Goal: Task Accomplishment & Management: Manage account settings

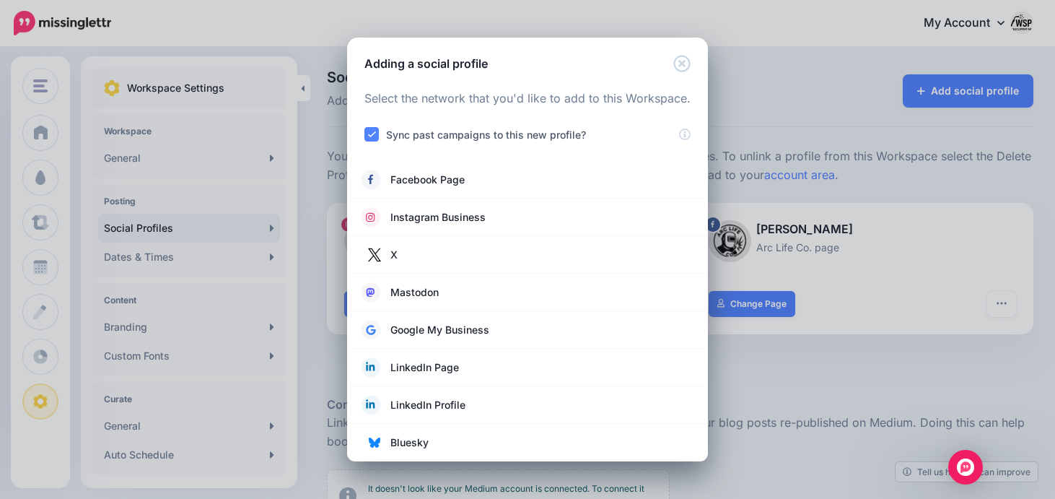
click at [756, 106] on div "Adding a social profile Loading Select the network that you'd like to add to th…" at bounding box center [527, 249] width 1055 height 499
click at [425, 296] on span "Mastodon" at bounding box center [414, 292] width 48 height 17
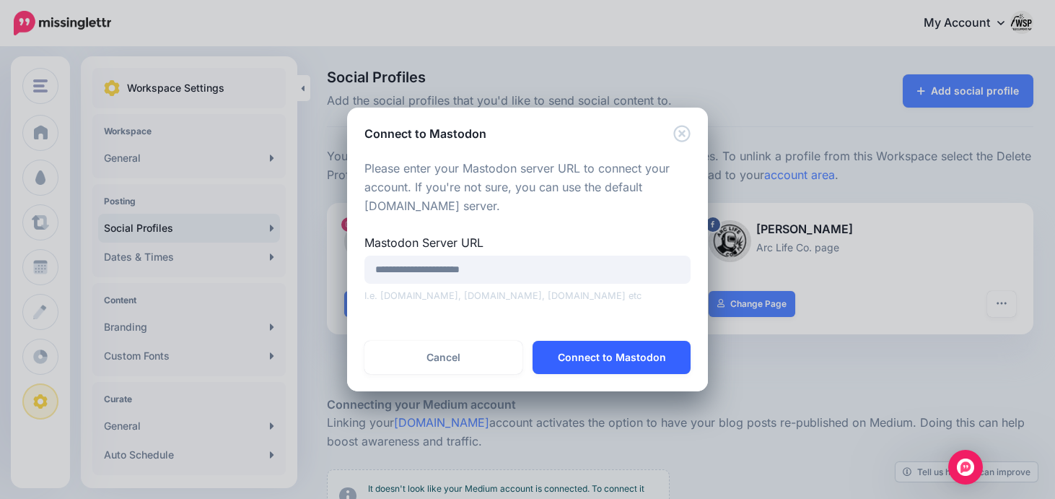
click at [598, 364] on button "Connect to Mastodon" at bounding box center [612, 357] width 158 height 33
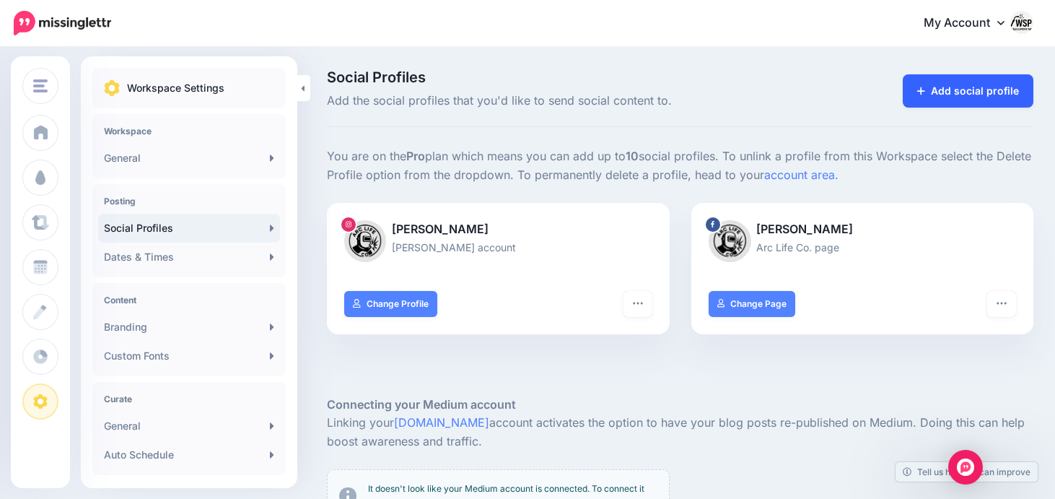
click at [971, 84] on link "Add social profile" at bounding box center [968, 90] width 131 height 33
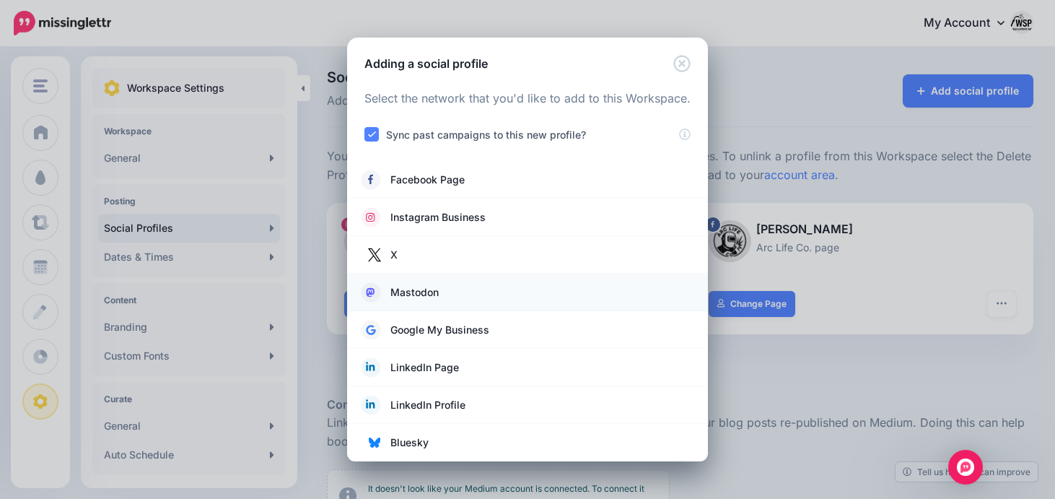
click at [422, 287] on span "Mastodon" at bounding box center [414, 292] width 48 height 17
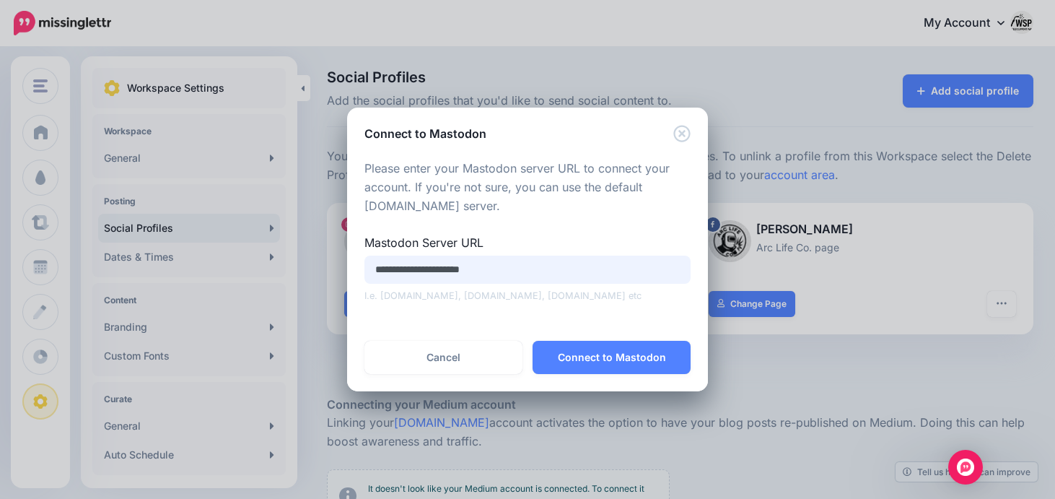
click at [481, 272] on input "**********" at bounding box center [527, 269] width 326 height 28
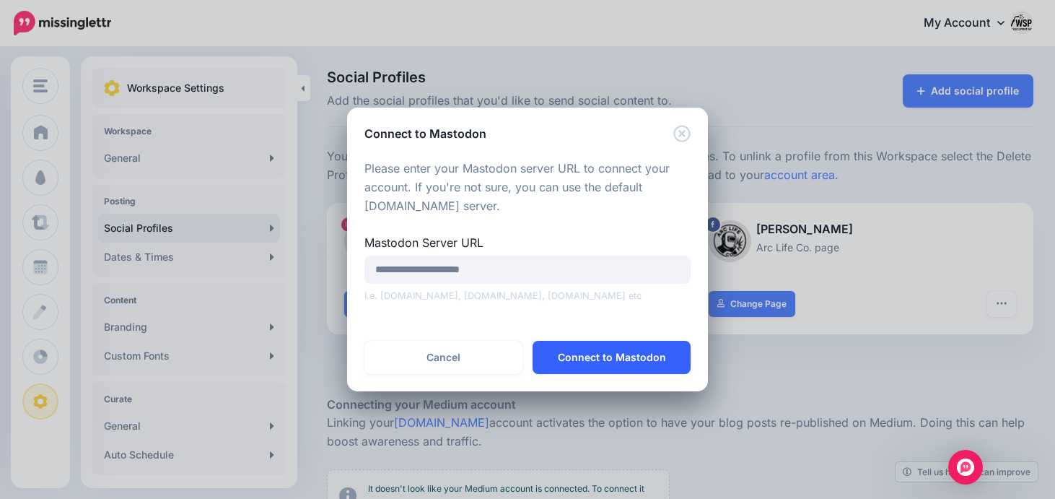
click at [592, 367] on button "Connect to Mastodon" at bounding box center [612, 357] width 158 height 33
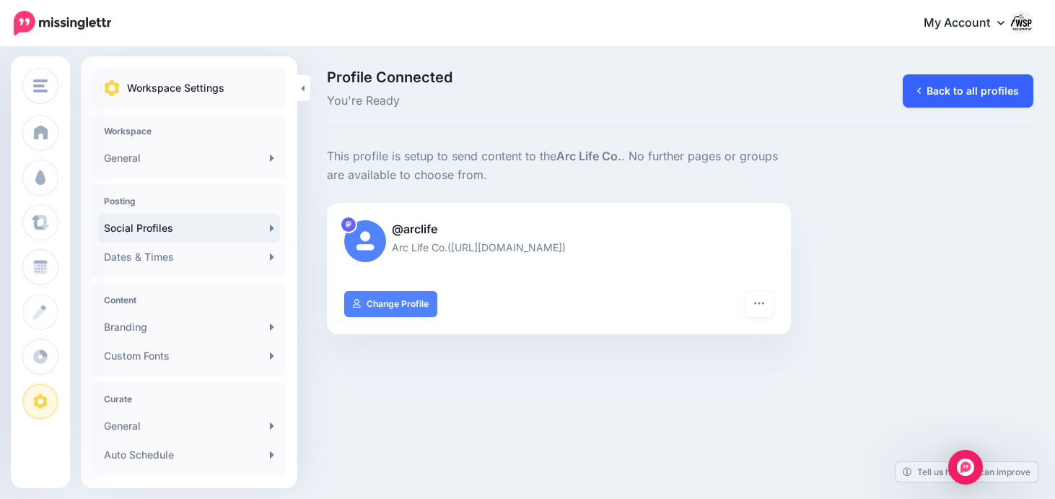
click at [937, 87] on link "Back to all profiles" at bounding box center [968, 90] width 131 height 33
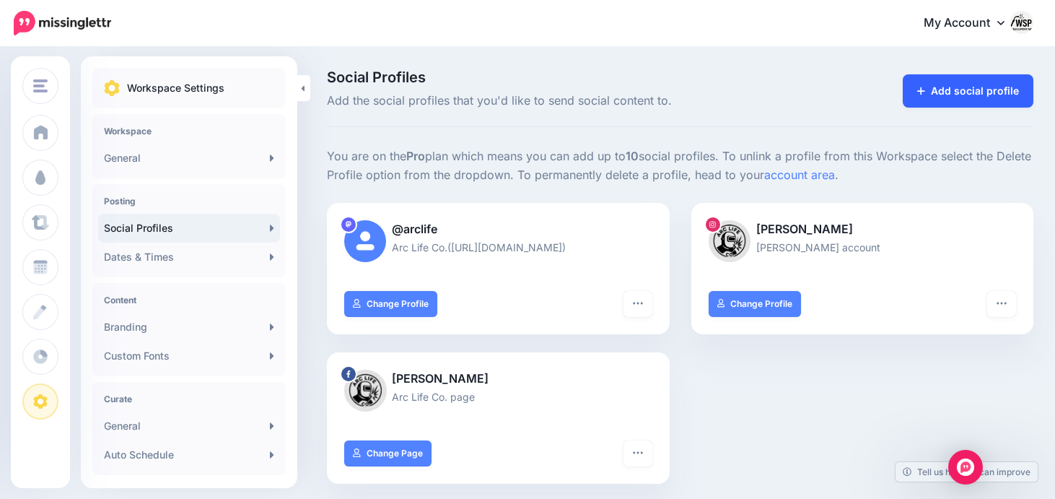
click at [985, 100] on link "Add social profile" at bounding box center [968, 90] width 131 height 33
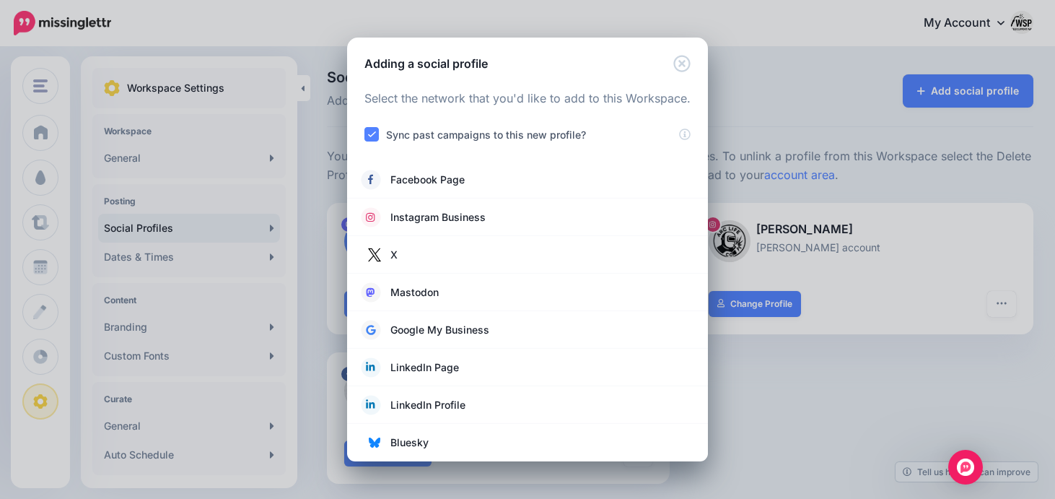
click at [788, 379] on div "Adding a social profile Loading Select the network that you'd like to add to th…" at bounding box center [527, 249] width 1055 height 499
click at [684, 64] on icon "Close" at bounding box center [681, 63] width 17 height 17
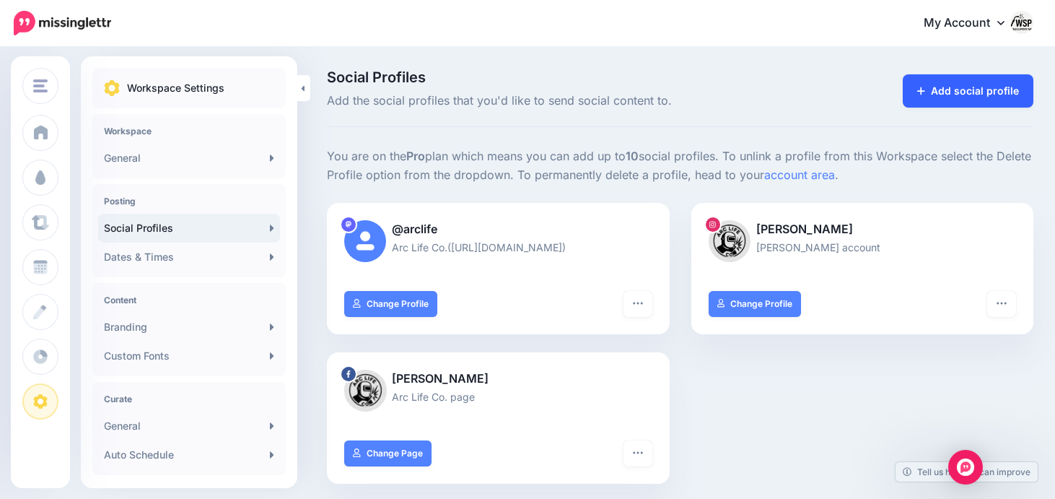
click at [943, 100] on link "Add social profile" at bounding box center [968, 90] width 131 height 33
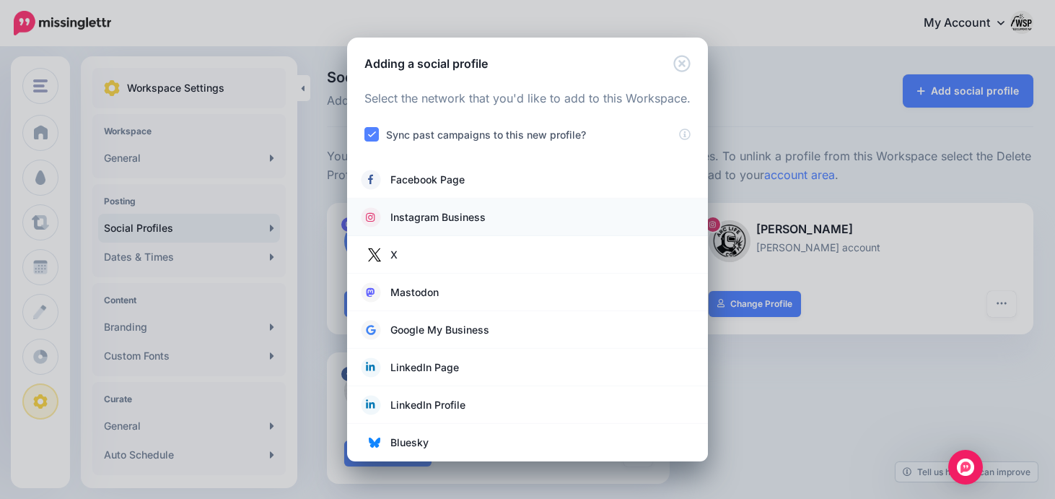
click at [408, 227] on li "Instagram Business" at bounding box center [527, 217] width 361 height 38
click at [408, 332] on span "Google My Business" at bounding box center [439, 329] width 99 height 17
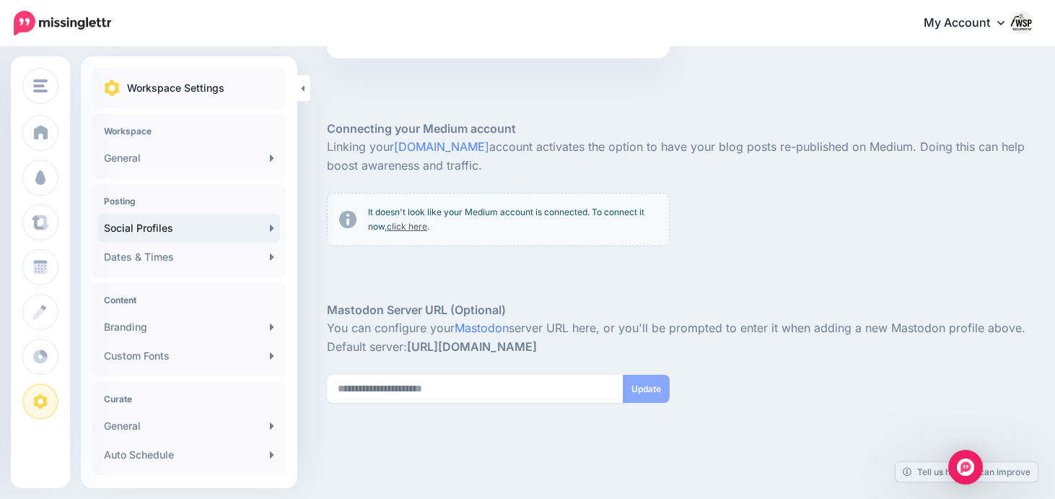
scroll to position [528, 0]
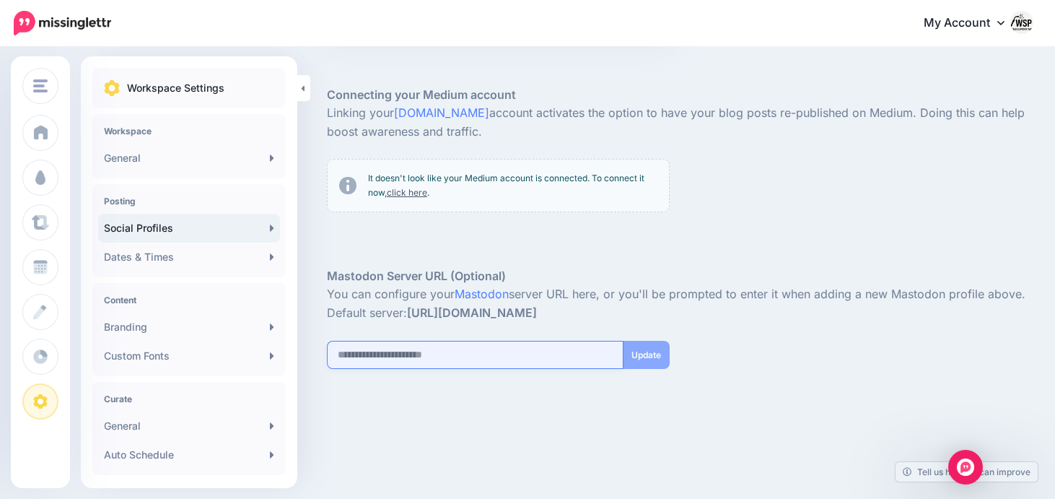
click at [439, 366] on input "url" at bounding box center [475, 355] width 297 height 28
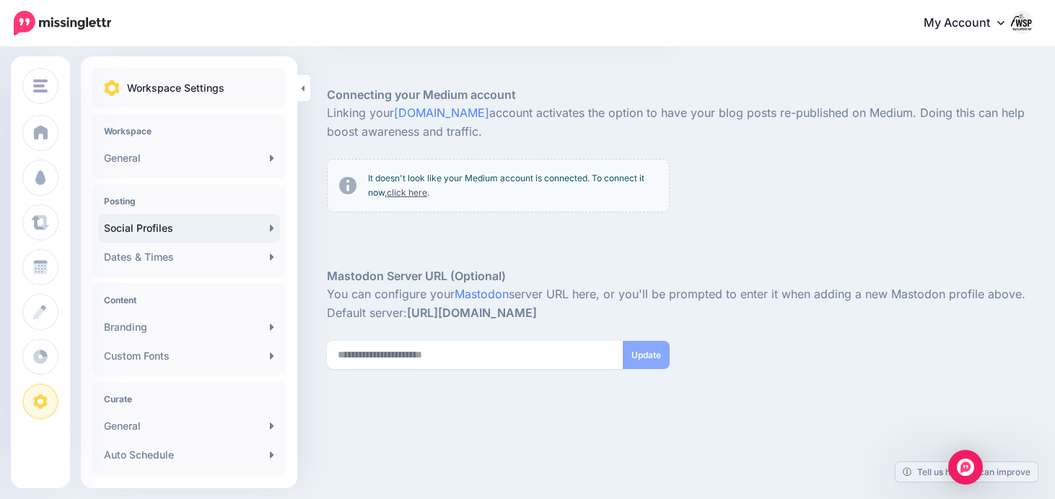
click at [665, 234] on div at bounding box center [680, 245] width 706 height 43
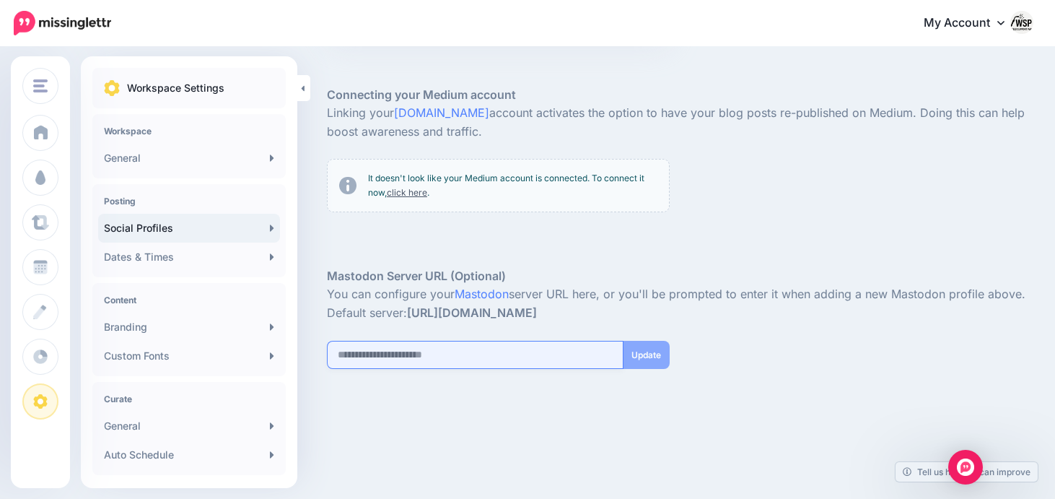
click at [407, 366] on input "url" at bounding box center [475, 355] width 297 height 28
drag, startPoint x: 526, startPoint y: 352, endPoint x: 470, endPoint y: 359, distance: 56.7
click at [470, 359] on input "**********" at bounding box center [475, 355] width 297 height 28
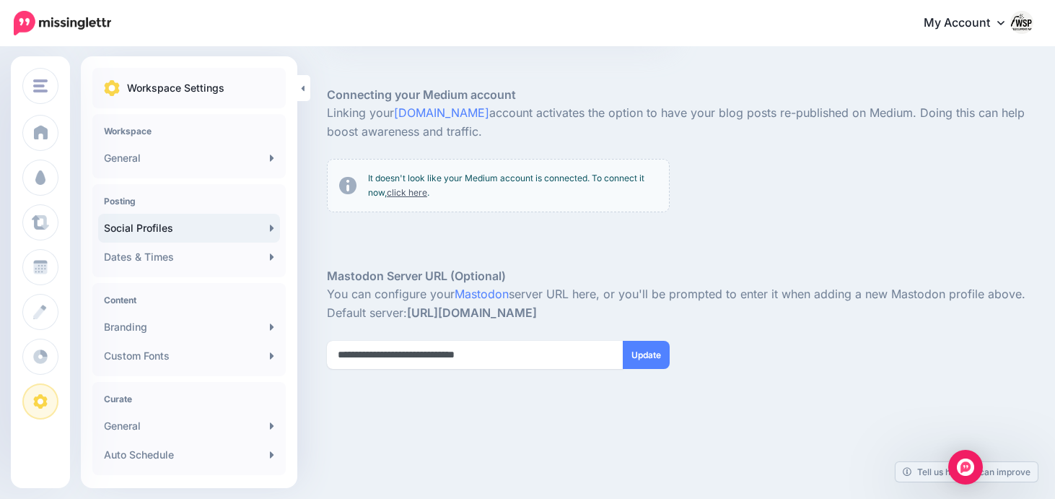
type input "**********"
click at [686, 384] on div at bounding box center [680, 423] width 706 height 108
click at [654, 361] on button "Update" at bounding box center [646, 355] width 47 height 28
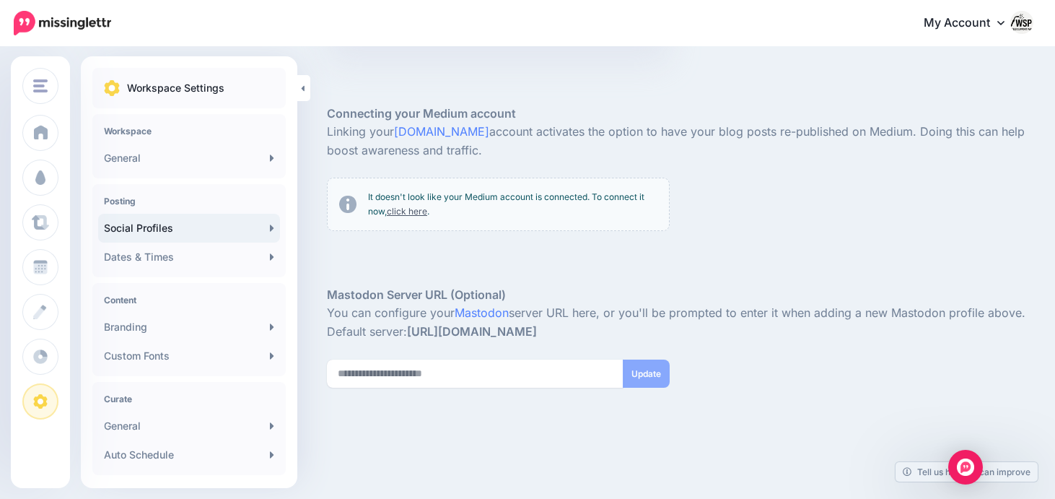
scroll to position [528, 0]
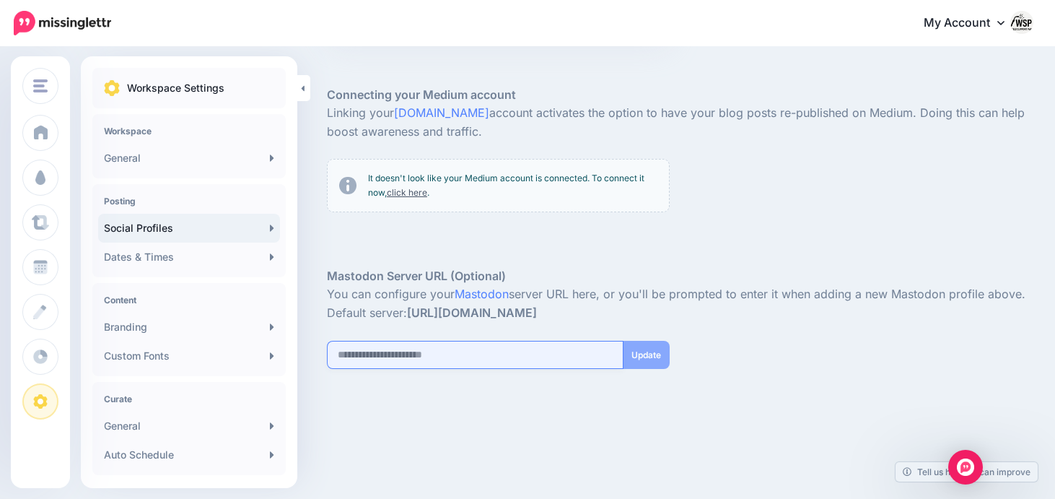
click at [573, 343] on input "url" at bounding box center [475, 355] width 297 height 28
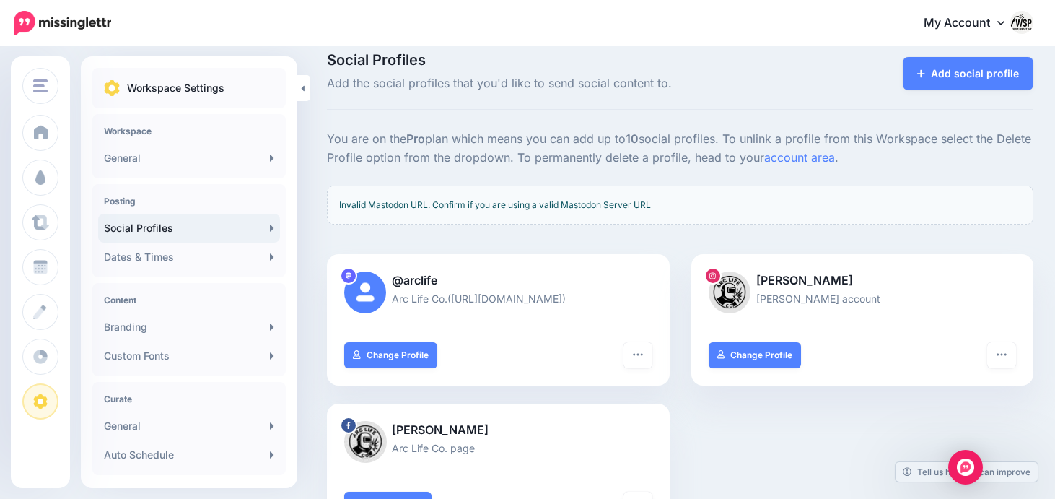
scroll to position [0, 0]
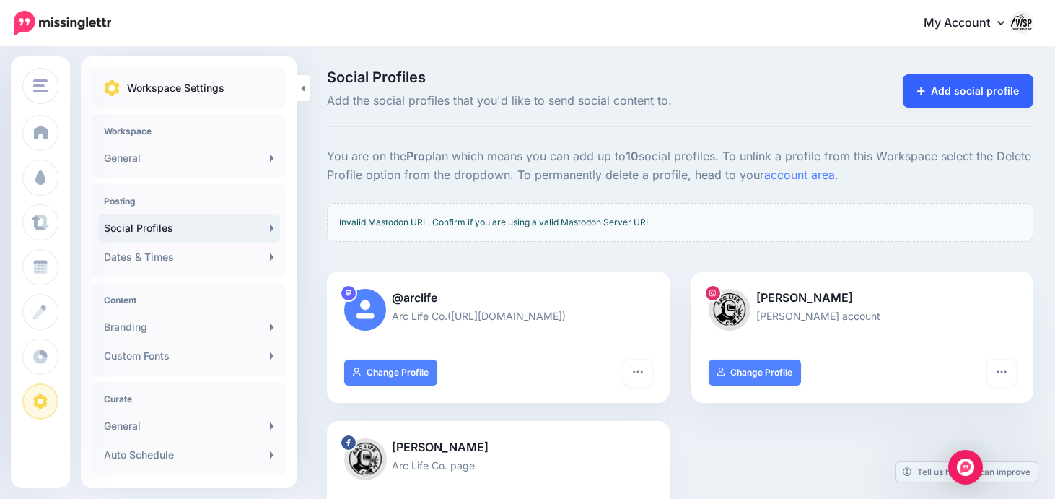
click at [955, 86] on link "Add social profile" at bounding box center [968, 90] width 131 height 33
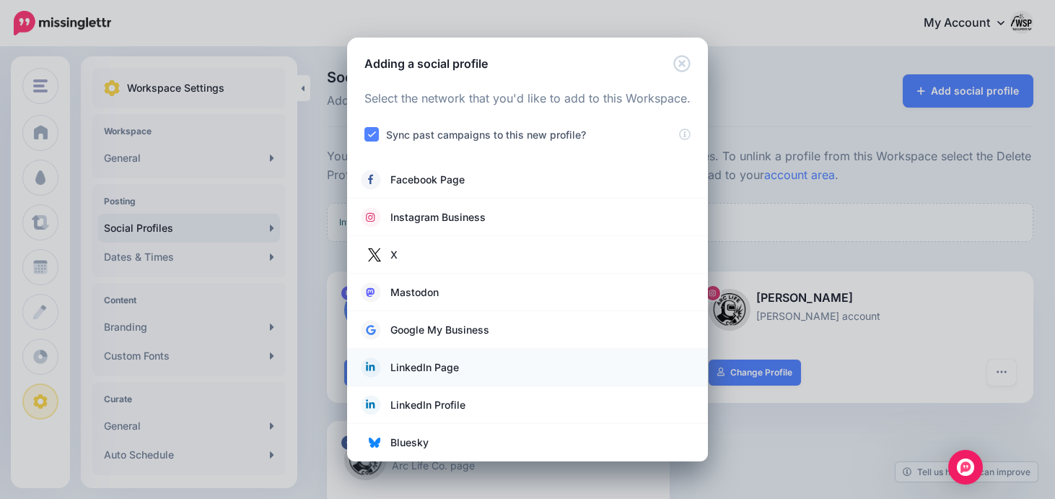
click at [423, 371] on span "LinkedIn Page" at bounding box center [424, 367] width 69 height 17
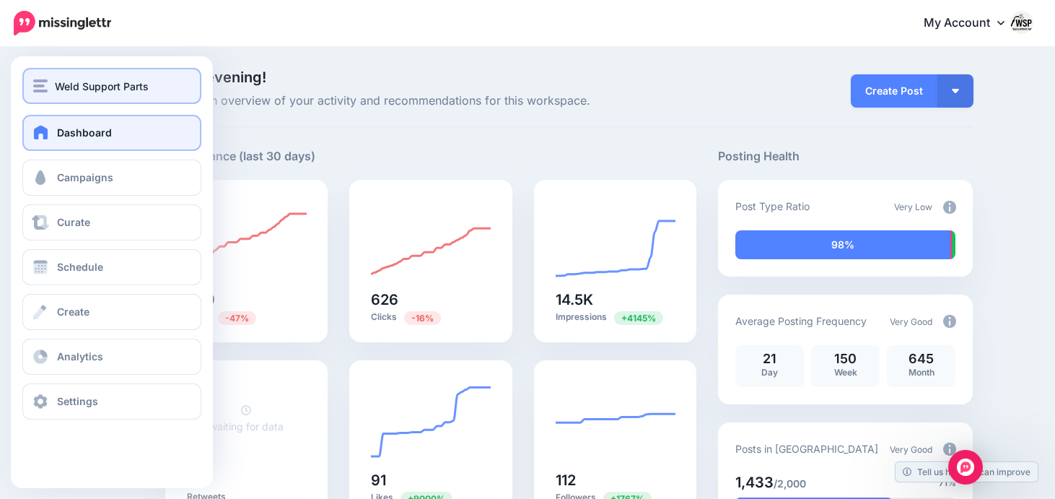
click at [113, 86] on span "Weld Support Parts" at bounding box center [102, 86] width 94 height 17
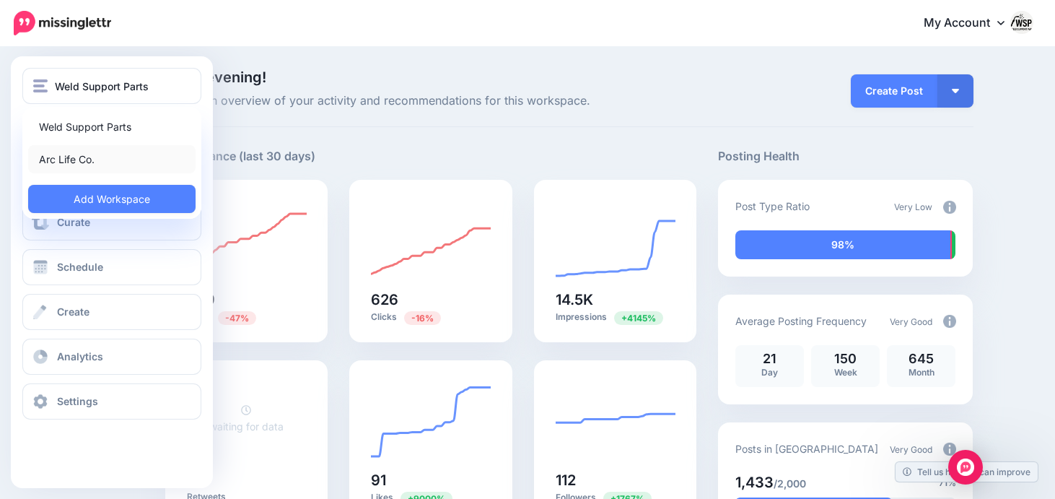
click at [131, 155] on link "Arc Life Co." at bounding box center [111, 159] width 167 height 28
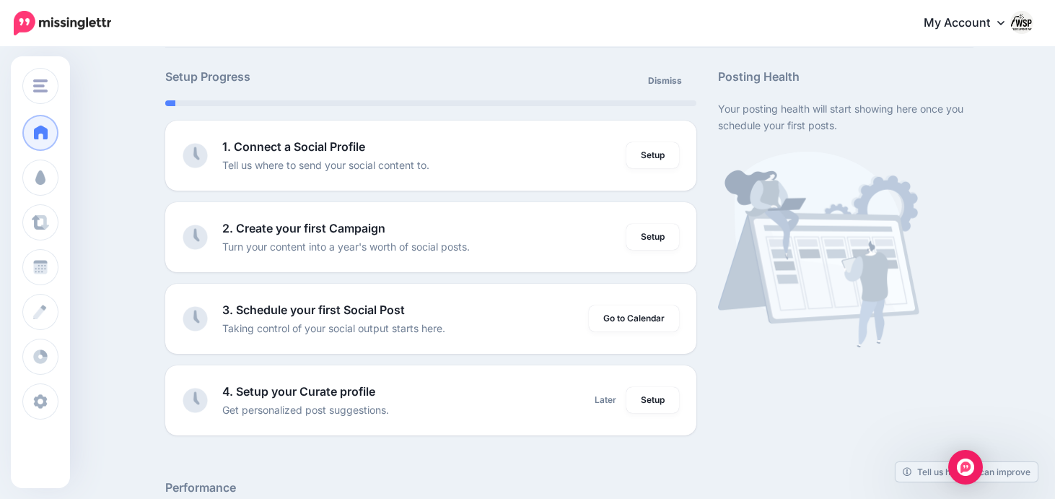
scroll to position [80, 0]
click at [663, 149] on link "Setup" at bounding box center [652, 154] width 53 height 26
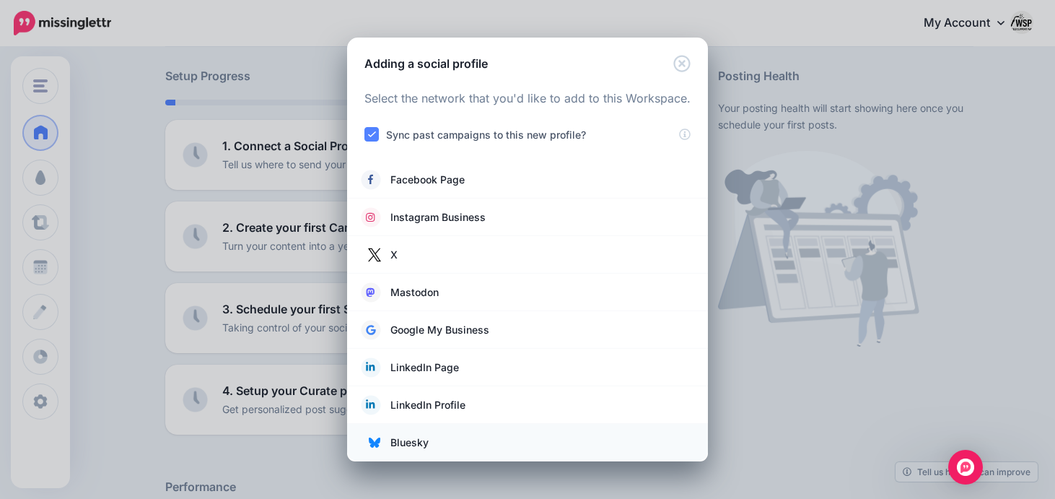
click at [416, 445] on span "Bluesky" at bounding box center [409, 442] width 38 height 17
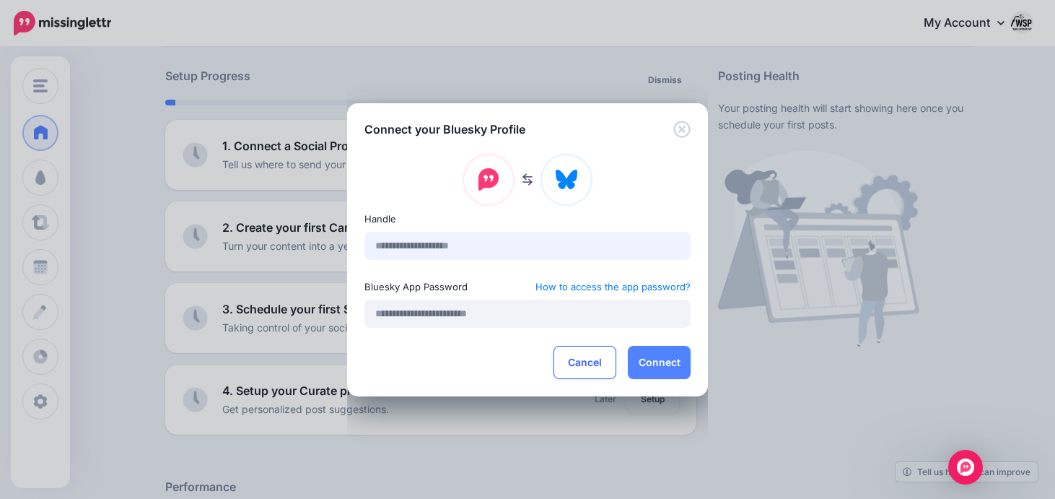
click at [409, 250] on input "text" at bounding box center [527, 246] width 326 height 28
click at [438, 240] on input "*********" at bounding box center [527, 246] width 326 height 28
paste input "**********"
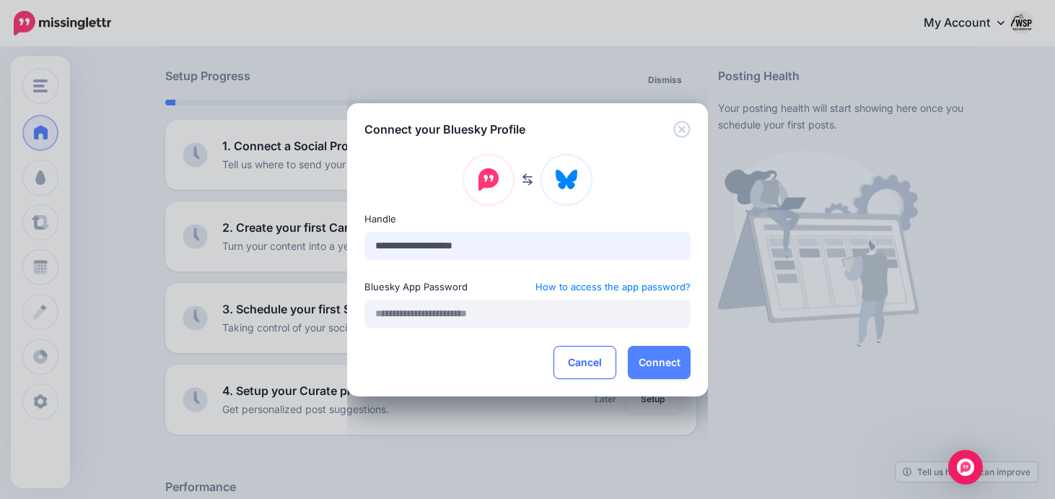
type input "**********"
click at [447, 304] on input "text" at bounding box center [527, 313] width 326 height 28
click at [591, 289] on link "How to access the app password?" at bounding box center [612, 286] width 155 height 17
click at [465, 307] on input "text" at bounding box center [527, 313] width 326 height 28
paste input "**********"
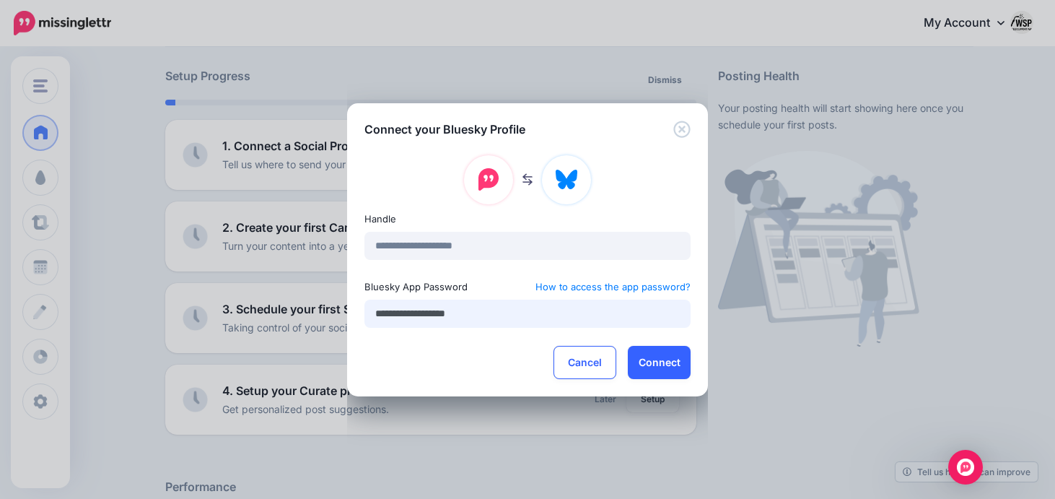
type input "**********"
click at [670, 364] on button "Connect" at bounding box center [659, 362] width 63 height 33
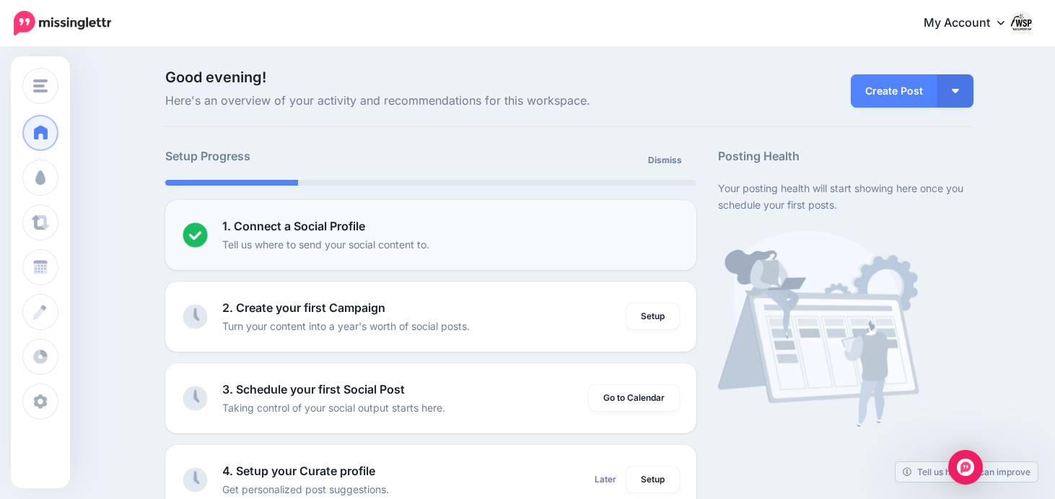
click at [488, 240] on div "1. Connect a Social Profile Tell us where to send your social content to." at bounding box center [451, 234] width 458 height 35
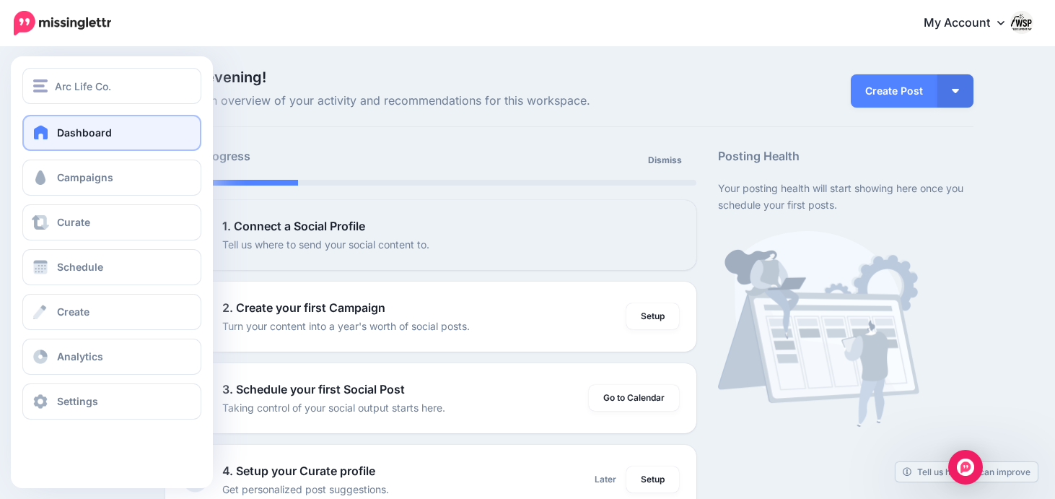
click at [59, 131] on span "Dashboard" at bounding box center [84, 132] width 55 height 12
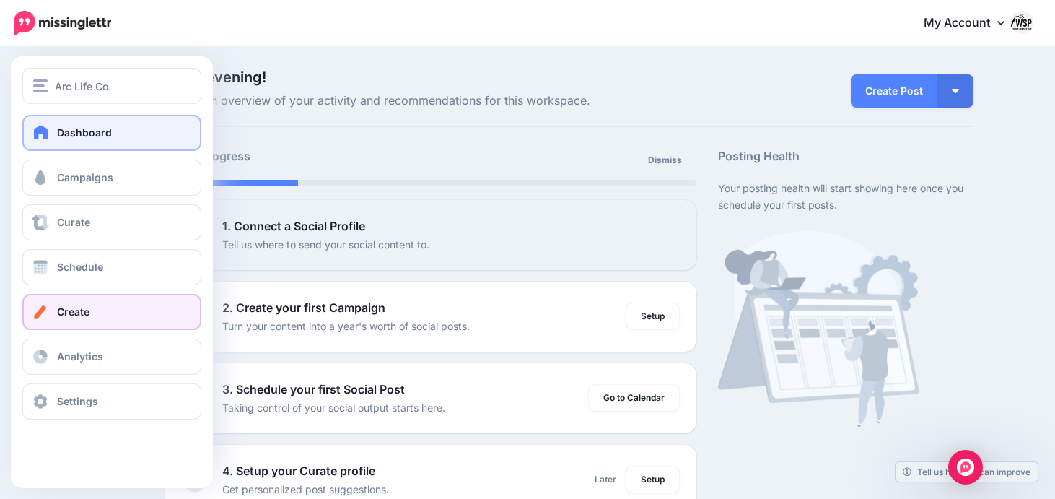
click at [72, 328] on link "Create" at bounding box center [111, 312] width 179 height 36
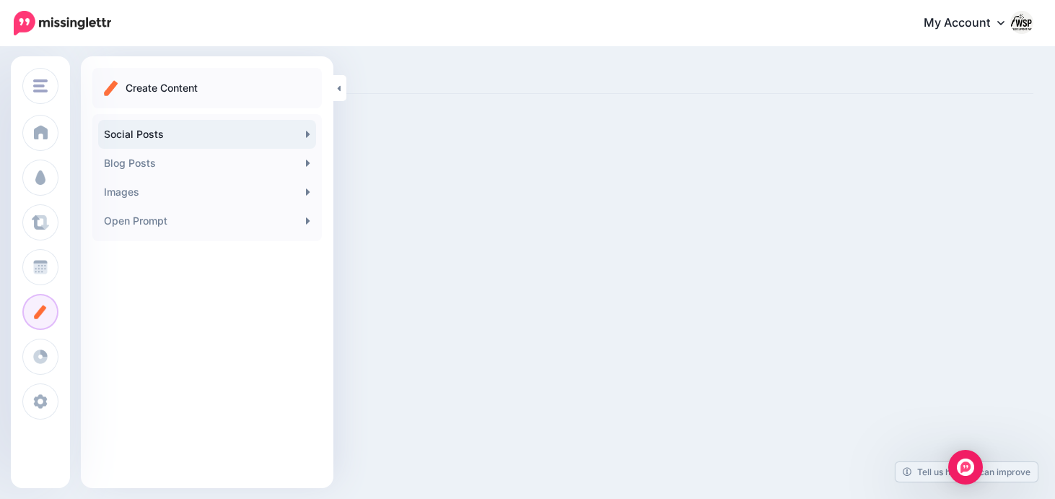
click at [175, 126] on link "Social Posts" at bounding box center [207, 134] width 218 height 29
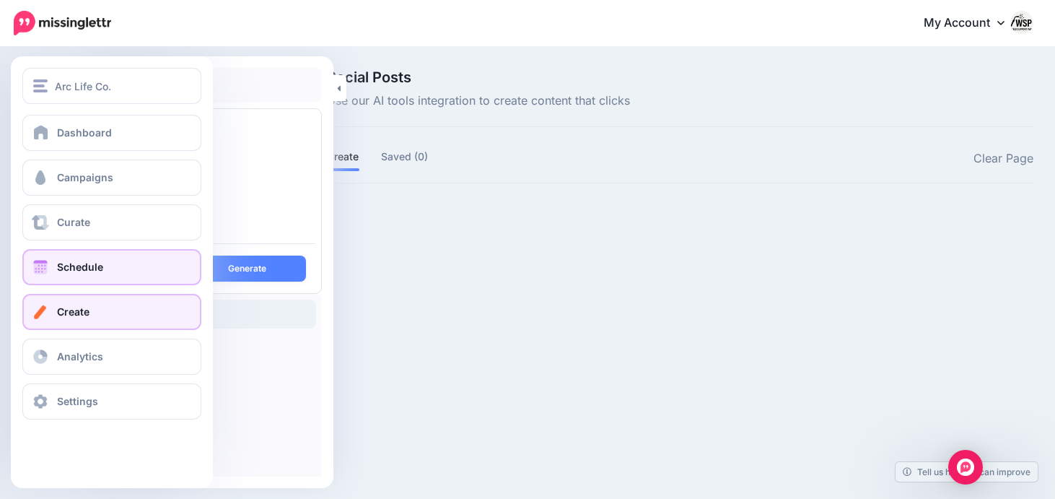
click at [115, 269] on link "Schedule" at bounding box center [111, 267] width 179 height 36
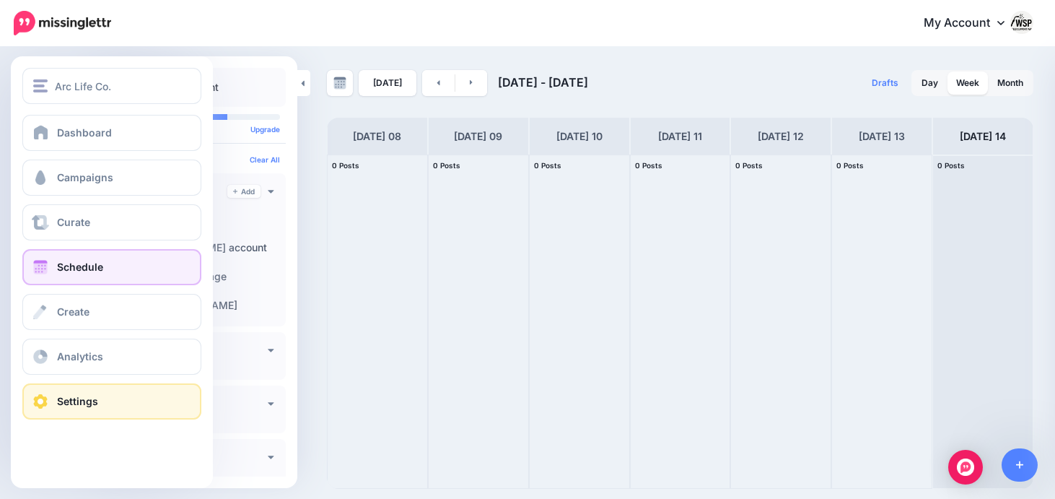
click at [48, 397] on span at bounding box center [40, 401] width 19 height 14
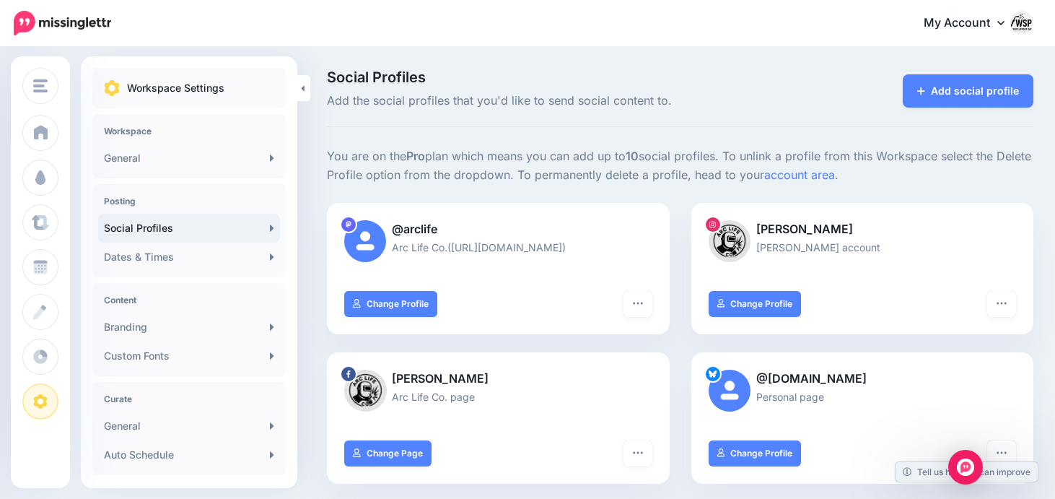
click at [994, 27] on link "My Account" at bounding box center [971, 23] width 124 height 35
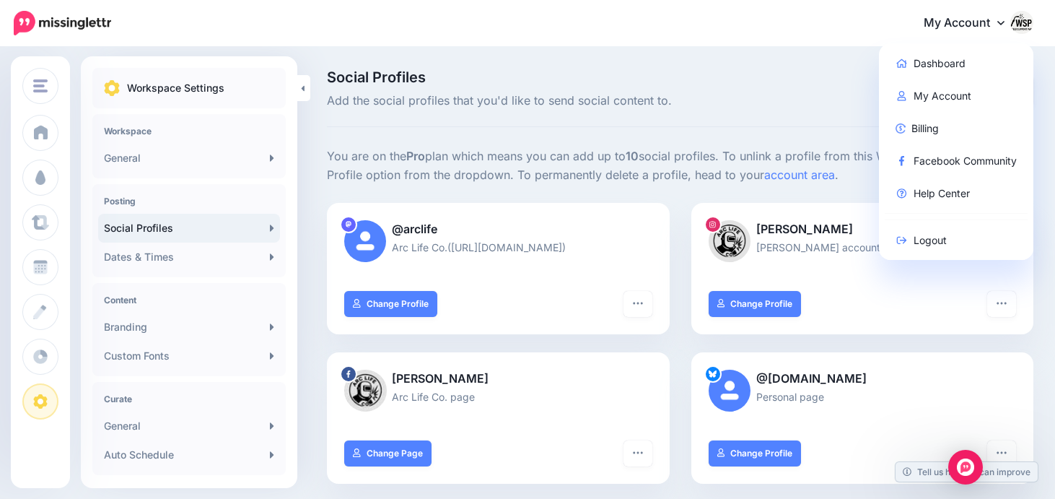
click at [864, 25] on div "My Account Dashboard My Account Billing Facebook Community Help Center Logout" at bounding box center [581, 23] width 904 height 35
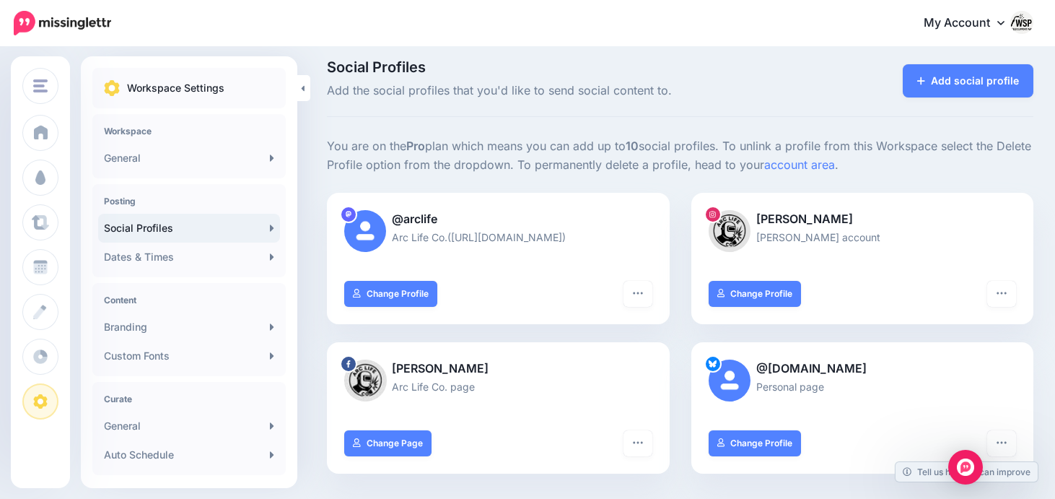
scroll to position [6, 0]
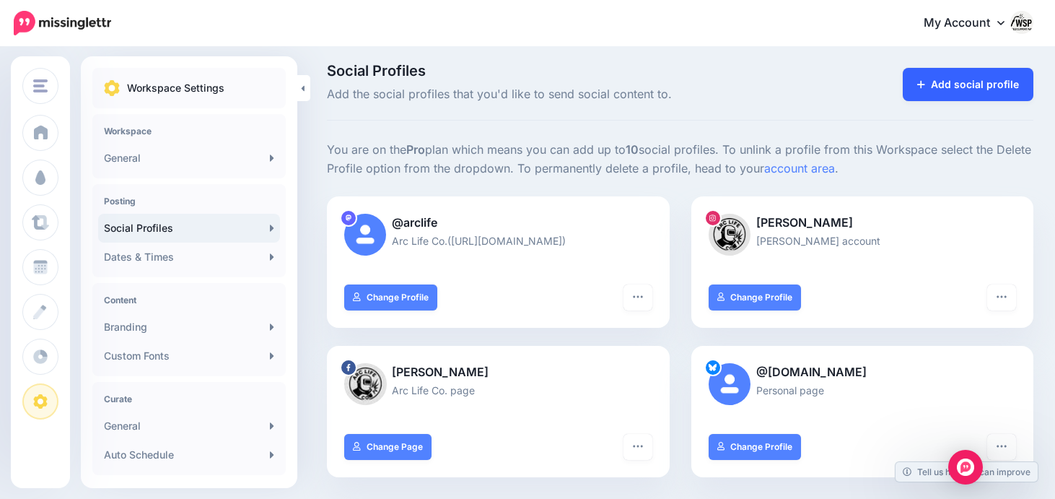
click at [939, 92] on link "Add social profile" at bounding box center [968, 84] width 131 height 33
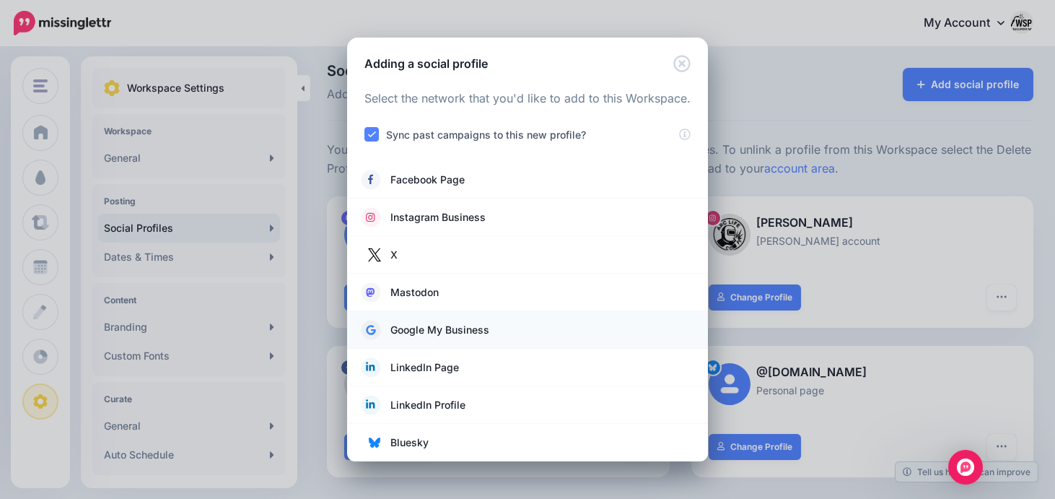
click at [422, 332] on span "Google My Business" at bounding box center [439, 329] width 99 height 17
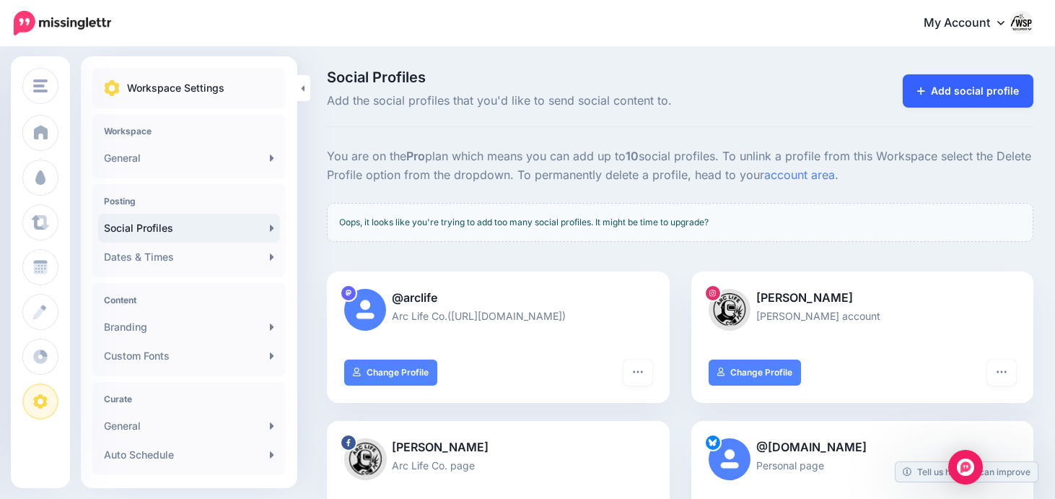
click at [963, 90] on link "Add social profile" at bounding box center [968, 90] width 131 height 33
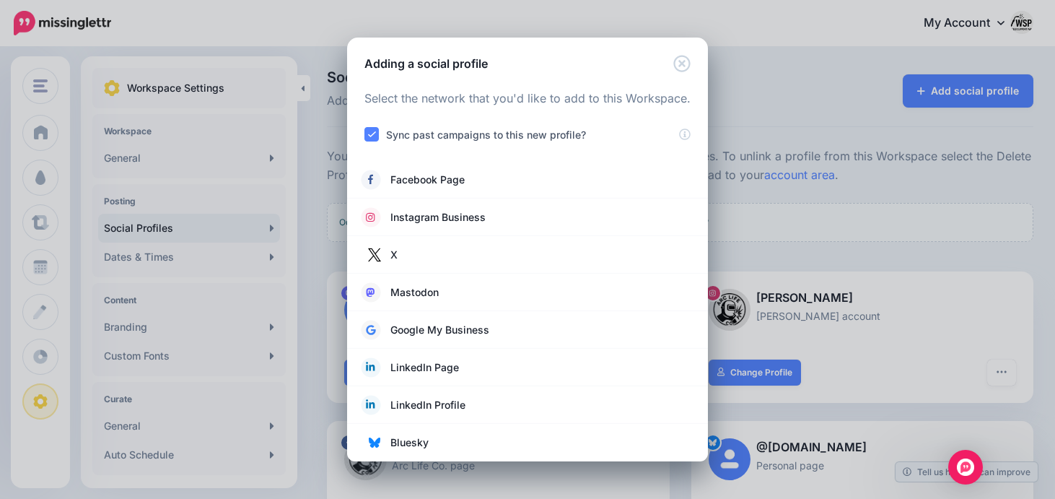
click at [804, 48] on div "Adding a social profile Loading Select the network that you'd like to add to th…" at bounding box center [527, 249] width 1055 height 499
click at [420, 373] on span "LinkedIn Page" at bounding box center [424, 367] width 69 height 17
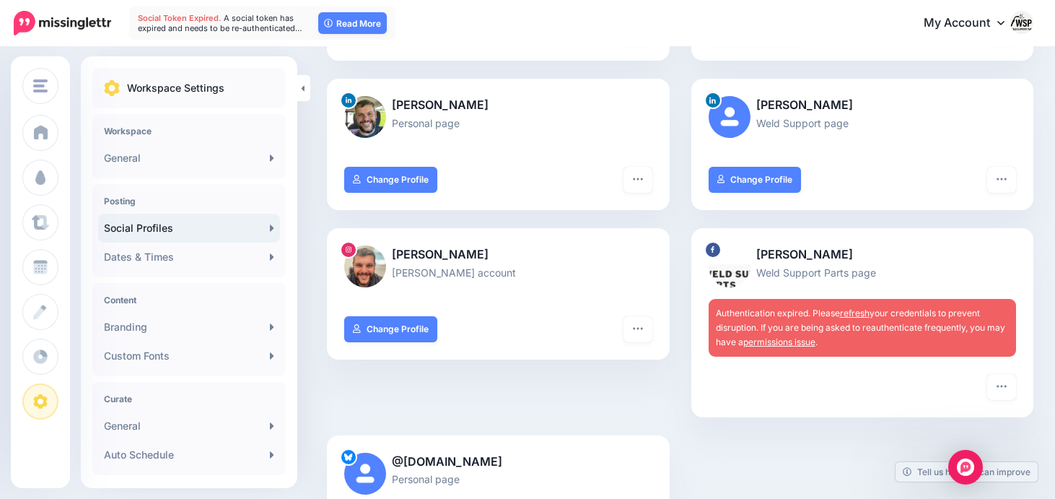
scroll to position [284, 0]
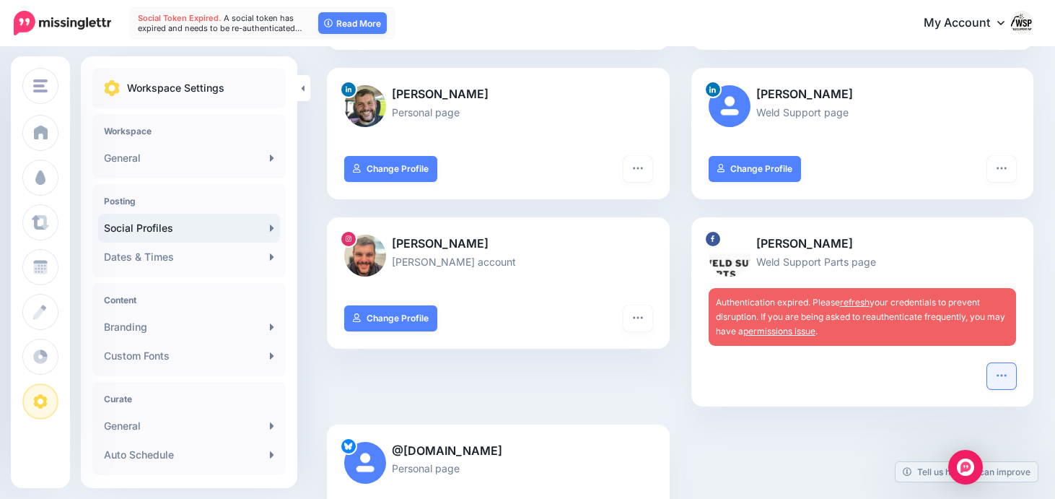
click at [1004, 375] on icon "button" at bounding box center [1002, 375] width 12 height 12
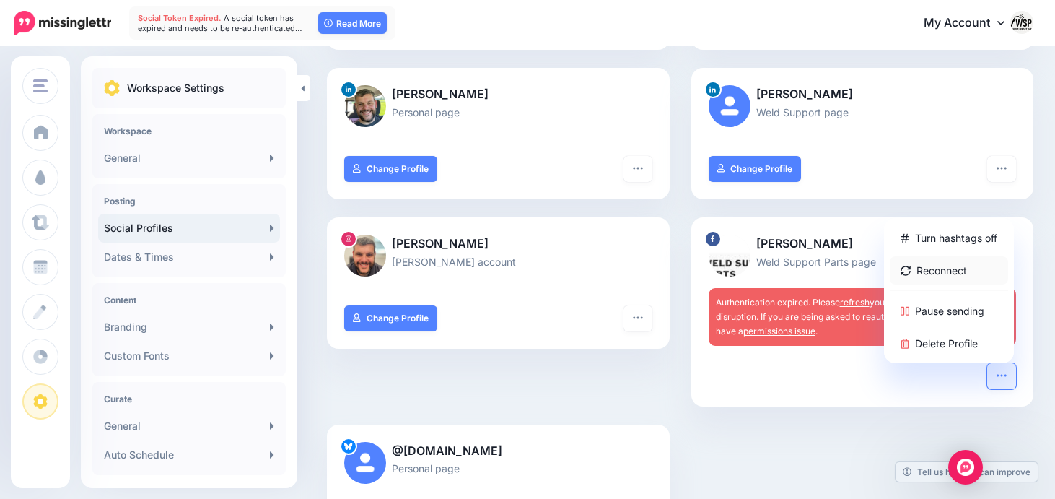
click at [945, 270] on link "Reconnect" at bounding box center [949, 270] width 118 height 28
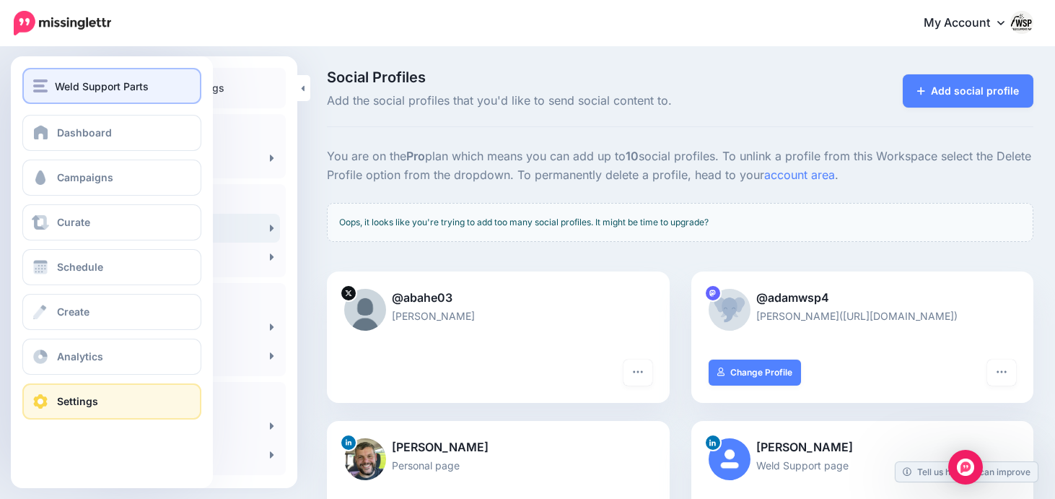
click at [58, 82] on span "Weld Support Parts" at bounding box center [102, 86] width 94 height 17
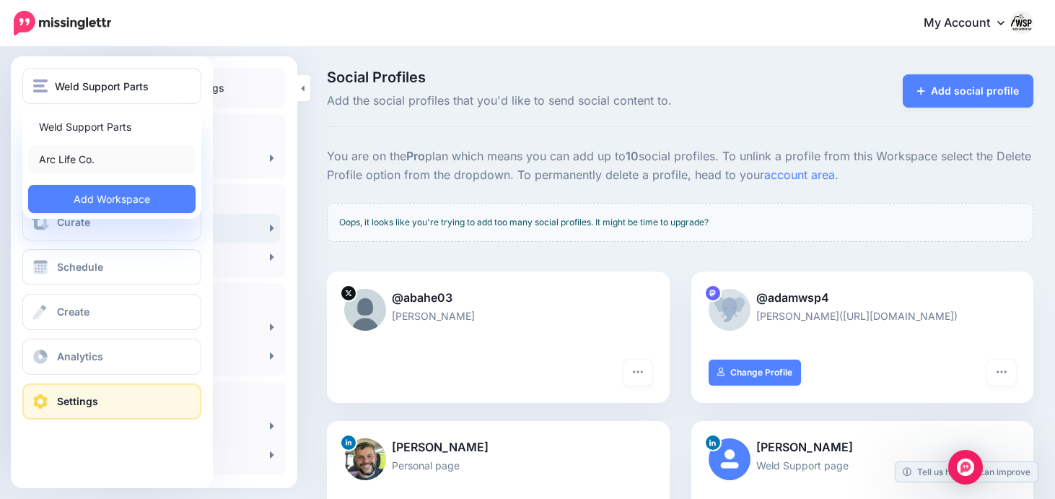
click at [99, 154] on link "Arc Life Co." at bounding box center [111, 159] width 167 height 28
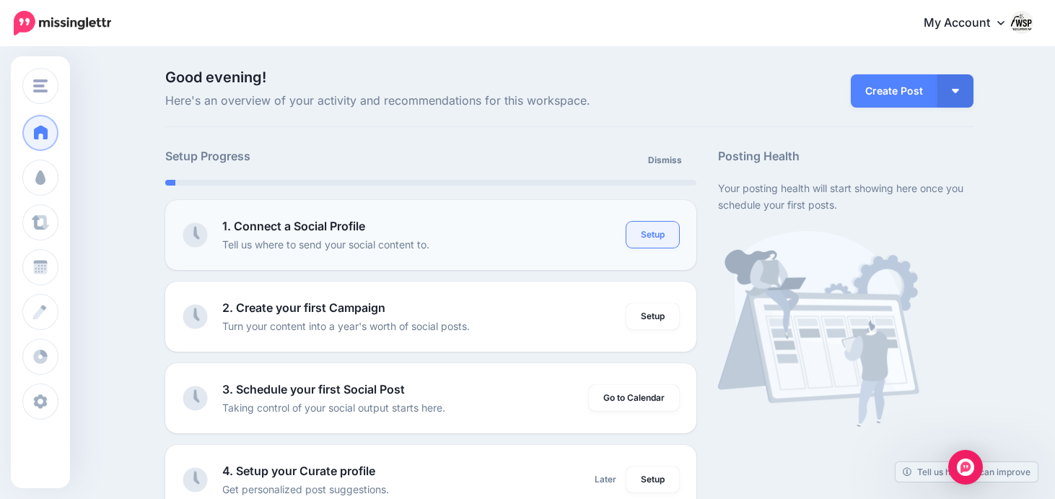
click at [670, 233] on link "Setup" at bounding box center [652, 235] width 53 height 26
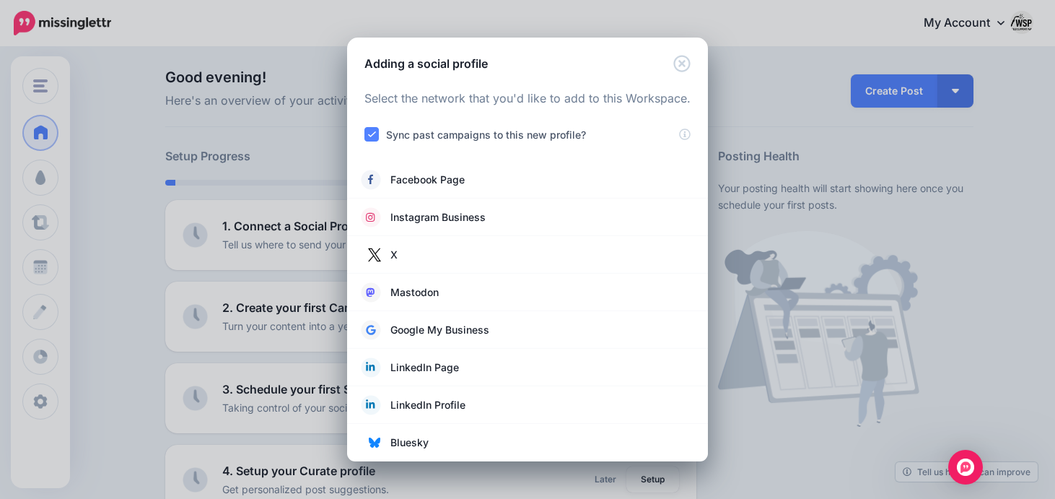
click at [797, 186] on div "Adding a social profile Loading Select the network that you'd like to add to th…" at bounding box center [527, 249] width 1055 height 499
click at [267, 119] on div "Adding a social profile Loading Select the network that you'd like to add to th…" at bounding box center [527, 249] width 1055 height 499
click at [686, 69] on icon "Close" at bounding box center [681, 63] width 17 height 17
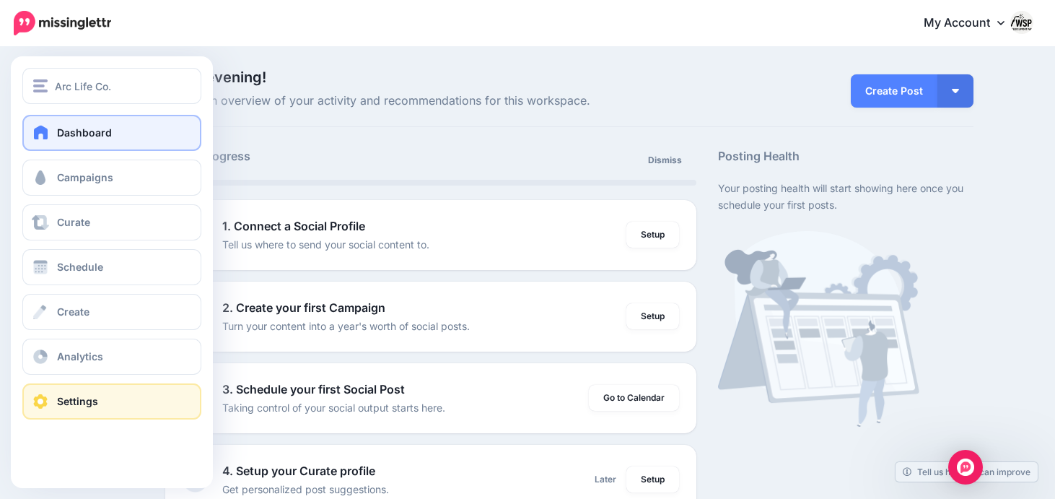
click at [45, 405] on span at bounding box center [40, 401] width 19 height 14
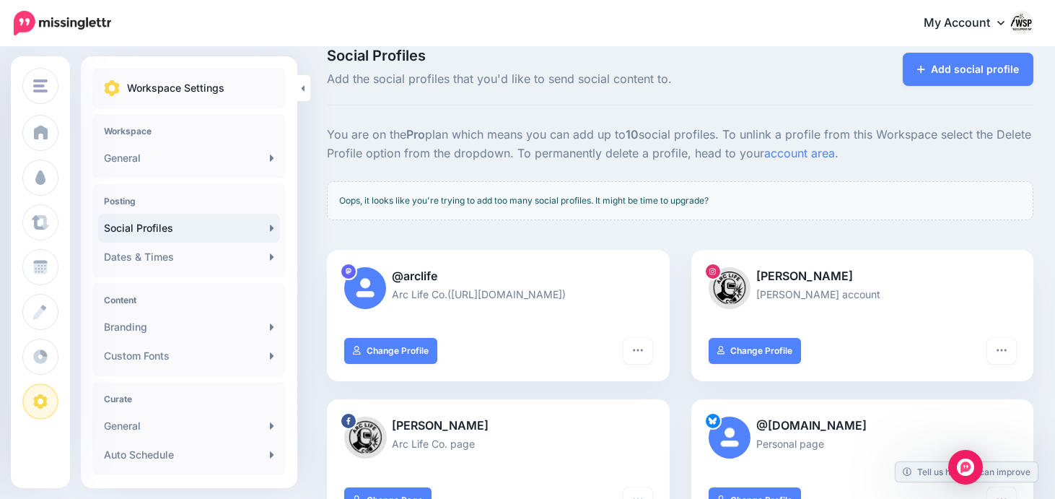
scroll to position [10, 0]
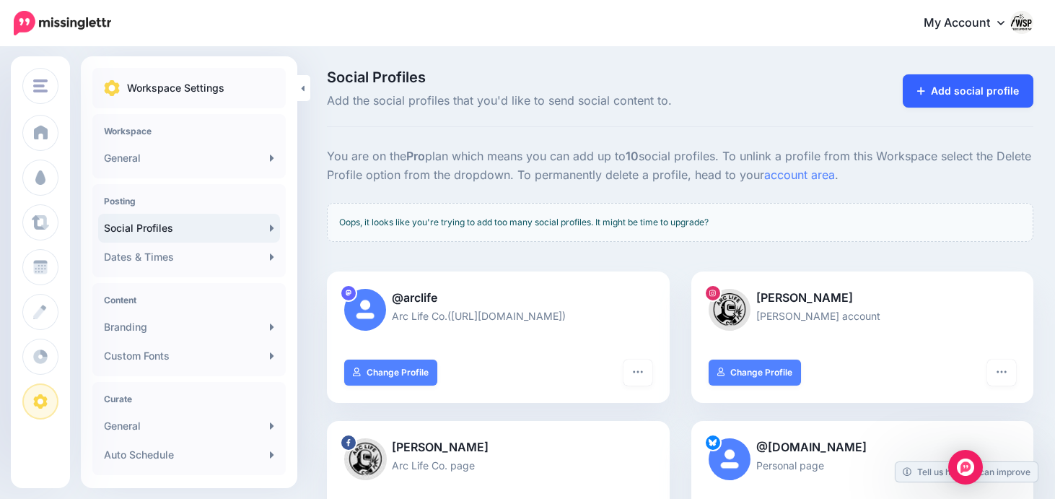
click at [940, 91] on link "Add social profile" at bounding box center [968, 90] width 131 height 33
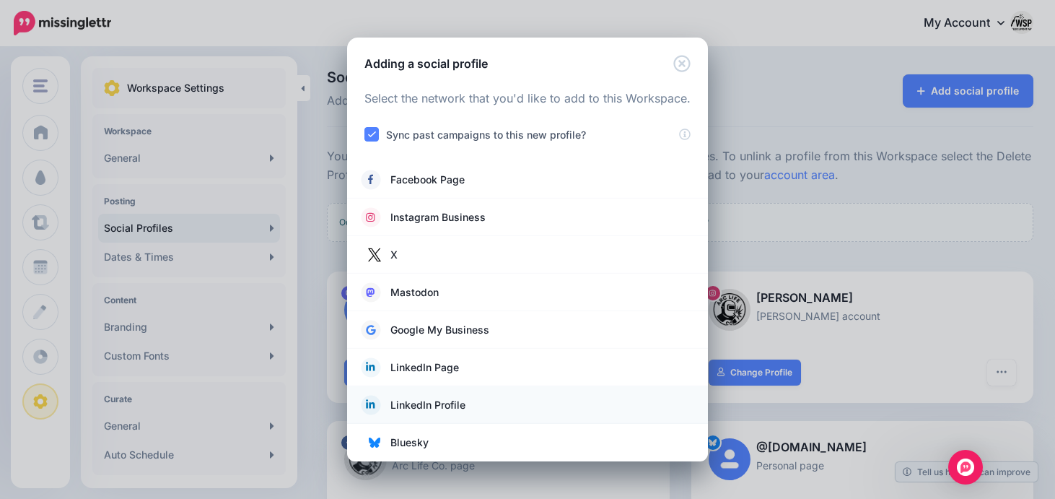
click at [421, 401] on span "LinkedIn Profile" at bounding box center [427, 404] width 75 height 17
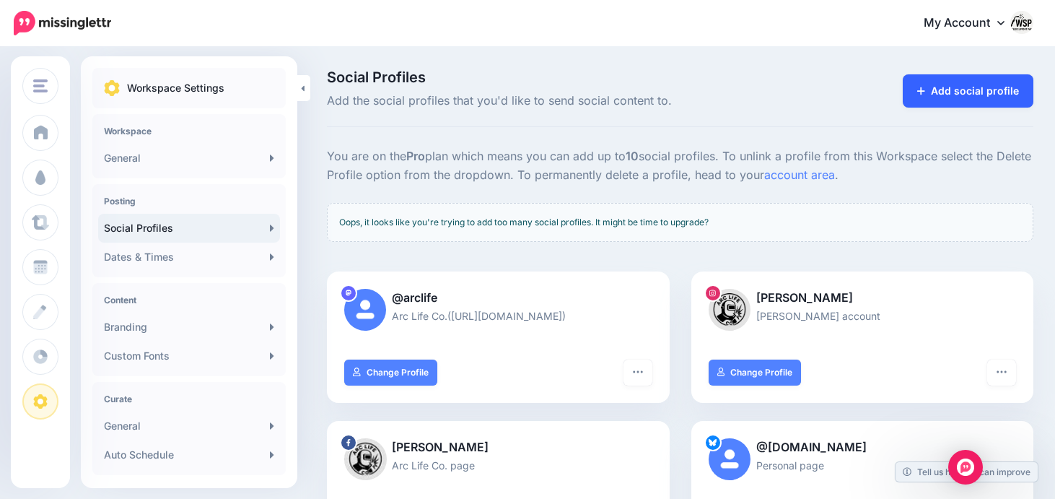
click at [943, 76] on link "Add social profile" at bounding box center [968, 90] width 131 height 33
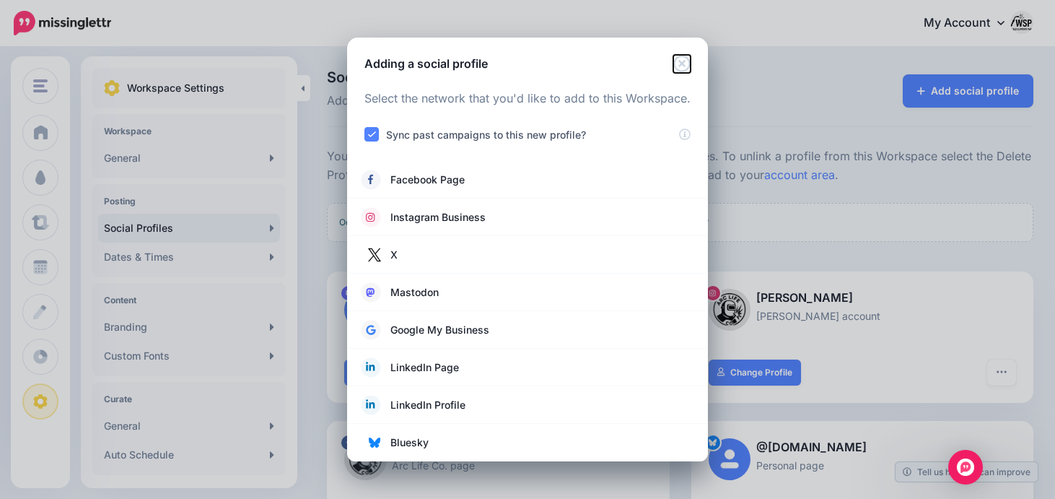
click at [682, 62] on icon "Close" at bounding box center [681, 63] width 17 height 17
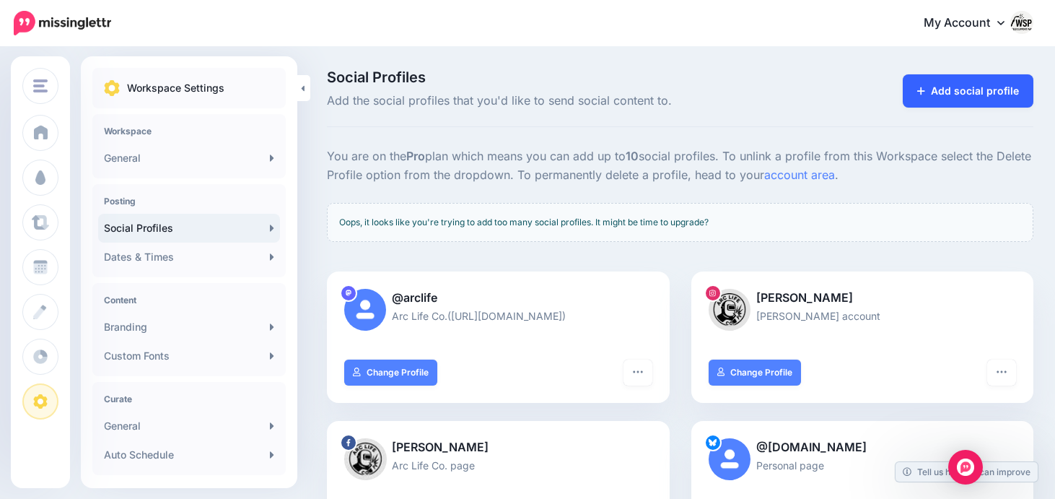
click at [937, 92] on link "Add social profile" at bounding box center [968, 90] width 131 height 33
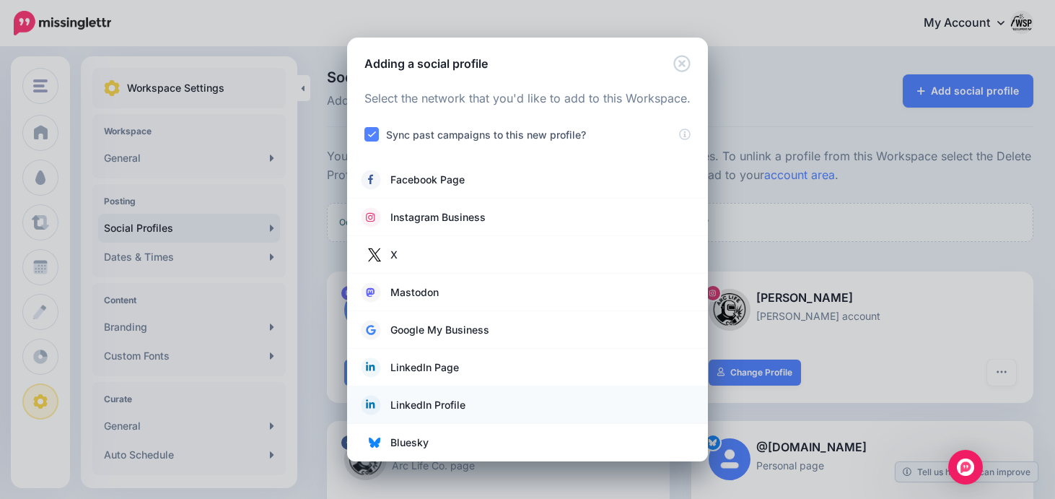
click at [393, 400] on span "LinkedIn Profile" at bounding box center [427, 404] width 75 height 17
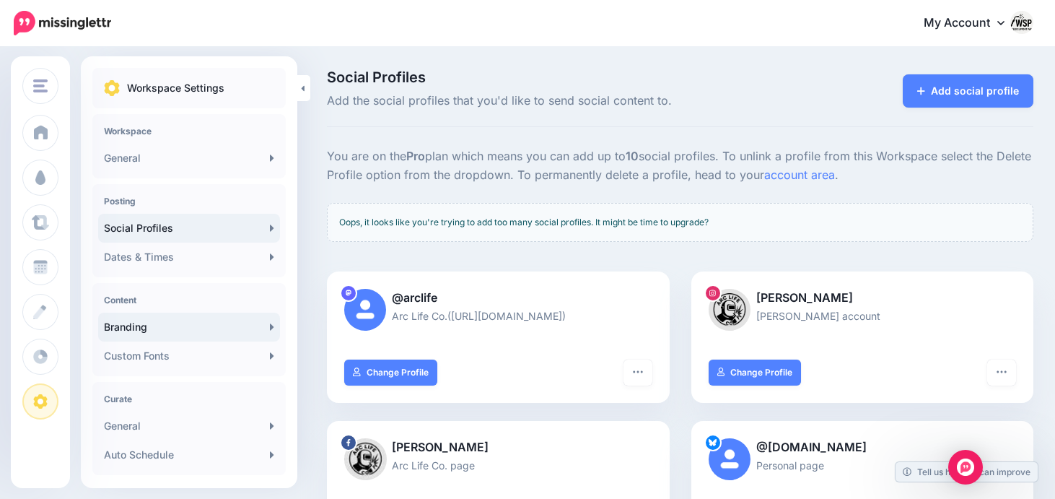
click at [253, 330] on link "Branding" at bounding box center [189, 326] width 182 height 29
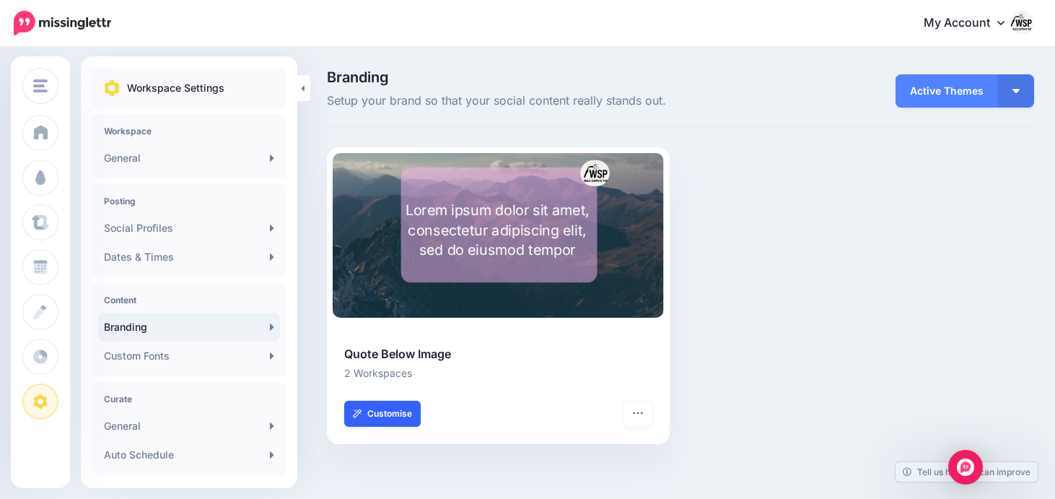
click at [408, 408] on link "Customise" at bounding box center [382, 413] width 76 height 26
select select "***"
type input "**"
select select "***"
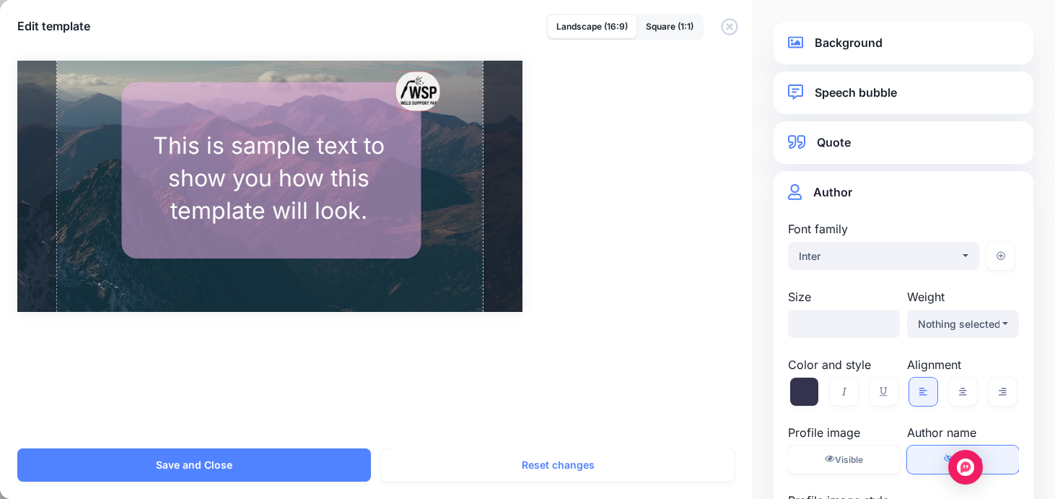
click at [414, 89] on div at bounding box center [417, 91] width 45 height 40
click at [867, 47] on link "Background" at bounding box center [903, 42] width 231 height 19
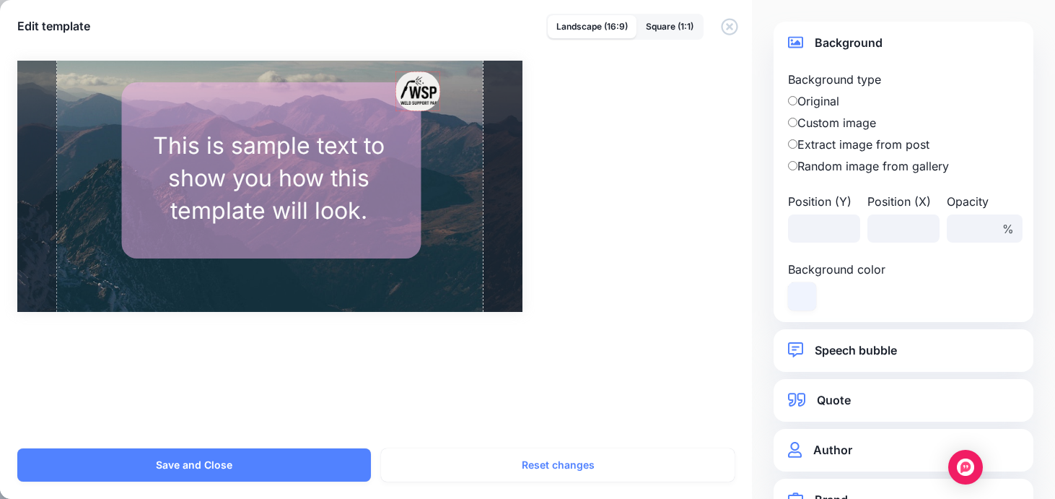
click at [805, 106] on label "Original" at bounding box center [903, 100] width 231 height 17
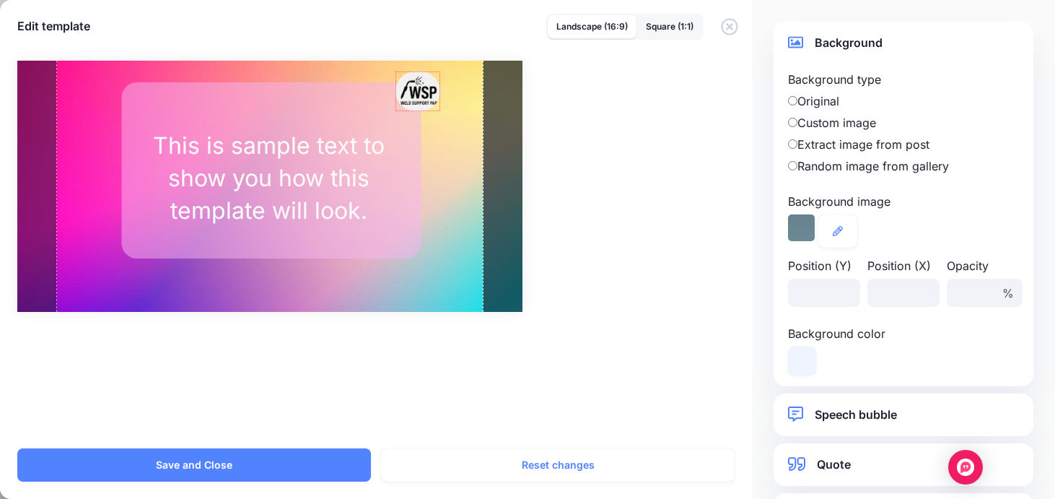
click at [794, 138] on label "Extract image from post" at bounding box center [903, 144] width 231 height 17
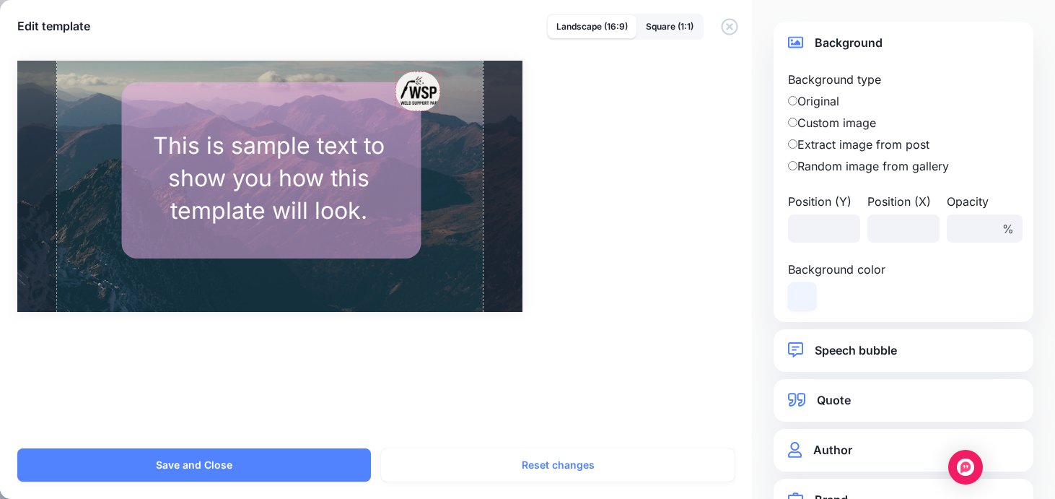
scroll to position [44, 0]
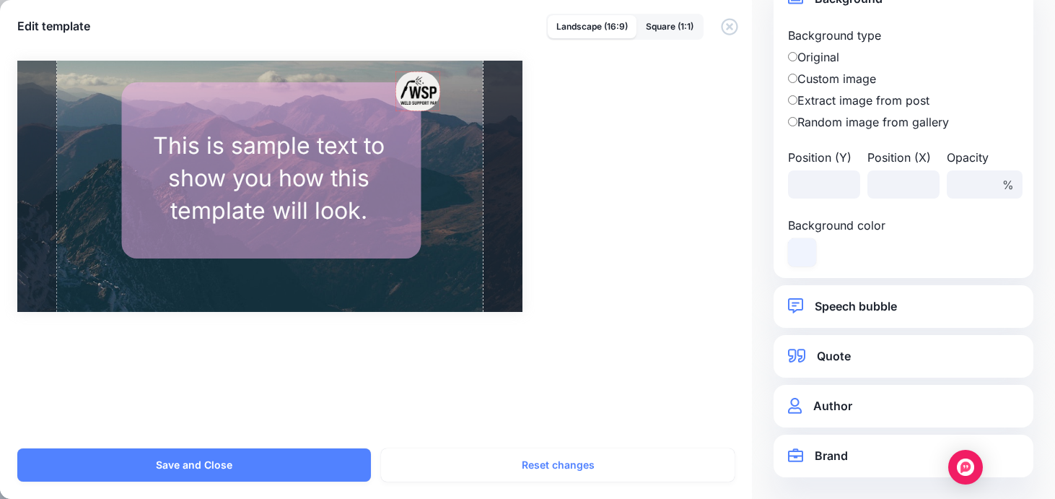
click at [810, 460] on link "Brand" at bounding box center [903, 455] width 231 height 19
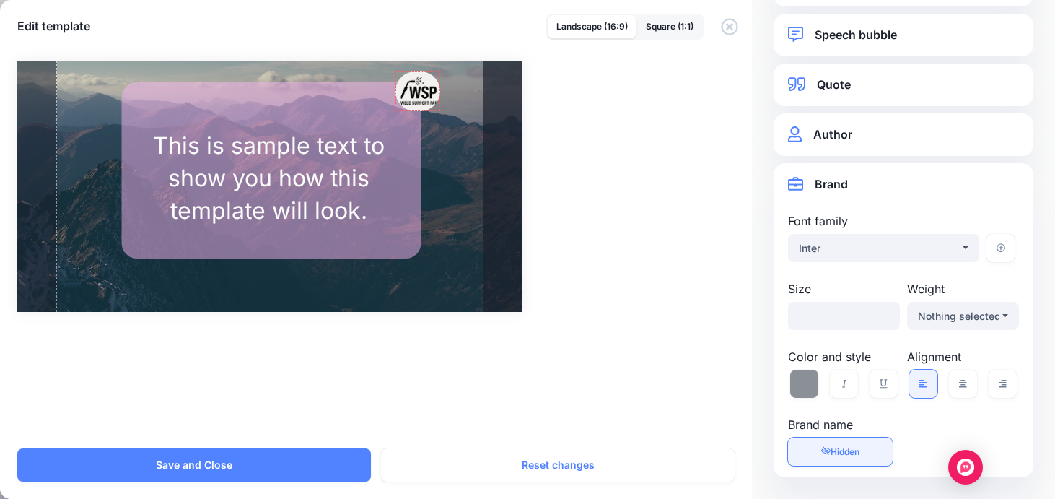
scroll to position [56, 0]
click at [961, 245] on button "Inter" at bounding box center [883, 249] width 191 height 28
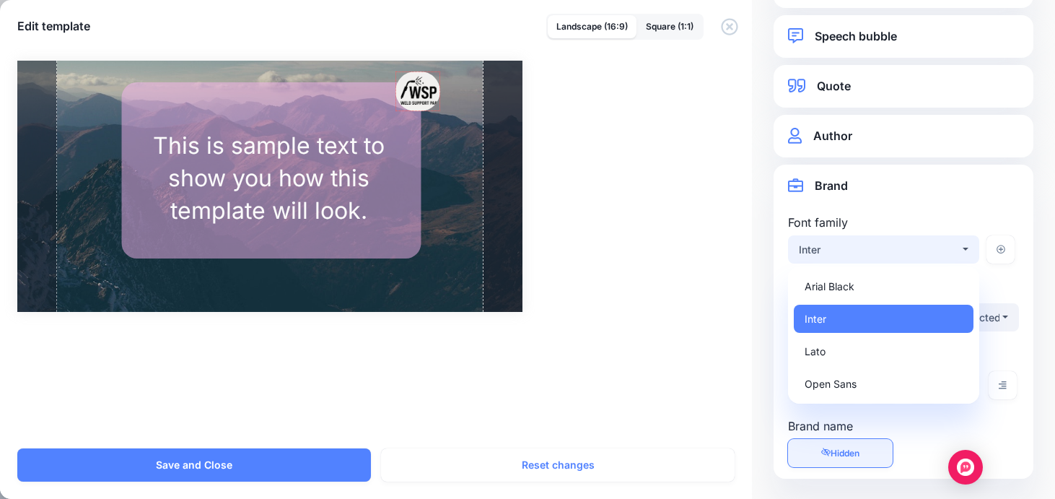
click at [963, 245] on button "Inter" at bounding box center [883, 249] width 191 height 28
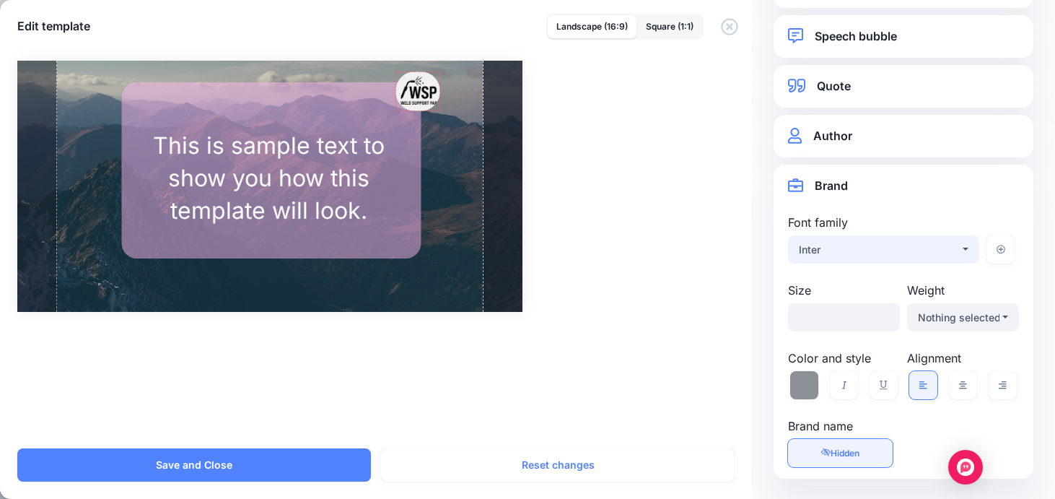
scroll to position [58, 0]
click at [834, 445] on link "Visible Hidden" at bounding box center [840, 451] width 105 height 28
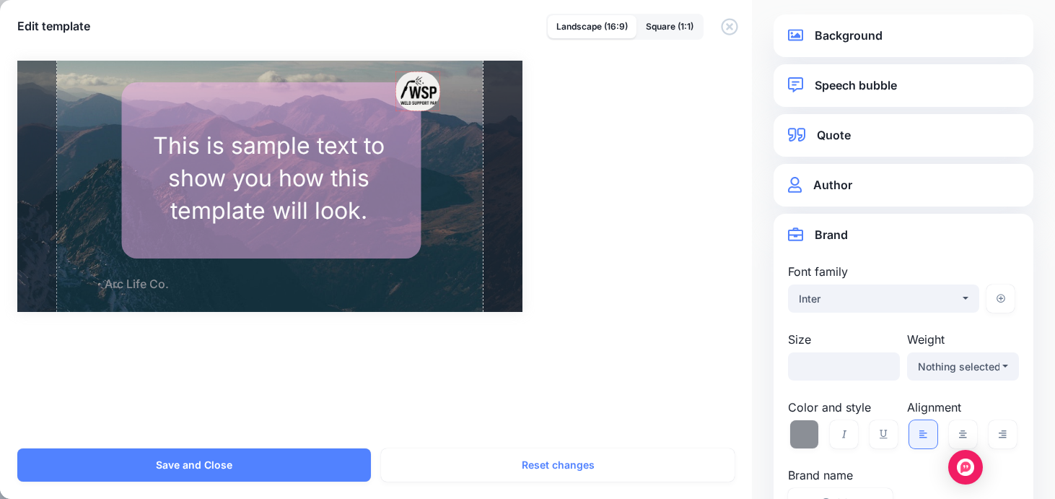
scroll to position [0, 0]
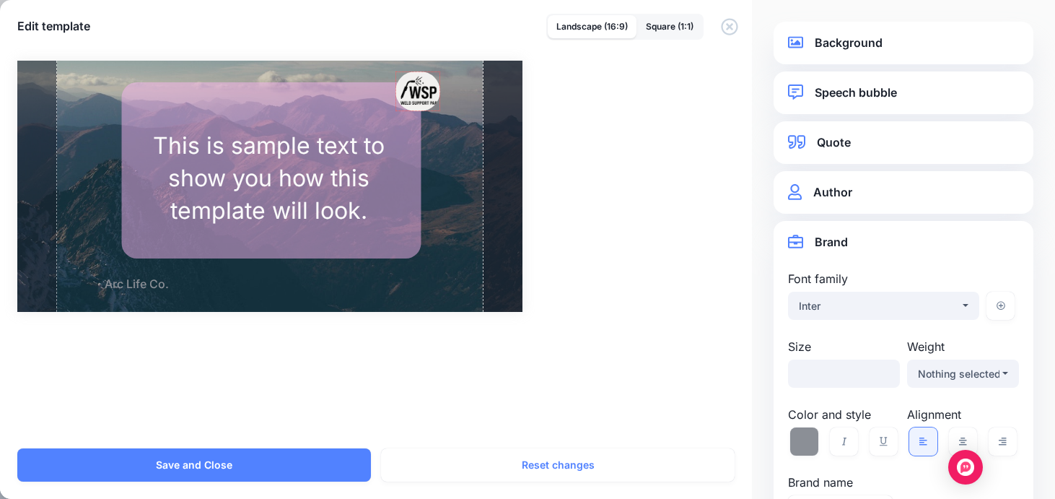
click at [835, 198] on link "Author" at bounding box center [903, 192] width 231 height 19
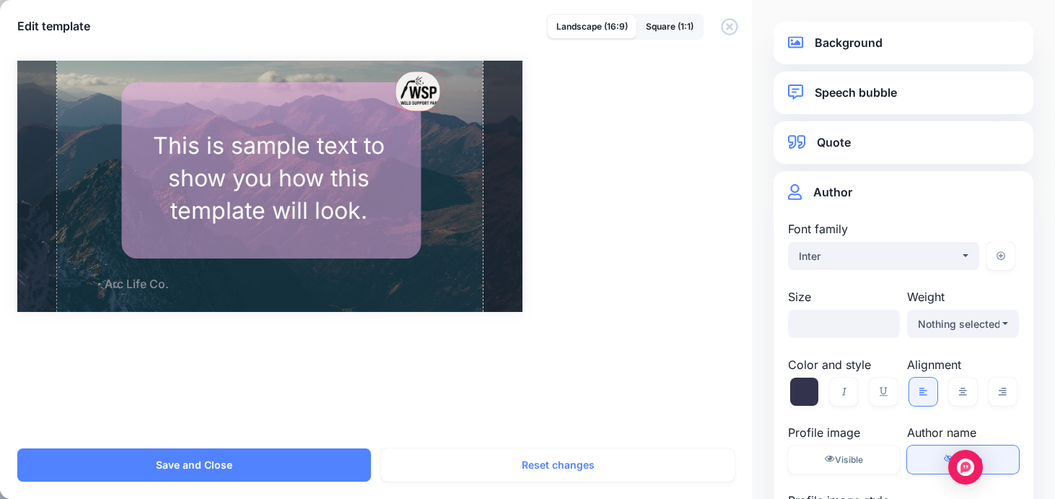
click at [835, 144] on link "Quote" at bounding box center [903, 142] width 231 height 19
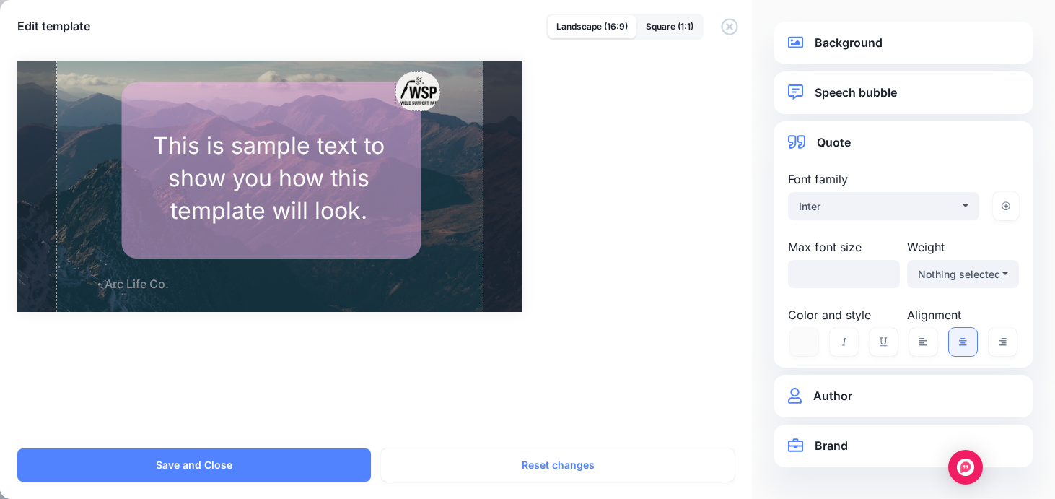
click at [874, 101] on link "Speech bubble" at bounding box center [903, 92] width 231 height 19
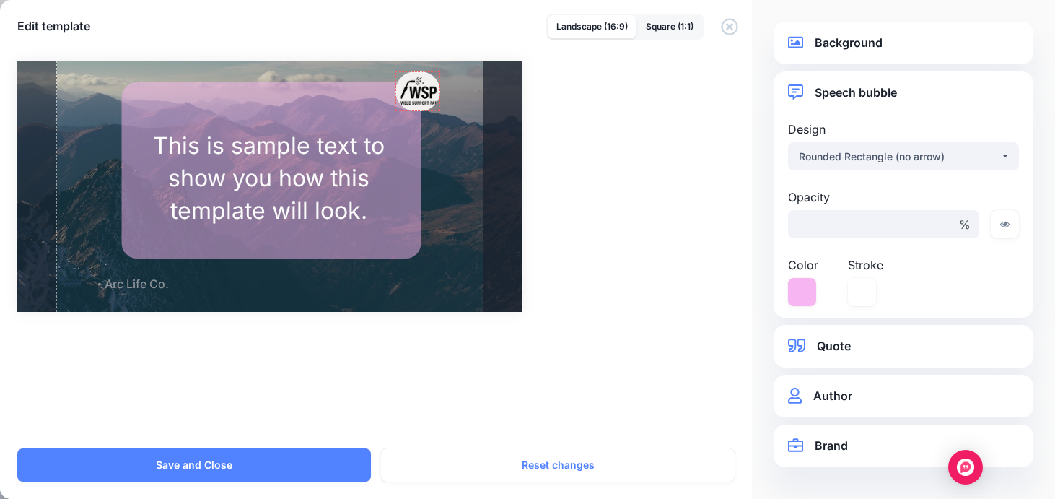
click at [716, 265] on div "Rectangle Adam Bahe Arc Life Co. / **" at bounding box center [527, 186] width 1020 height 251
click at [901, 58] on div "Background Background type Original Custom image Background image / ** ***" at bounding box center [904, 43] width 260 height 43
click at [854, 47] on link "Background" at bounding box center [903, 42] width 231 height 19
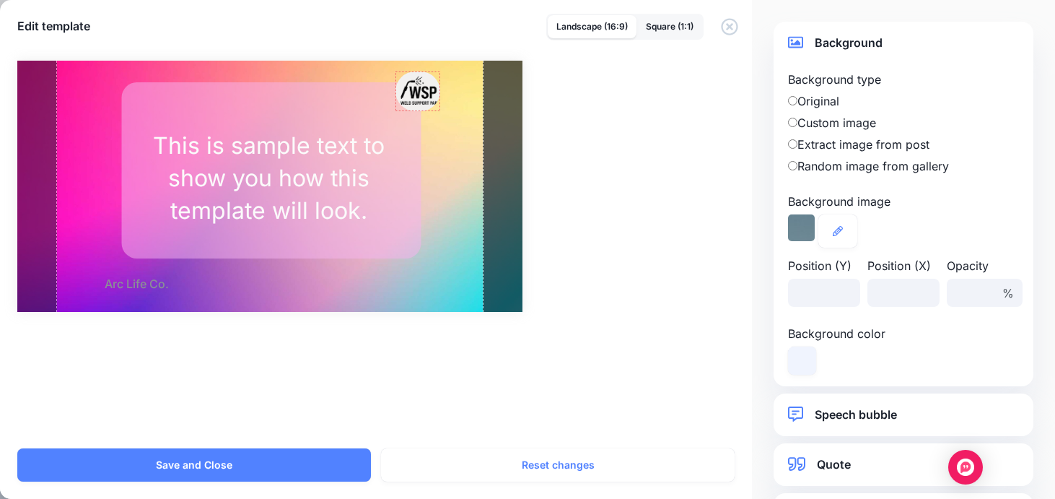
click at [803, 229] on div at bounding box center [801, 227] width 27 height 27
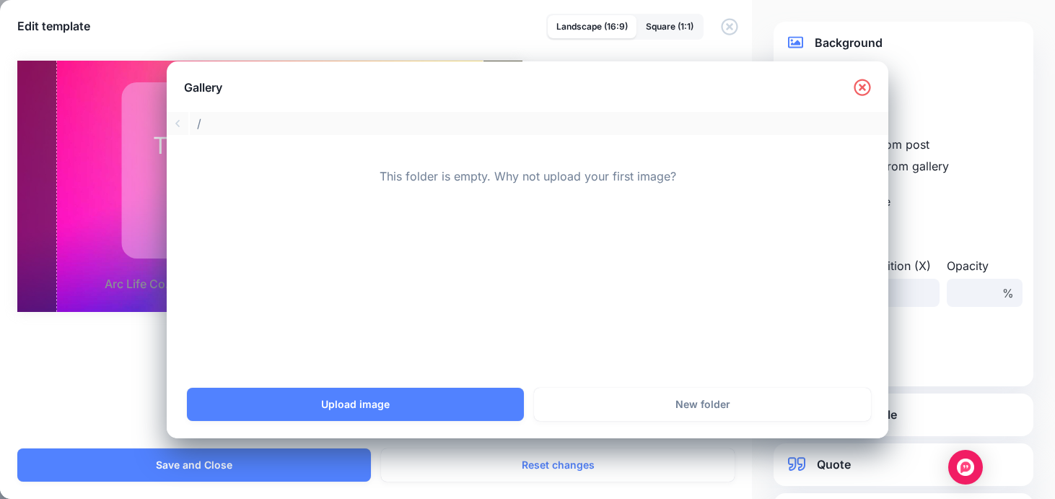
click at [862, 79] on icon at bounding box center [862, 87] width 17 height 17
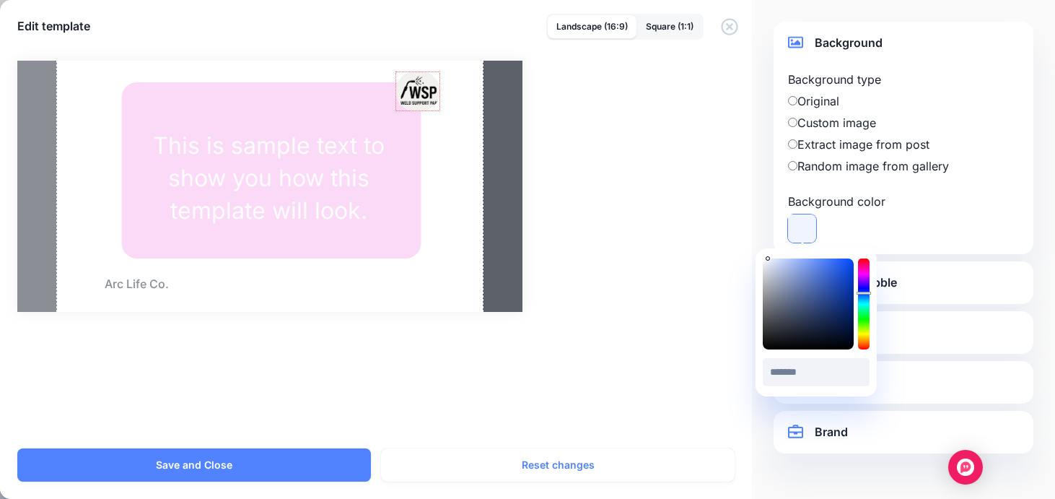
click at [798, 224] on icon at bounding box center [802, 228] width 28 height 28
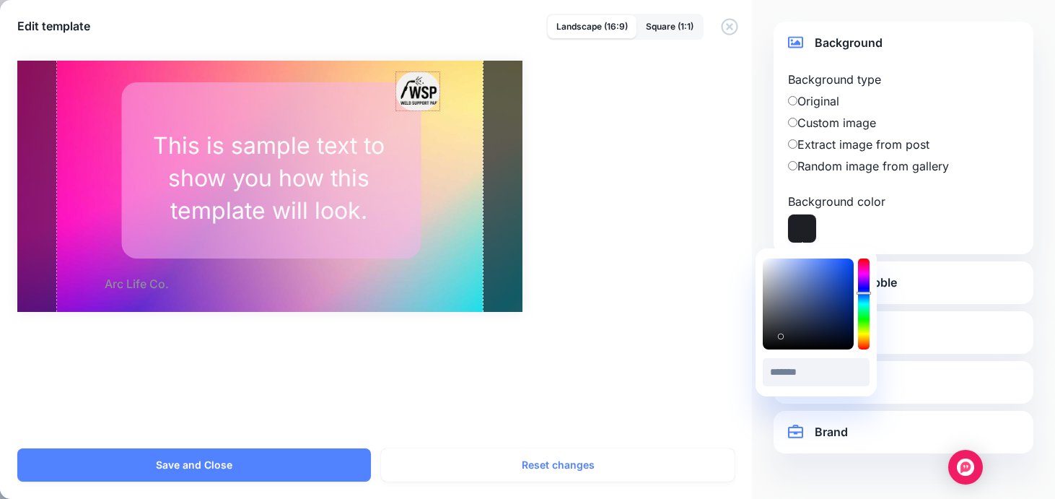
drag, startPoint x: 771, startPoint y: 262, endPoint x: 781, endPoint y: 336, distance: 75.0
click at [781, 336] on div at bounding box center [808, 303] width 91 height 91
type input "*******"
drag, startPoint x: 781, startPoint y: 336, endPoint x: 826, endPoint y: 285, distance: 68.0
click at [826, 285] on icon at bounding box center [825, 285] width 4 height 4
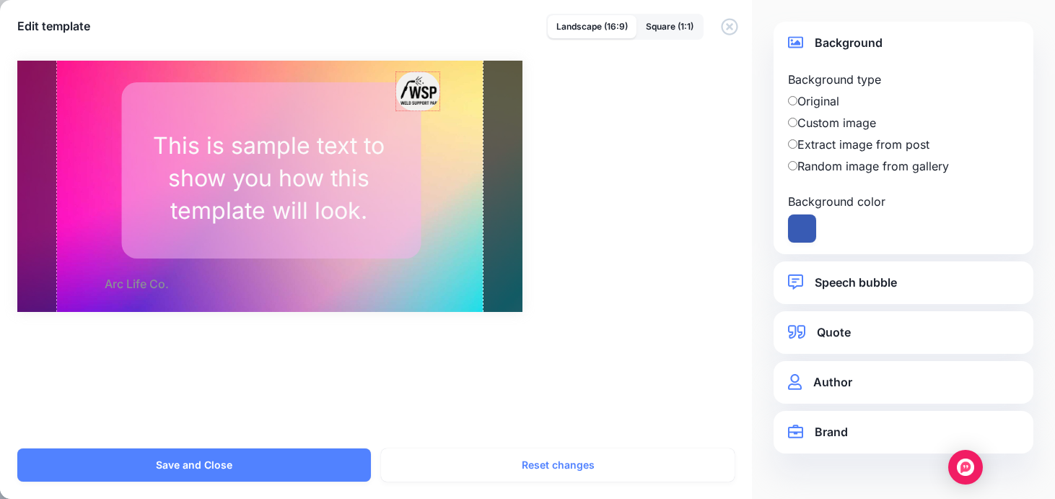
click at [733, 271] on div "Rectangle Adam Bahe Arc Life Co. / **" at bounding box center [527, 186] width 1020 height 251
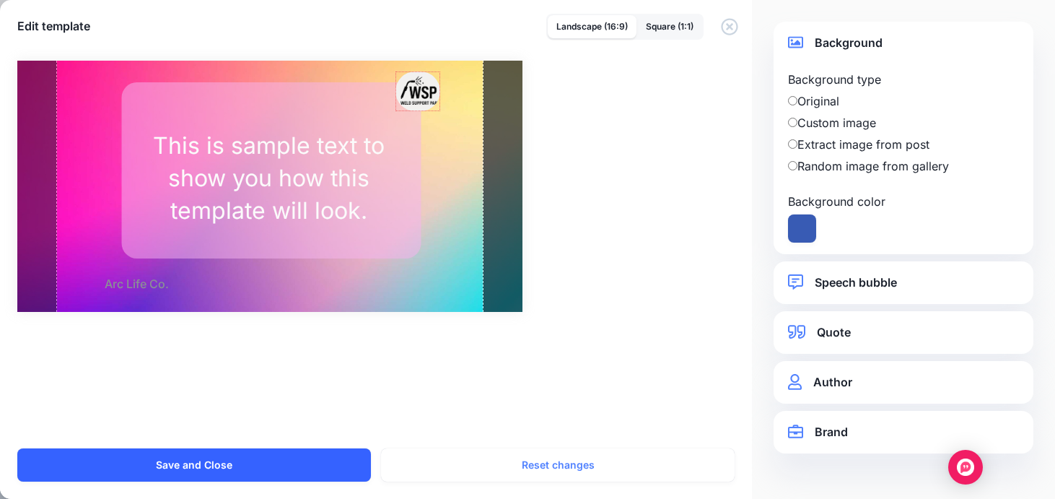
click at [323, 456] on button "Save and Close" at bounding box center [194, 464] width 354 height 33
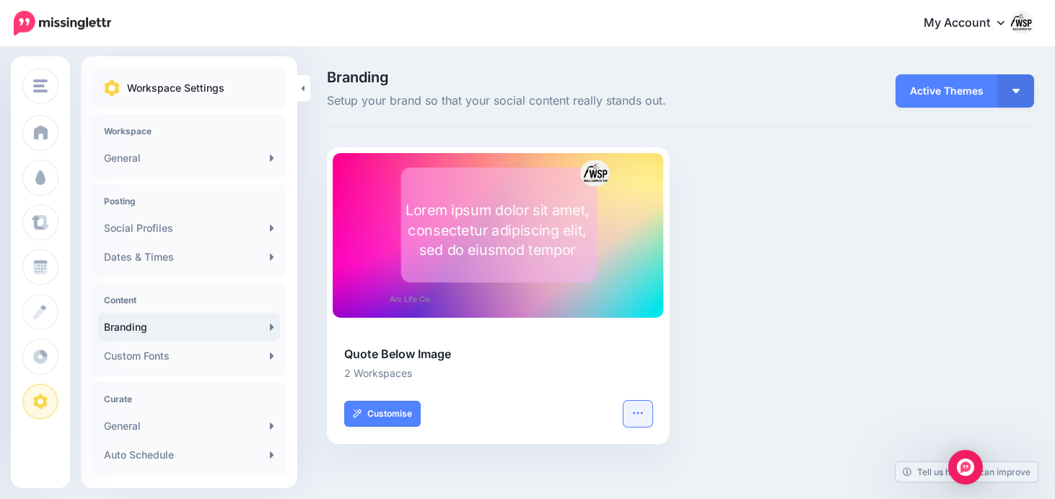
click at [637, 413] on icon "button" at bounding box center [637, 412] width 9 height 2
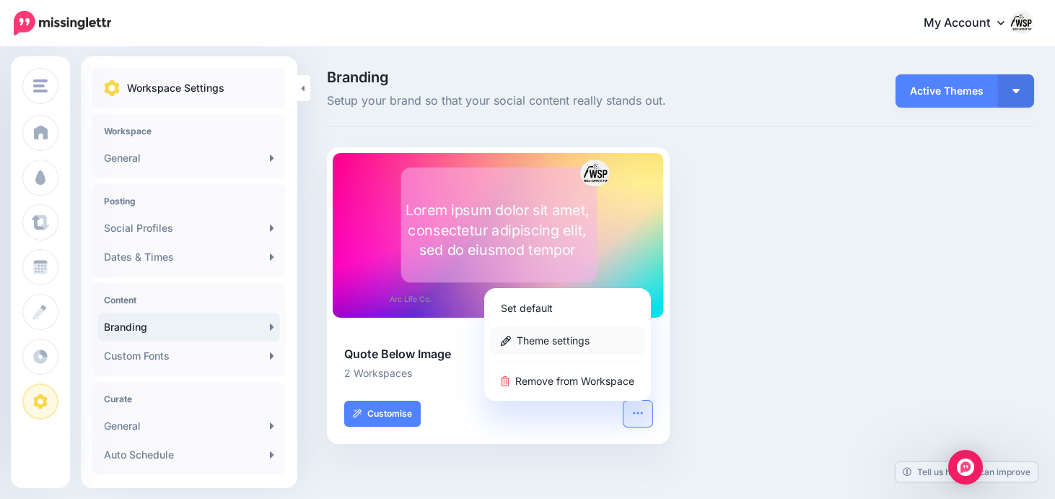
click at [582, 341] on link "Theme settings" at bounding box center [567, 340] width 155 height 28
type input "**********"
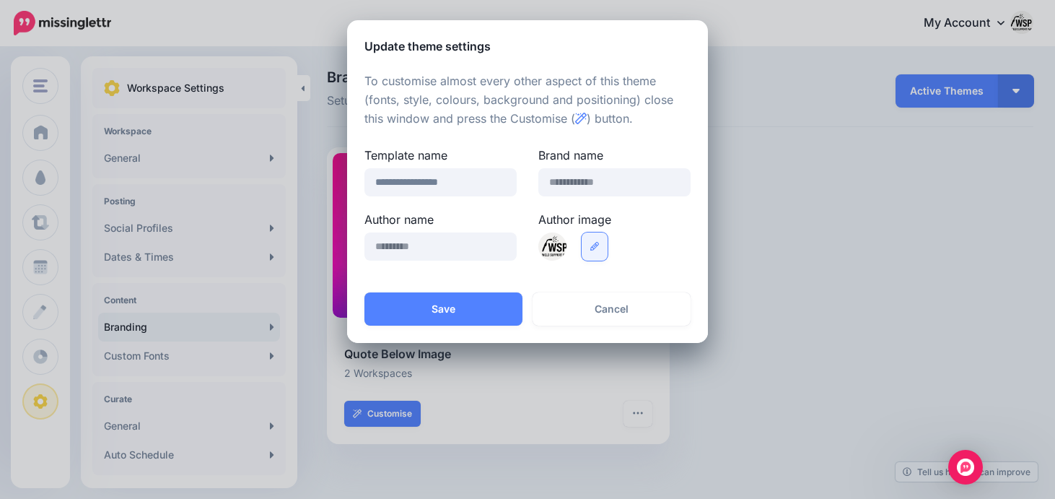
click at [597, 251] on link at bounding box center [595, 246] width 26 height 28
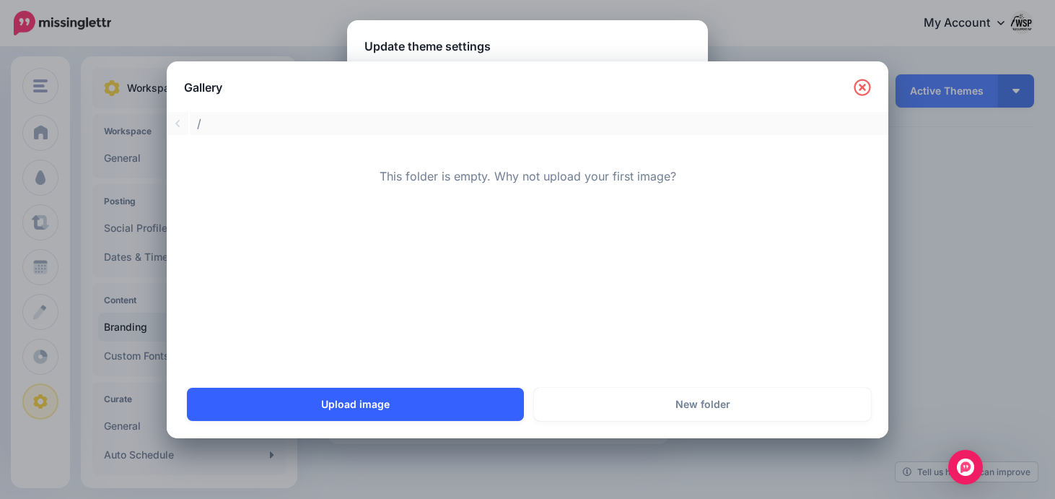
click at [393, 397] on link "Upload image" at bounding box center [355, 404] width 337 height 33
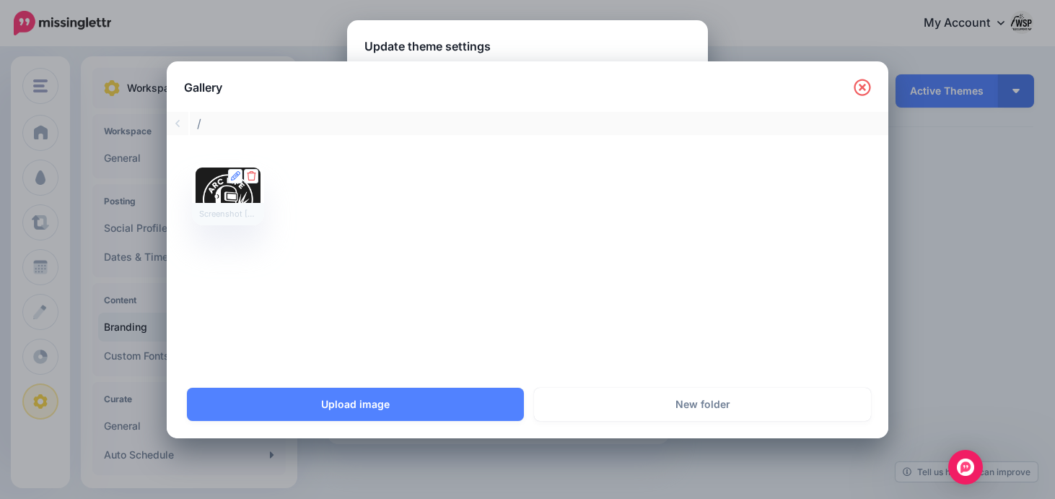
click at [253, 189] on div at bounding box center [228, 194] width 65 height 54
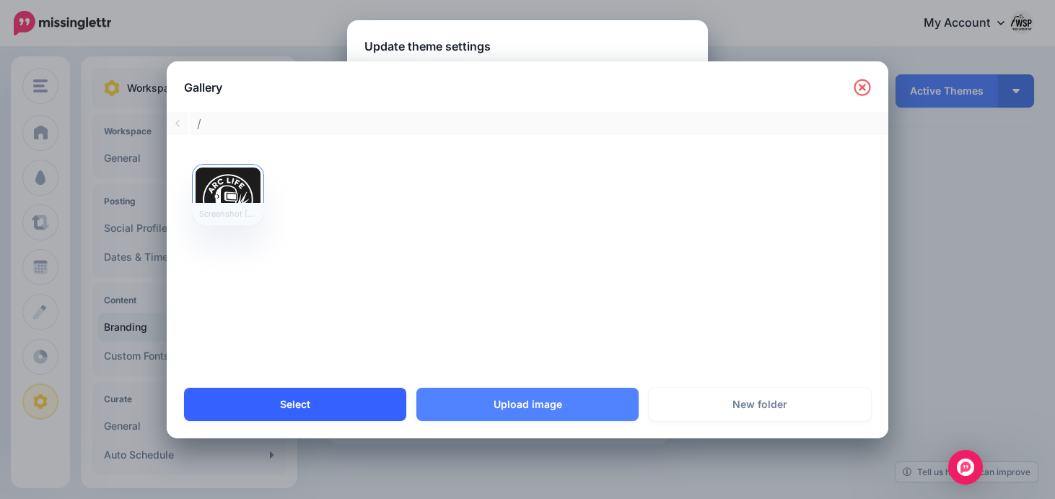
click at [289, 405] on link "Select" at bounding box center [295, 404] width 222 height 33
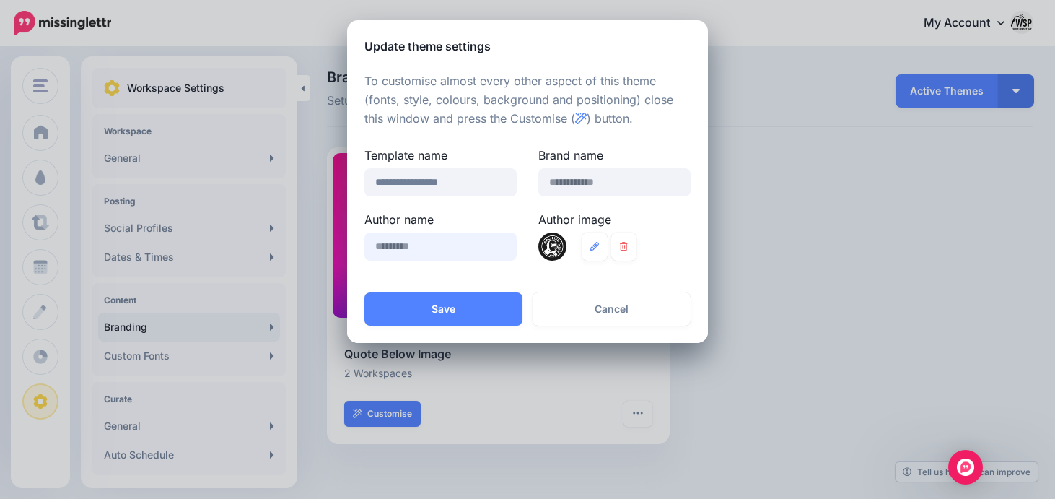
click at [445, 246] on input "text" at bounding box center [440, 246] width 152 height 28
type input "*"
type input "********"
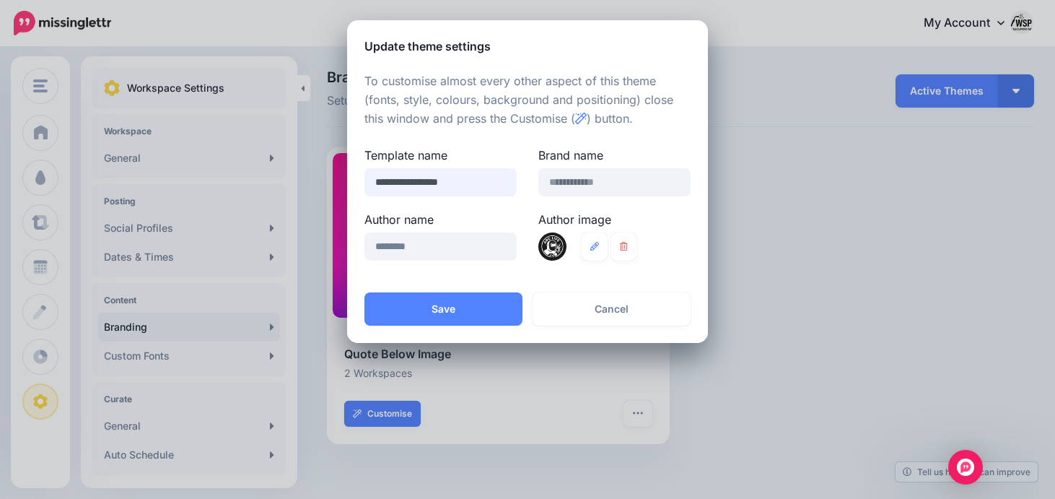
click at [483, 183] on input "**********" at bounding box center [440, 182] width 152 height 28
click at [496, 303] on button "Save" at bounding box center [443, 308] width 158 height 33
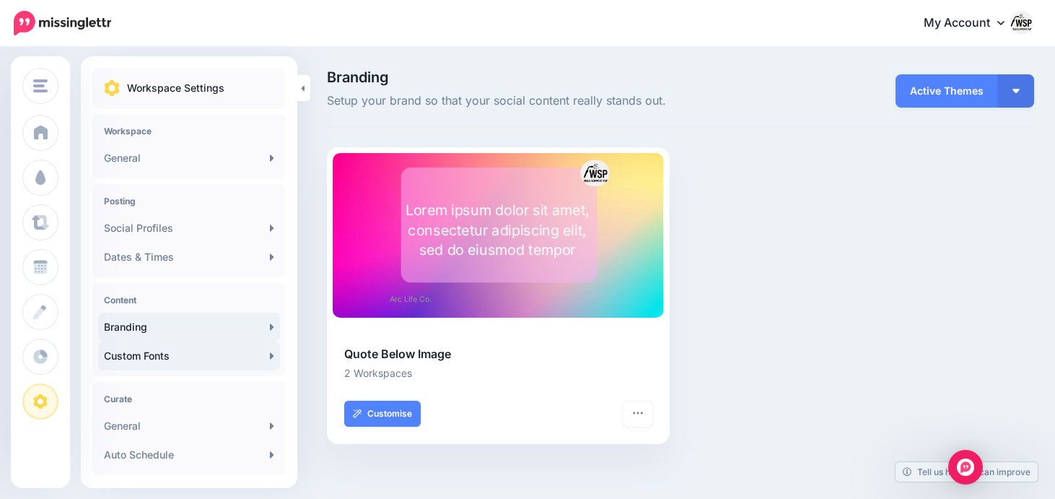
click at [144, 350] on link "Custom Fonts" at bounding box center [189, 355] width 182 height 29
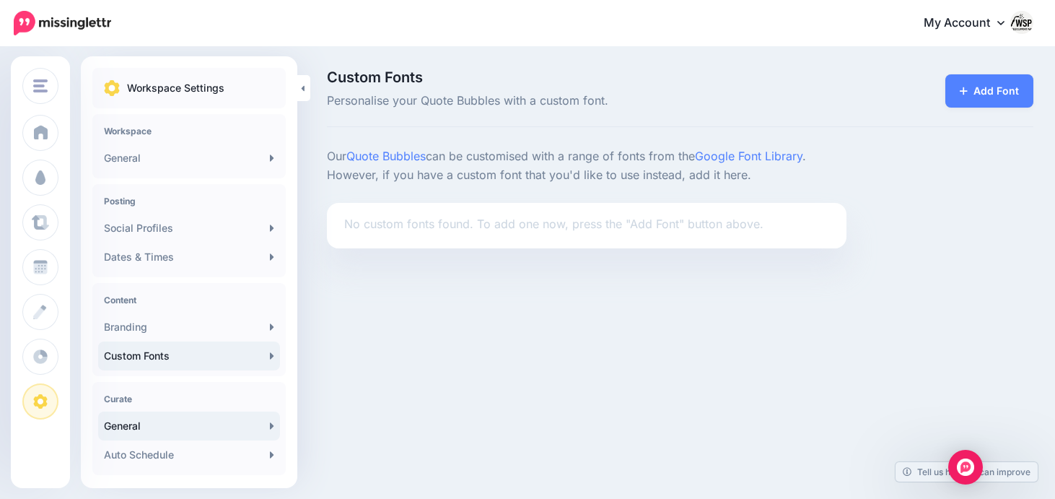
click at [133, 424] on link "General" at bounding box center [189, 425] width 182 height 29
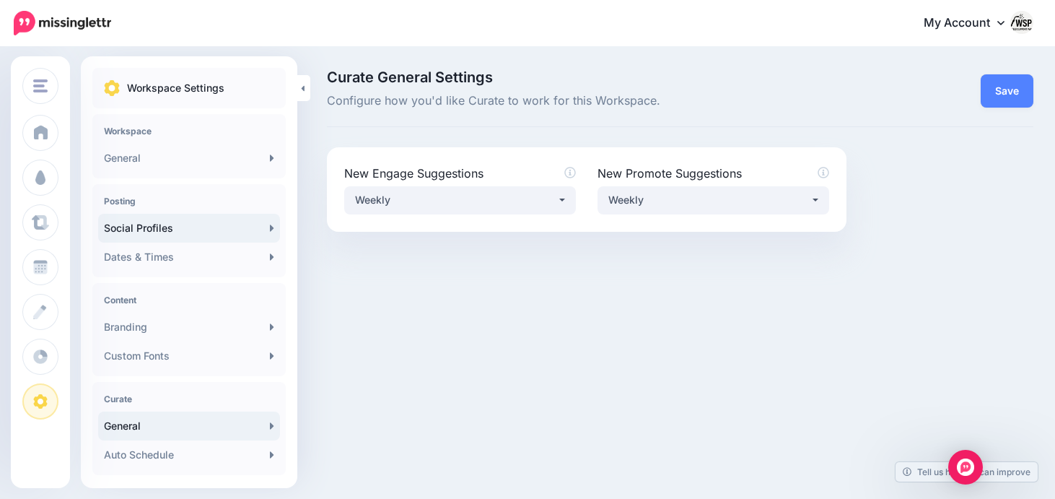
click at [206, 226] on link "Social Profiles" at bounding box center [189, 228] width 182 height 29
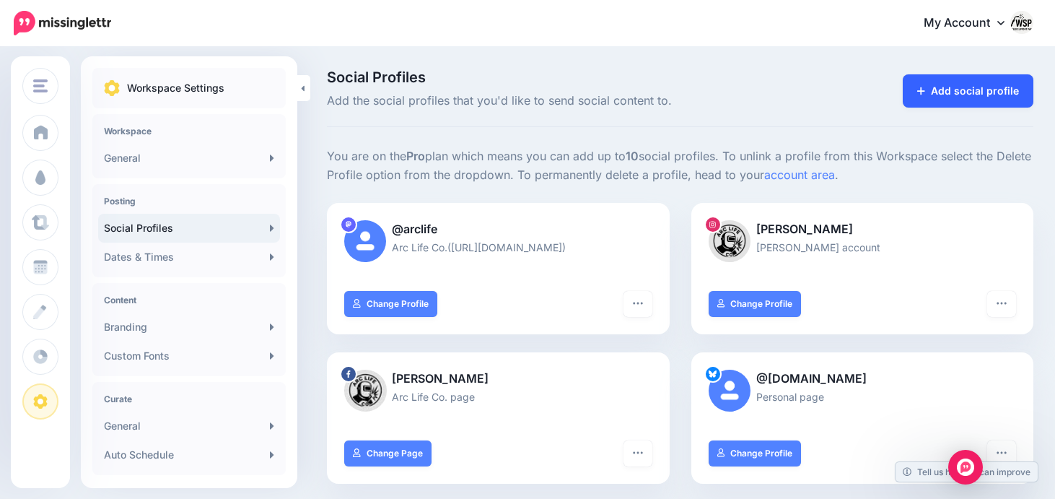
click at [961, 93] on link "Add social profile" at bounding box center [968, 90] width 131 height 33
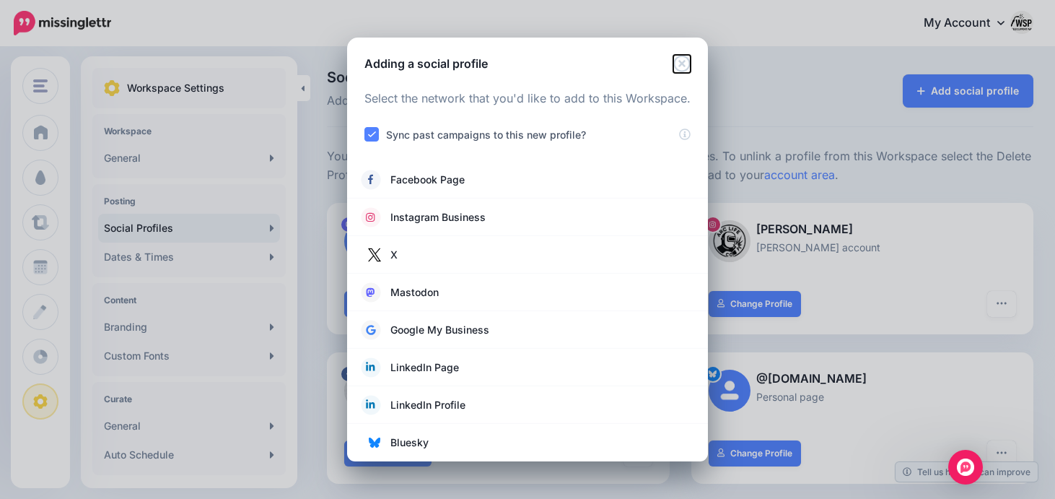
click at [686, 61] on icon "Close" at bounding box center [681, 63] width 17 height 17
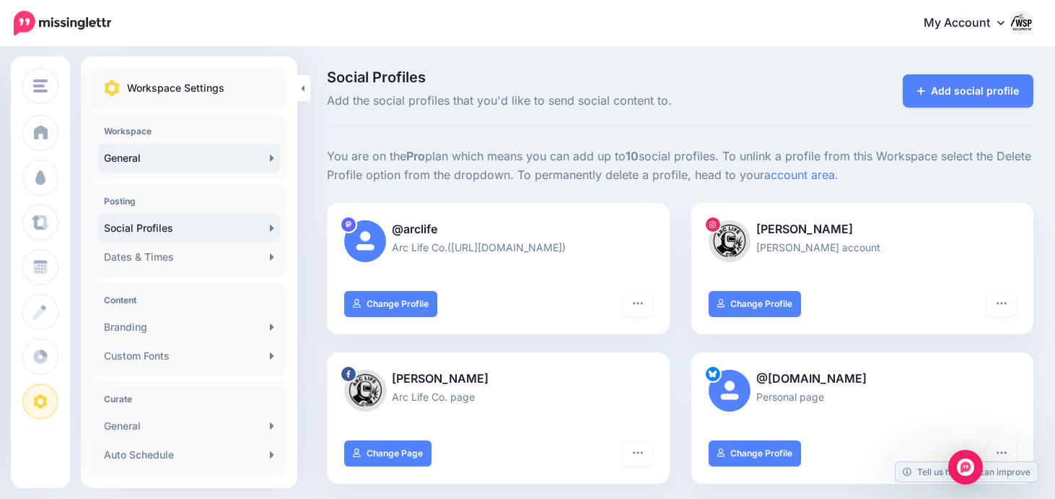
click at [211, 153] on link "General" at bounding box center [189, 158] width 182 height 29
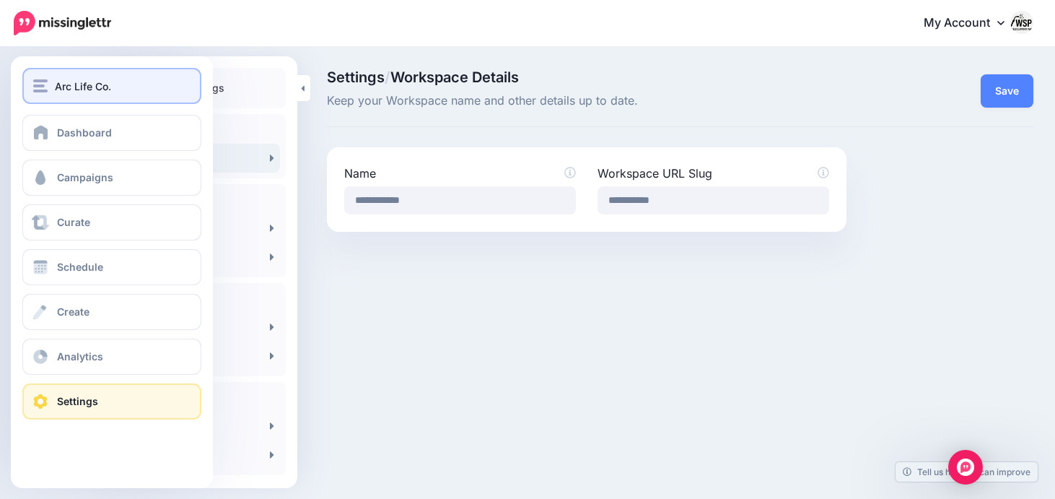
click at [89, 90] on span "Arc Life Co." at bounding box center [83, 86] width 56 height 17
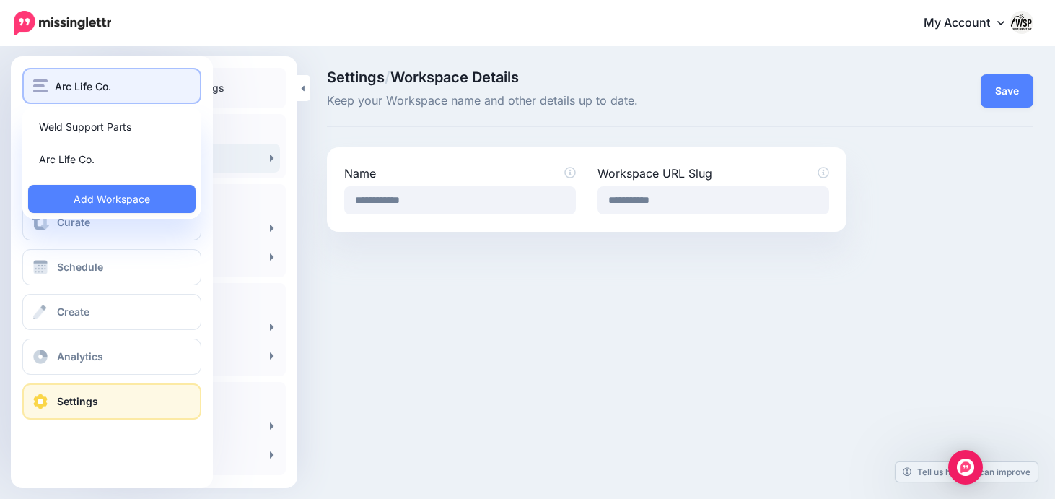
click at [92, 79] on span "Arc Life Co." at bounding box center [83, 86] width 56 height 17
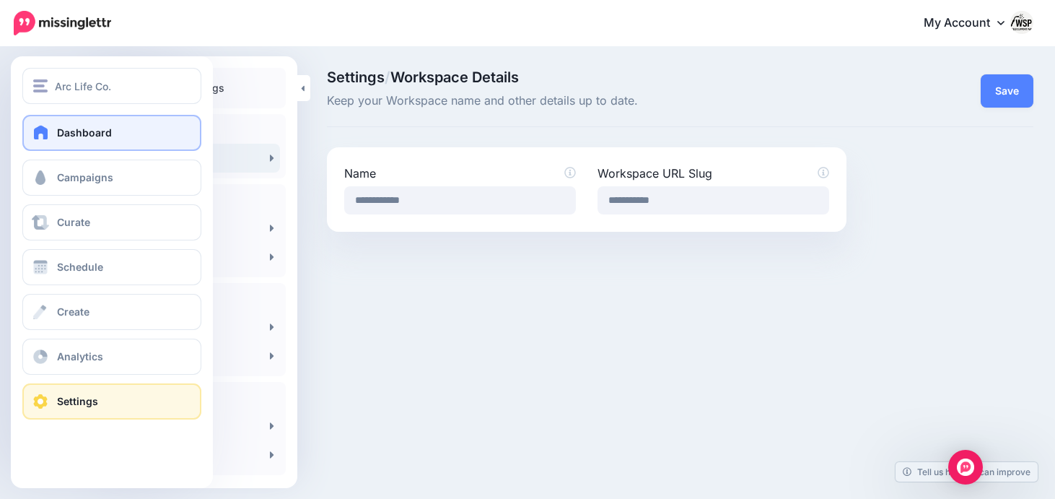
click at [89, 125] on link "Dashboard" at bounding box center [111, 133] width 179 height 36
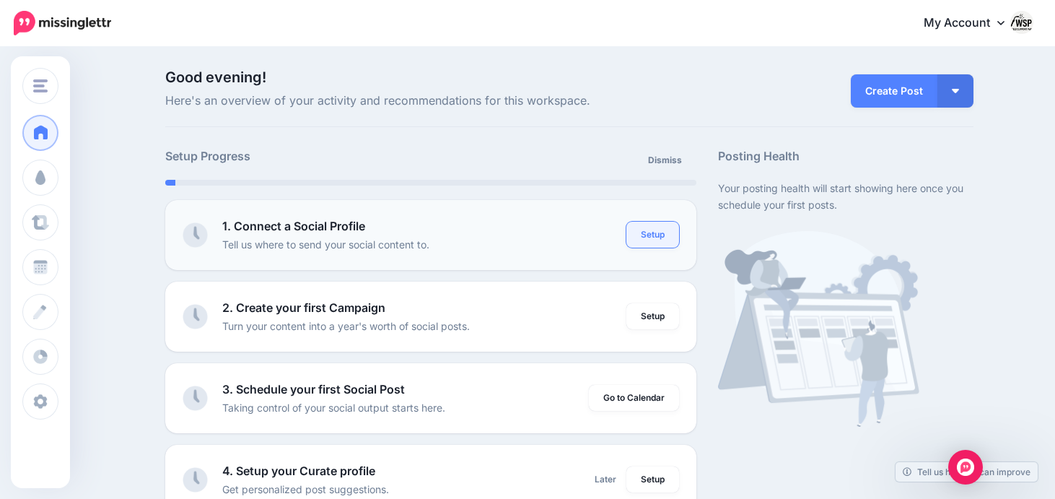
click at [647, 232] on link "Setup" at bounding box center [652, 235] width 53 height 26
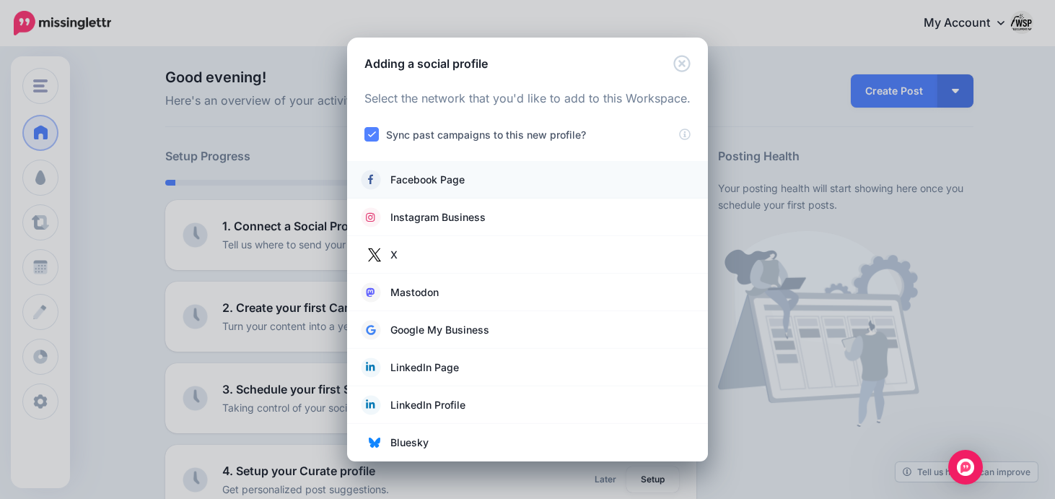
click at [473, 185] on link "Facebook Page" at bounding box center [528, 180] width 332 height 20
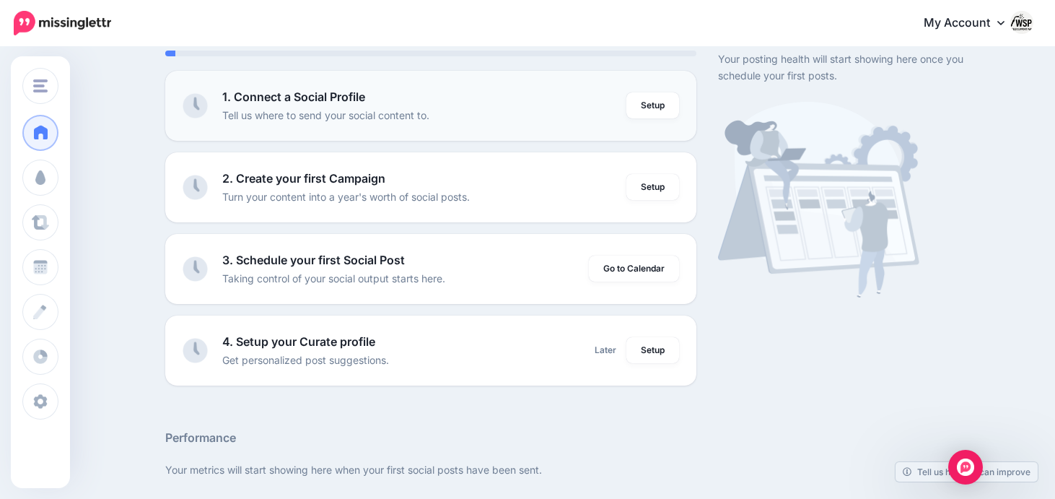
scroll to position [134, 0]
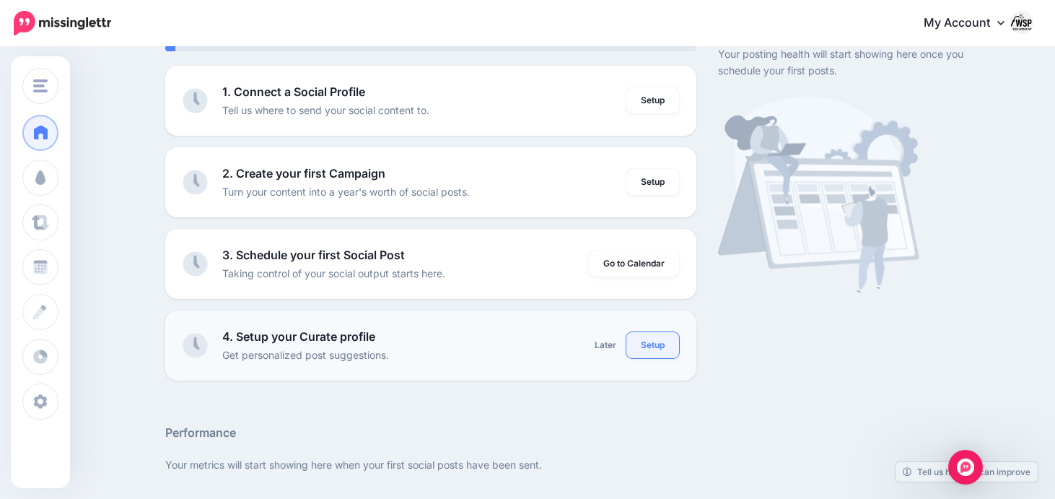
click at [649, 344] on link "Setup" at bounding box center [652, 345] width 53 height 26
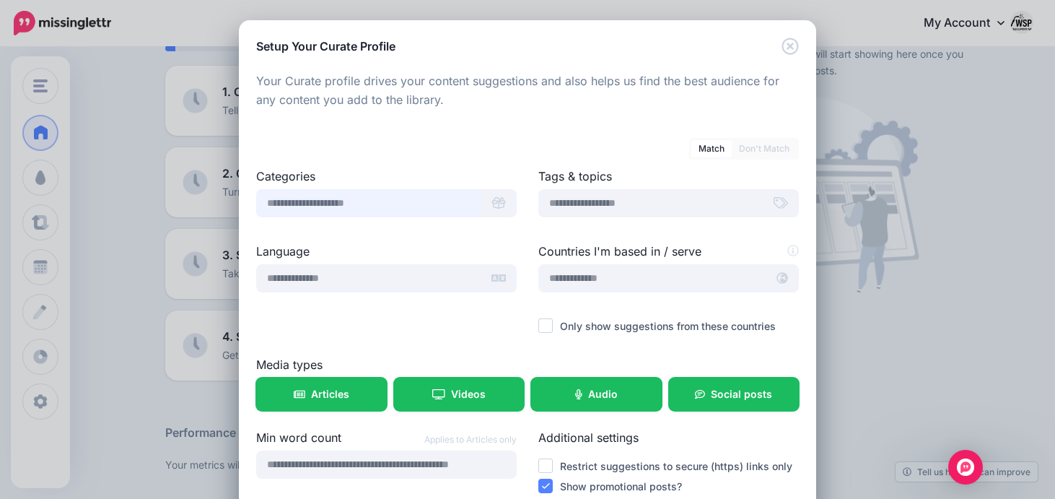
click at [473, 203] on input "text" at bounding box center [368, 203] width 225 height 28
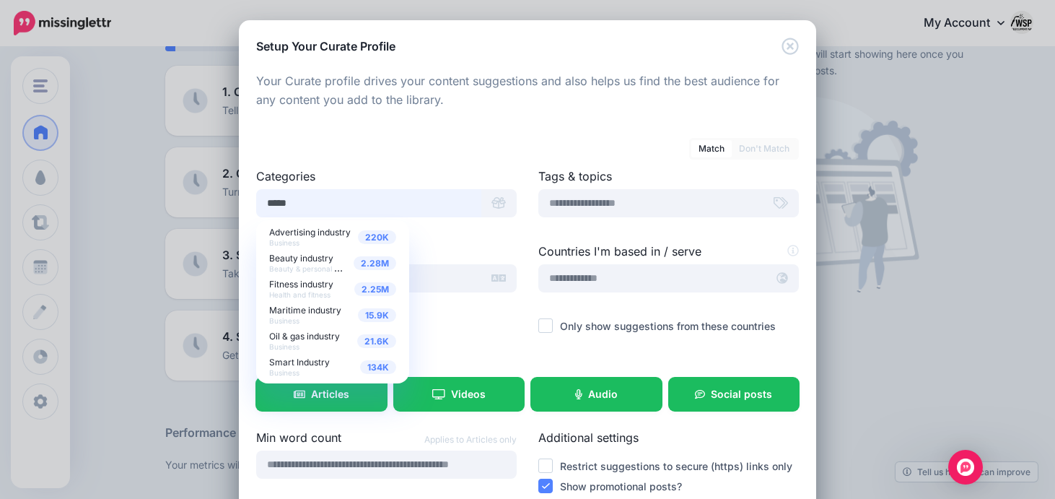
scroll to position [0, 0]
type input "*****"
click at [313, 338] on span "Oil & gas industry" at bounding box center [304, 335] width 71 height 11
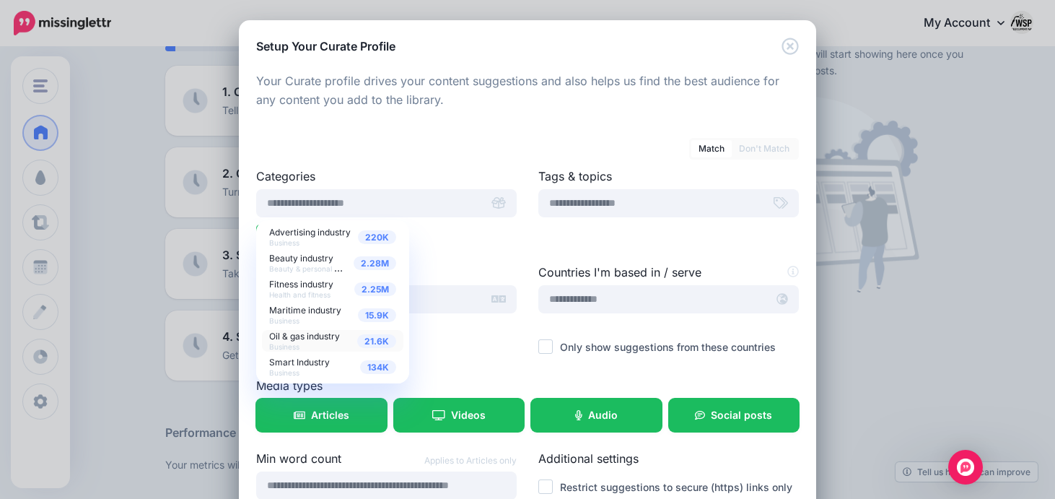
click at [456, 257] on div at bounding box center [386, 254] width 261 height 18
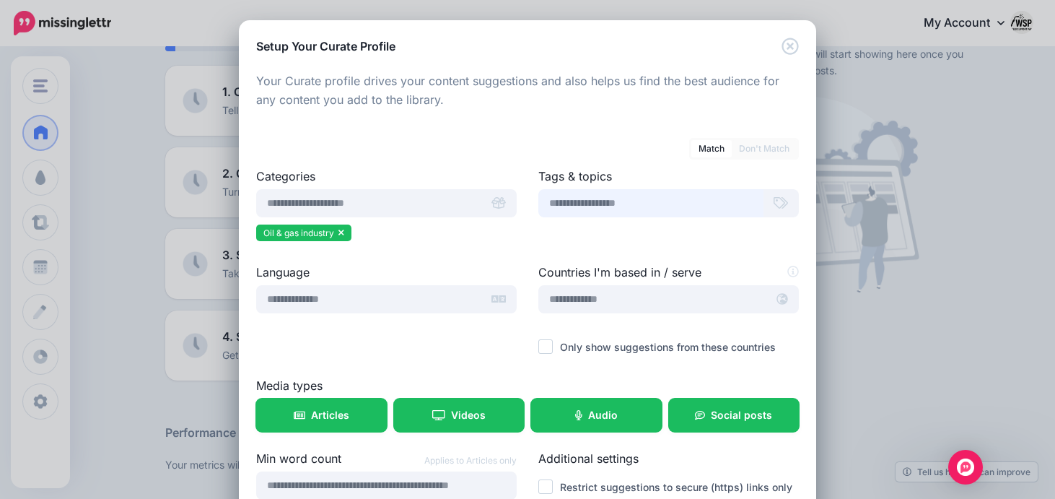
click at [597, 209] on input "text" at bounding box center [650, 203] width 225 height 28
click at [459, 304] on input "text" at bounding box center [368, 299] width 225 height 28
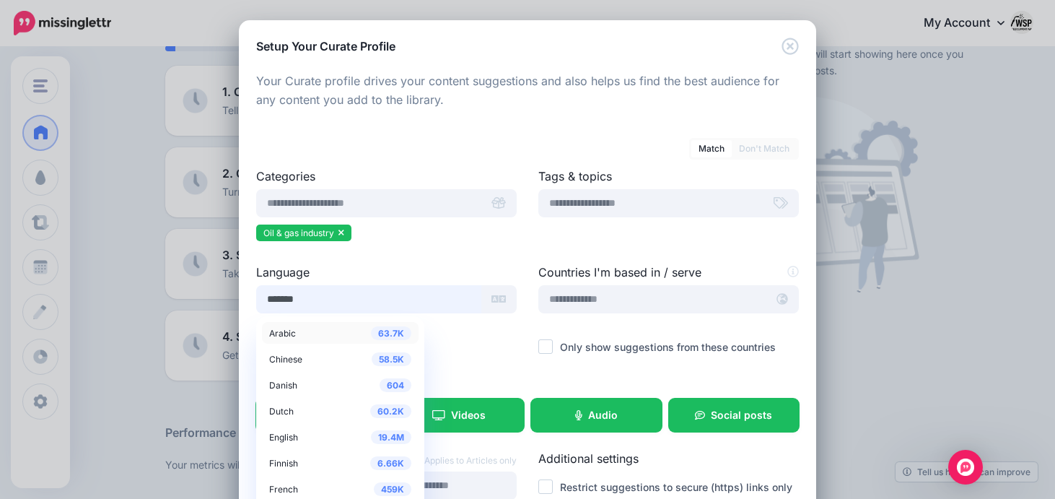
type input "*******"
click at [297, 441] on span "English" at bounding box center [283, 437] width 29 height 11
click at [502, 354] on div "Language ******* 63.7K Arabic 58.5K [DEMOGRAPHIC_DATA] 604 Danish 60.2K [DEMOGR…" at bounding box center [386, 319] width 282 height 113
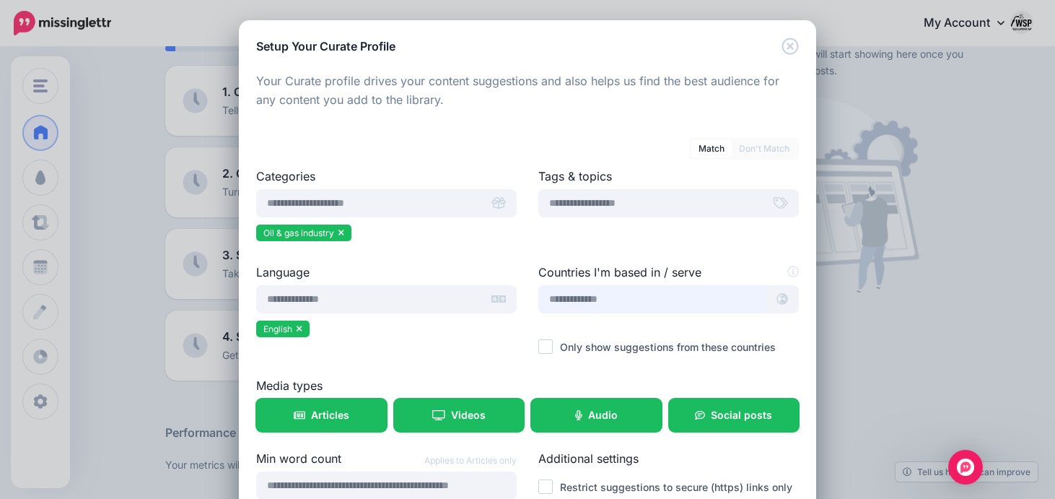
click at [606, 300] on input "text" at bounding box center [652, 299] width 228 height 28
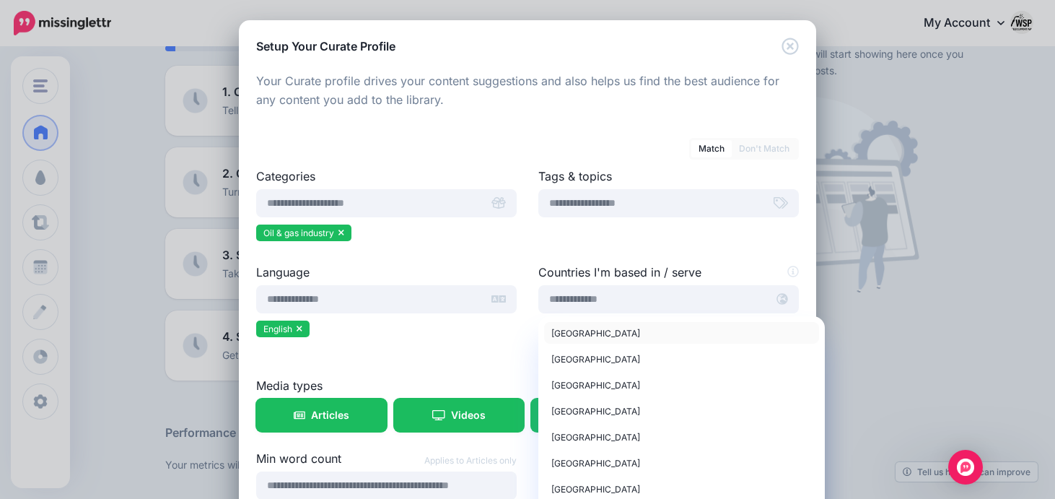
click at [582, 339] on div "[GEOGRAPHIC_DATA]" at bounding box center [681, 332] width 261 height 17
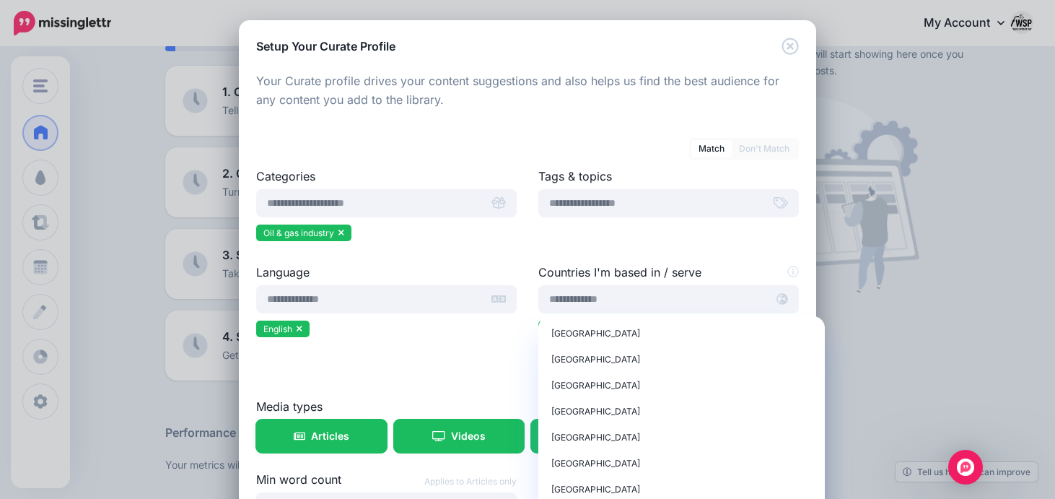
click at [502, 349] on div at bounding box center [386, 350] width 261 height 18
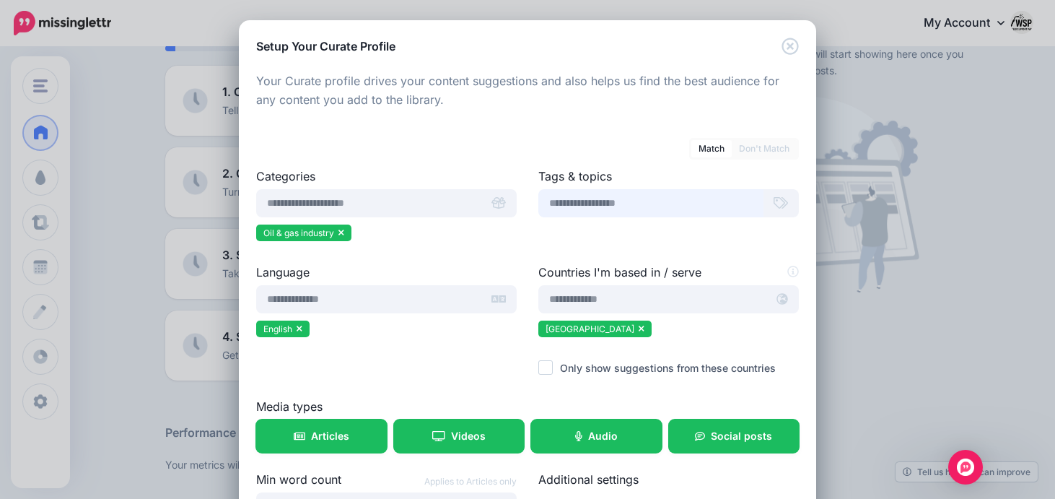
click at [623, 204] on input "text" at bounding box center [650, 203] width 225 height 28
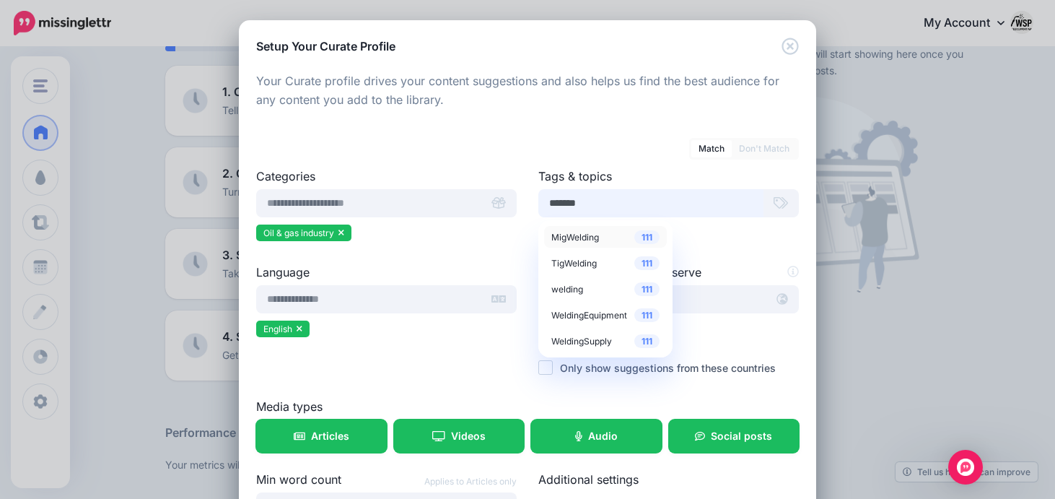
type input "*******"
click at [612, 240] on div "111 MigWelding" at bounding box center [605, 236] width 108 height 17
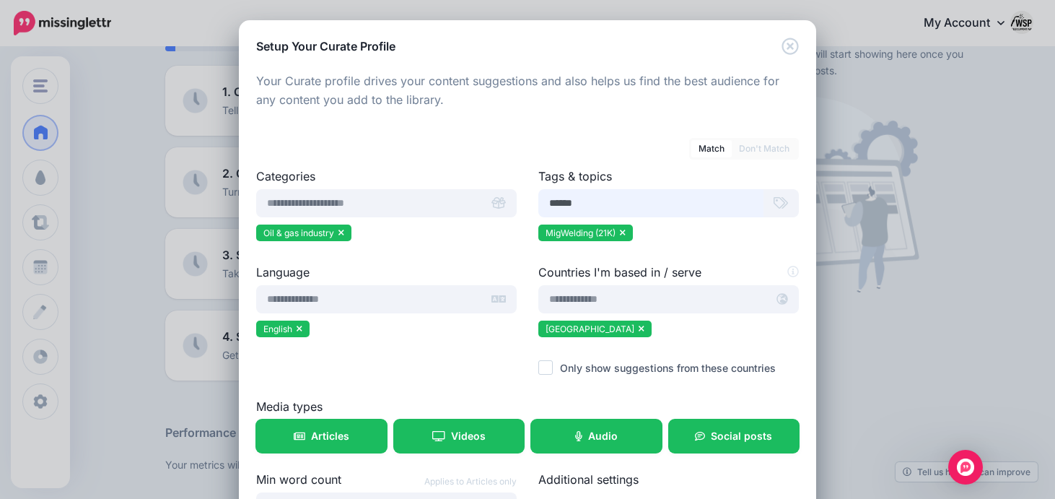
drag, startPoint x: 585, startPoint y: 208, endPoint x: 535, endPoint y: 207, distance: 50.5
click at [536, 208] on div "Tags & topics ****** 991 endthestigma 1.93K mentalhealthstigma 34 NachhaltigeDi…" at bounding box center [669, 215] width 282 height 96
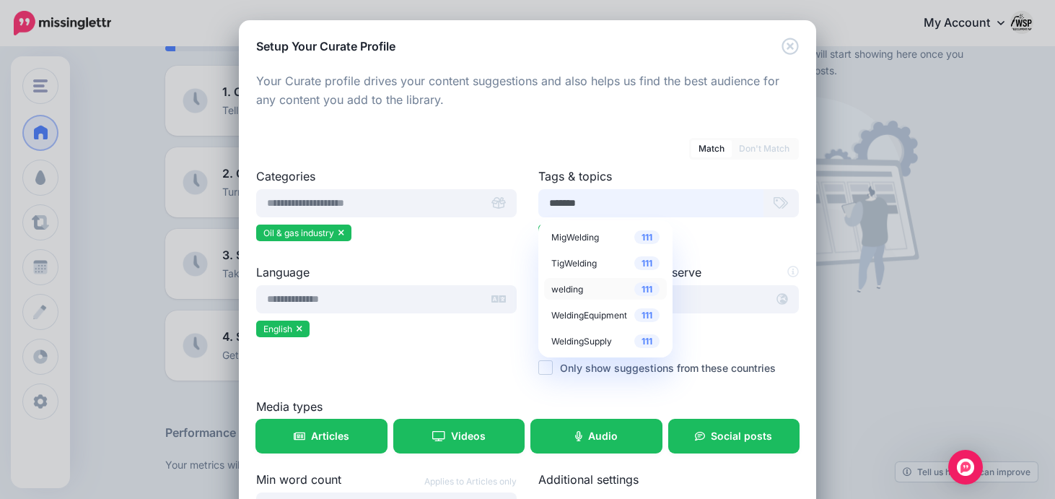
type input "*******"
click at [575, 286] on span "welding" at bounding box center [567, 289] width 32 height 11
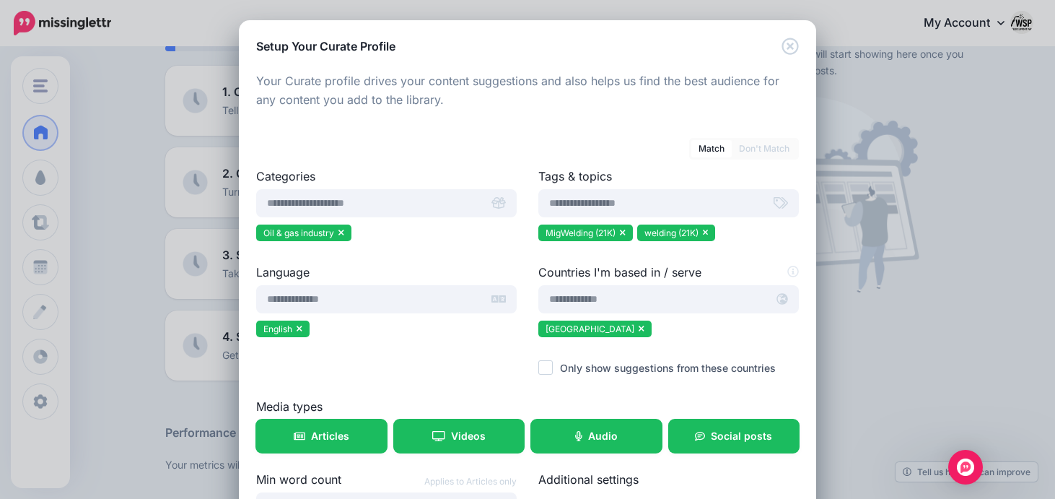
click at [583, 265] on label "Countries I'm based in / serve" at bounding box center [668, 271] width 261 height 17
click at [591, 201] on input "text" at bounding box center [650, 203] width 225 height 28
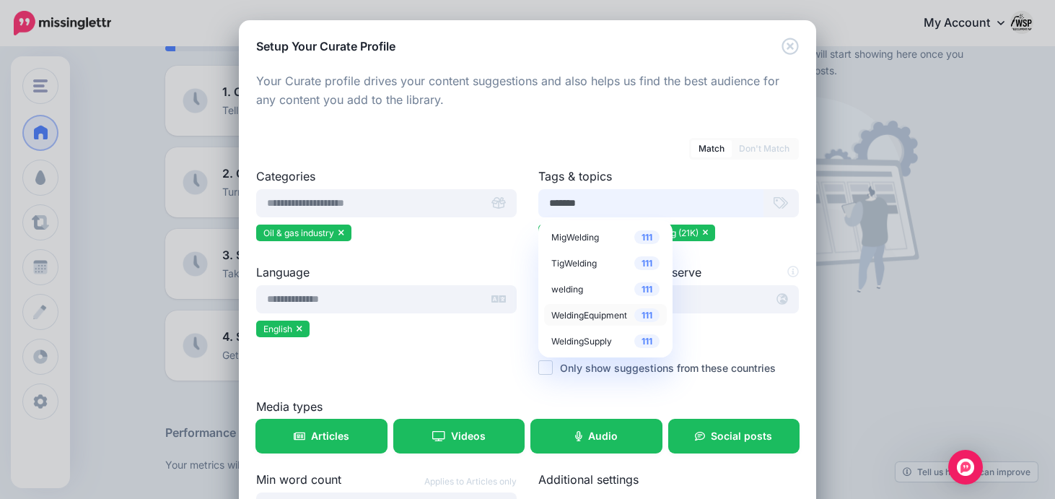
type input "*******"
click at [587, 318] on span "WeldingEquipment" at bounding box center [589, 315] width 76 height 11
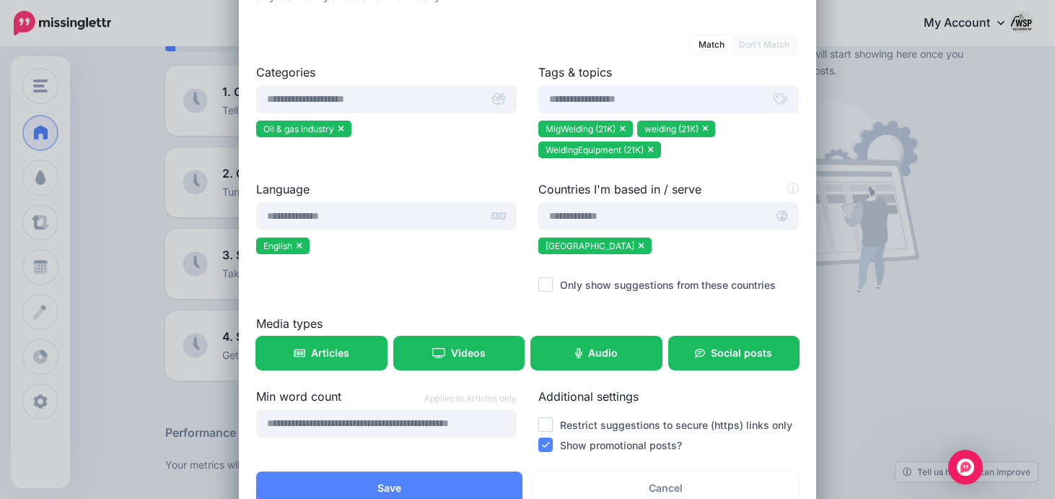
scroll to position [147, 0]
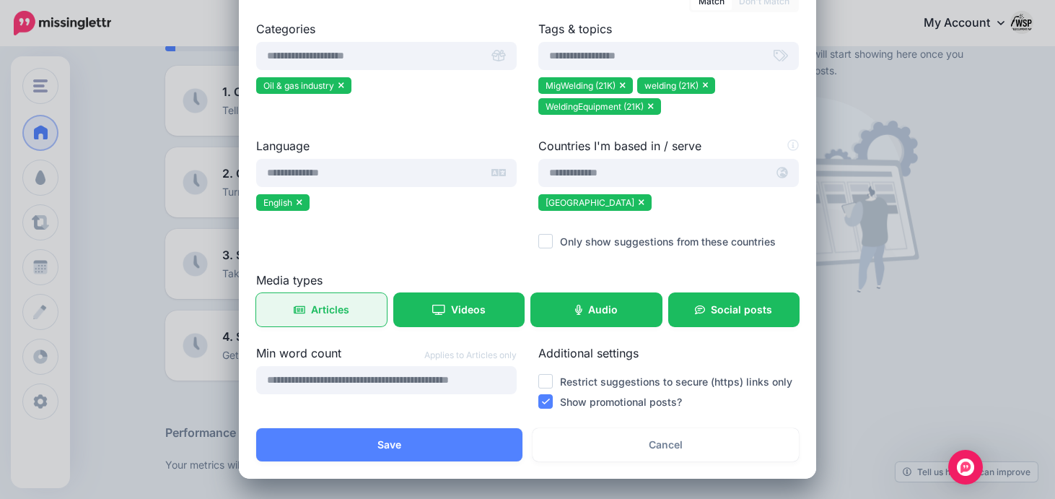
click at [353, 316] on link "Articles" at bounding box center [321, 309] width 131 height 33
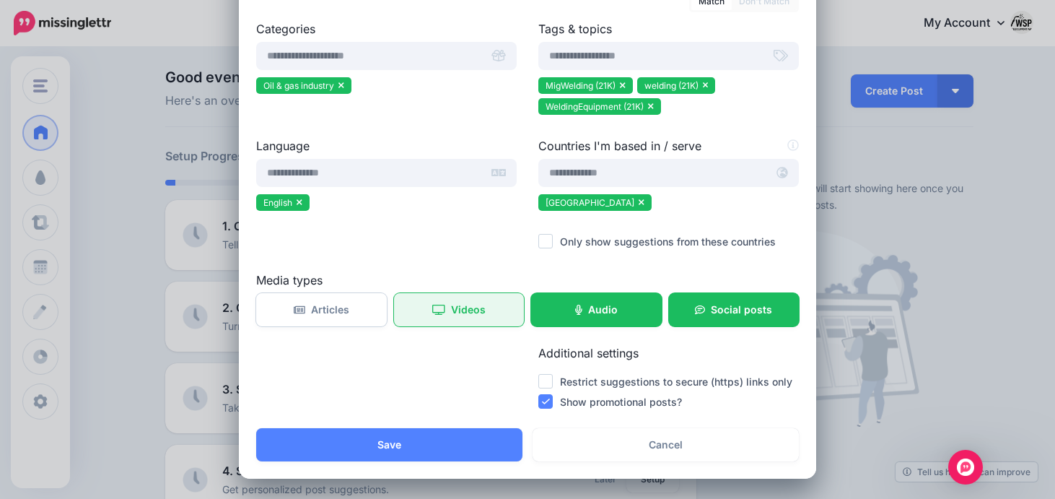
click at [442, 313] on icon at bounding box center [438, 310] width 13 height 10
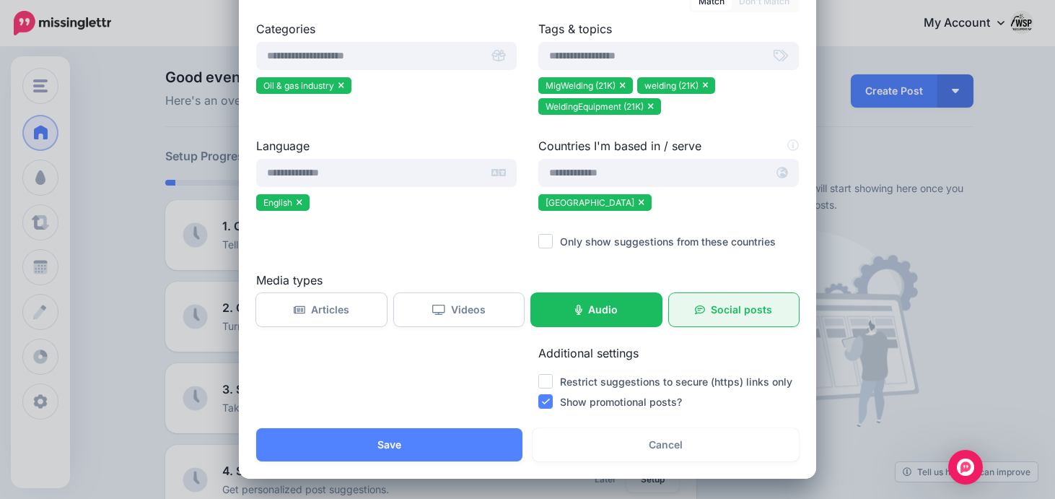
click at [691, 312] on link "Social posts" at bounding box center [734, 309] width 131 height 33
click at [551, 382] on ins at bounding box center [545, 381] width 14 height 14
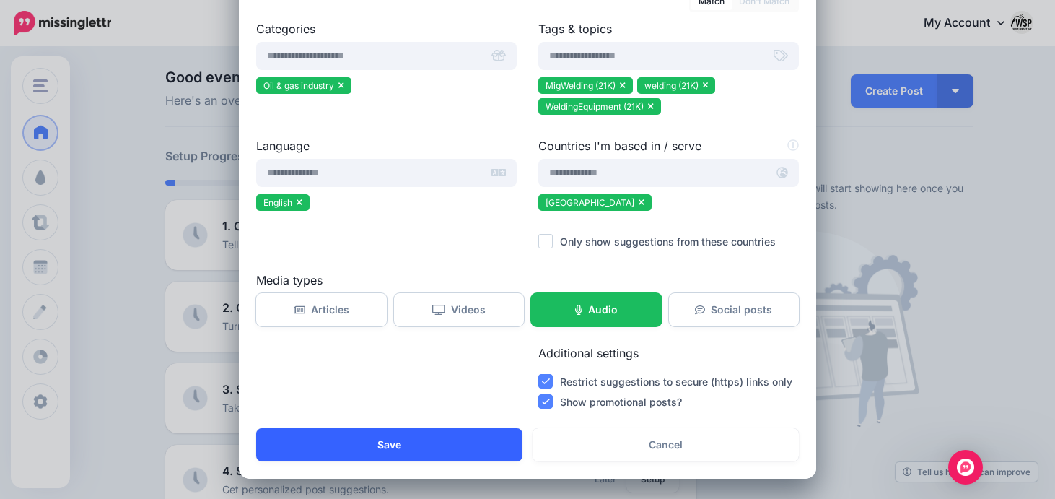
click at [484, 446] on button "Save" at bounding box center [389, 444] width 266 height 33
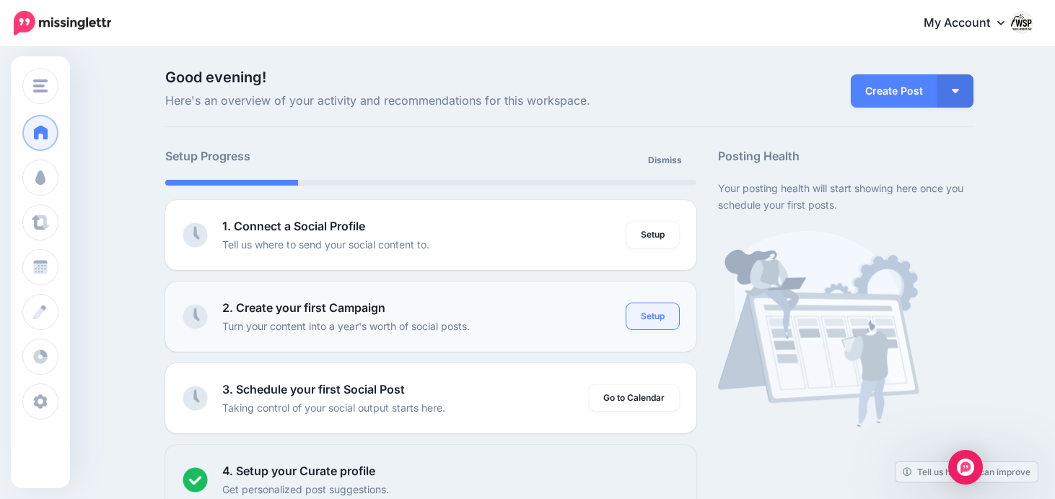
click link "Setup"
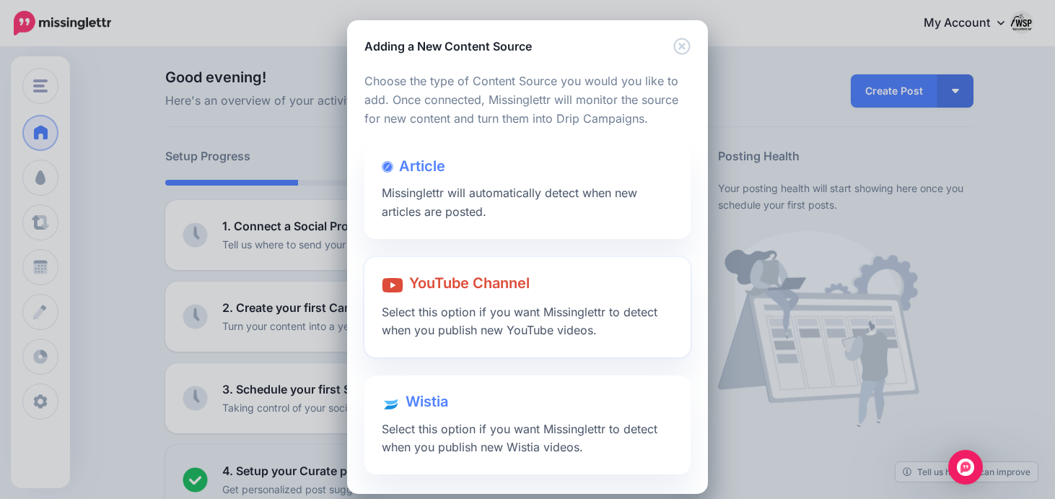
scroll to position [1, 0]
click div "Article Missinglettr will automatically detect when new articles are posted."
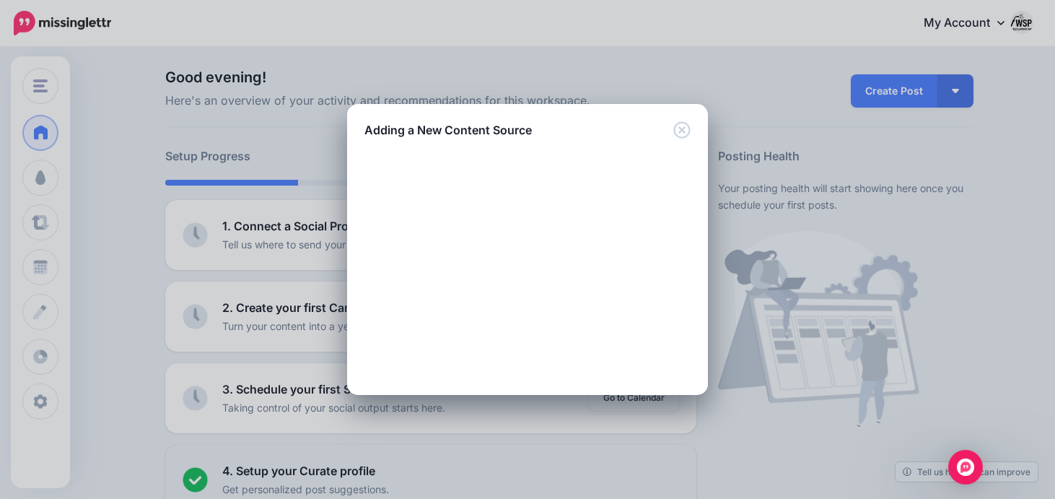
scroll to position [0, 0]
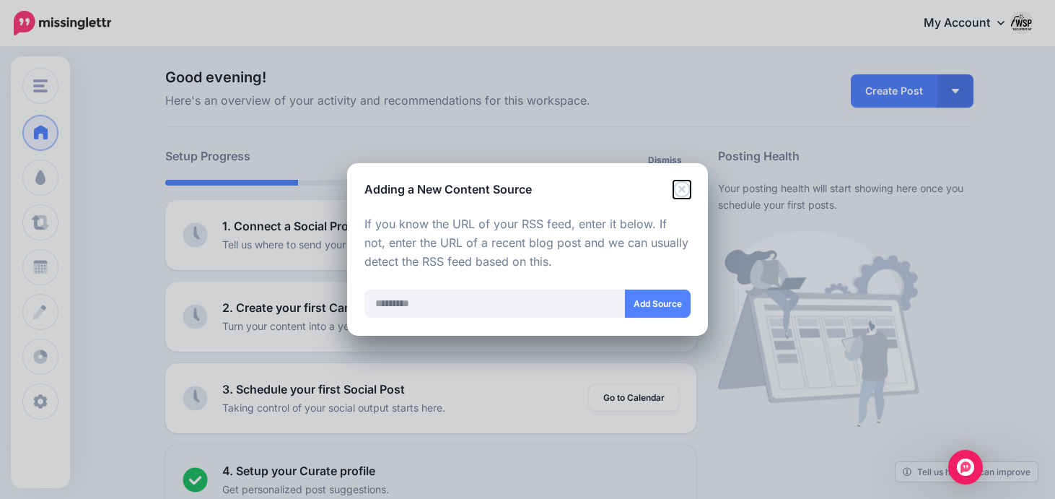
click icon "Close"
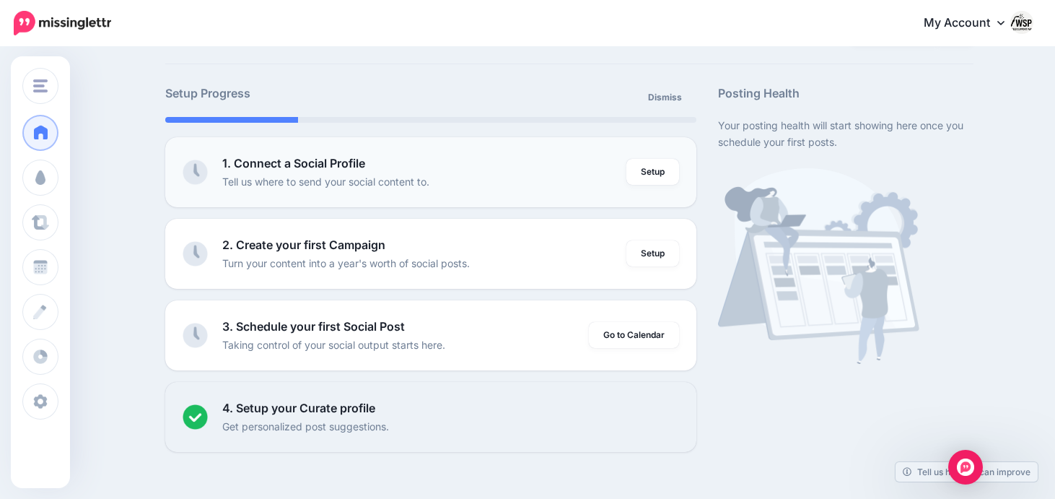
scroll to position [75, 0]
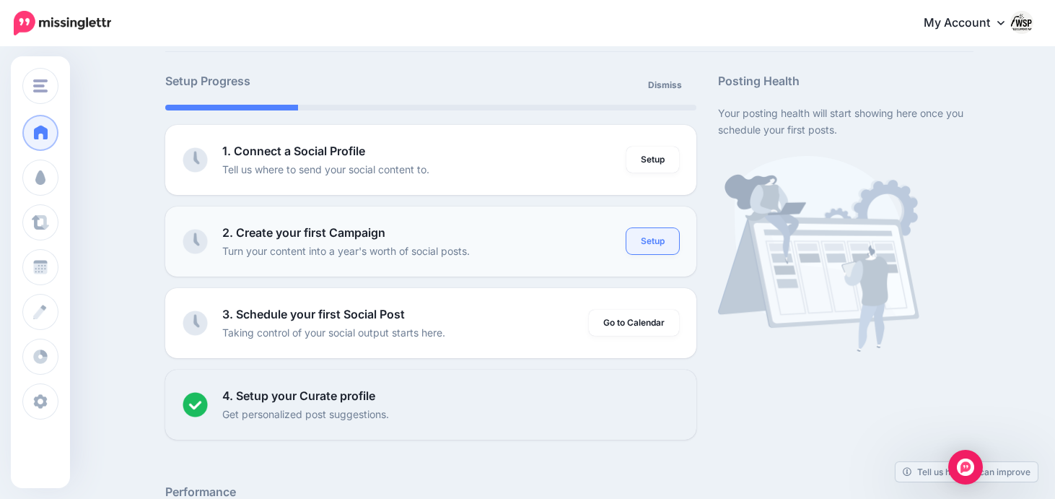
click link "Setup"
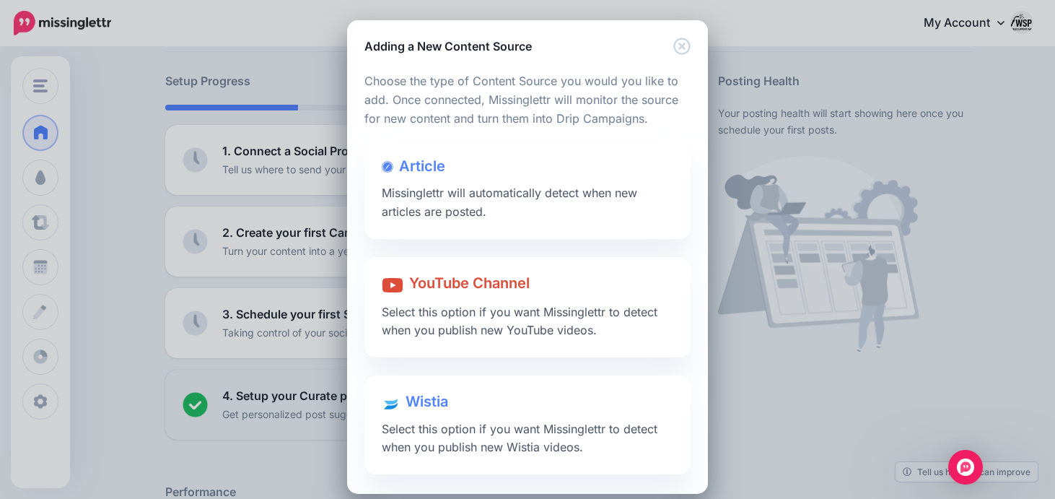
scroll to position [1, 0]
click icon "Close"
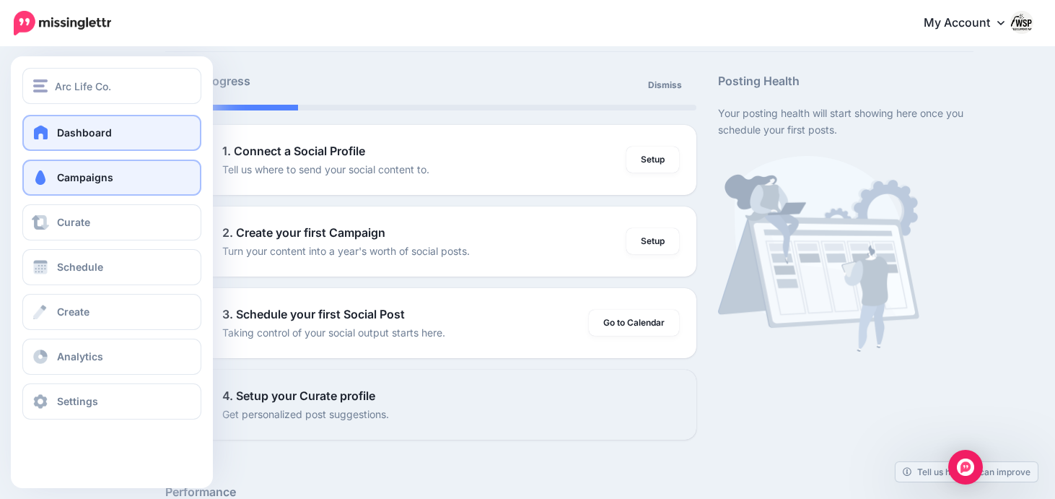
click link "Campaigns"
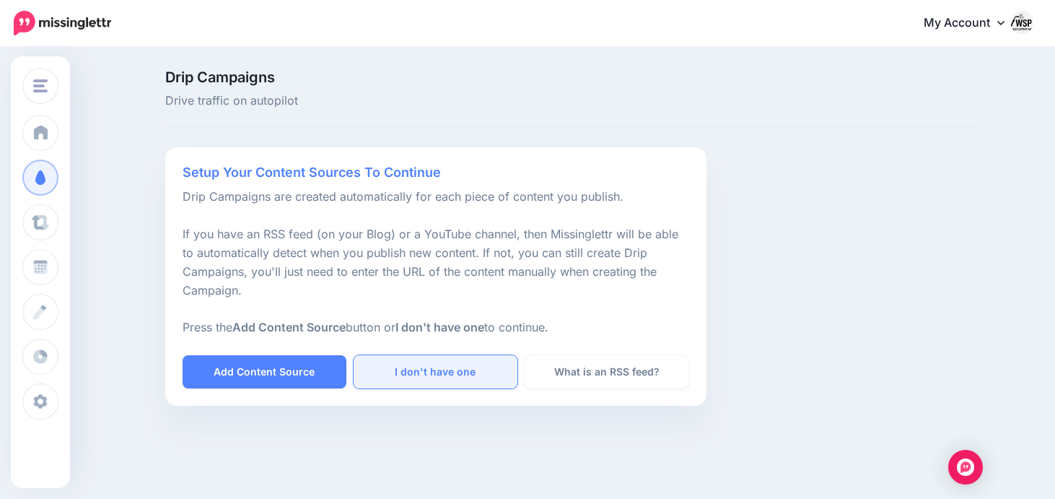
click at [465, 370] on link "I don't have one" at bounding box center [436, 371] width 164 height 33
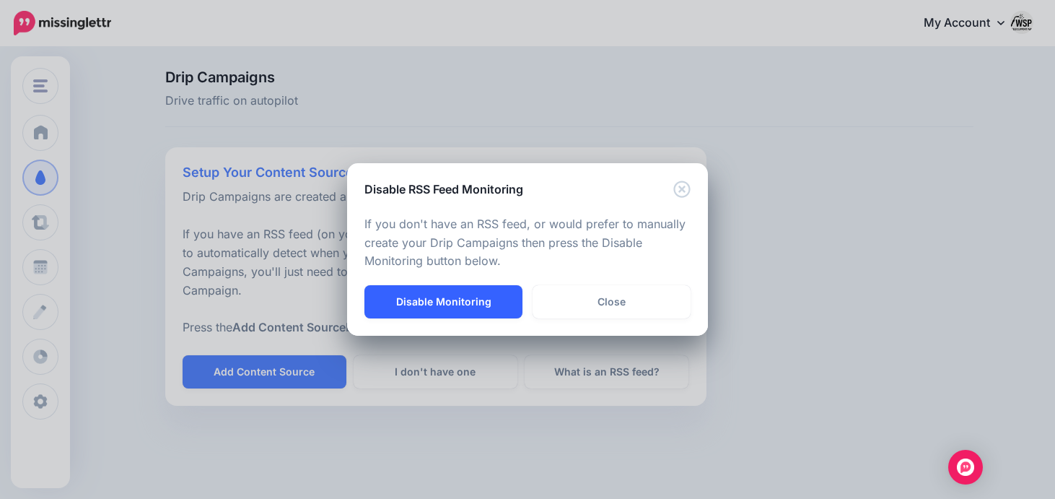
click at [473, 310] on button "Disable Monitoring" at bounding box center [443, 301] width 158 height 33
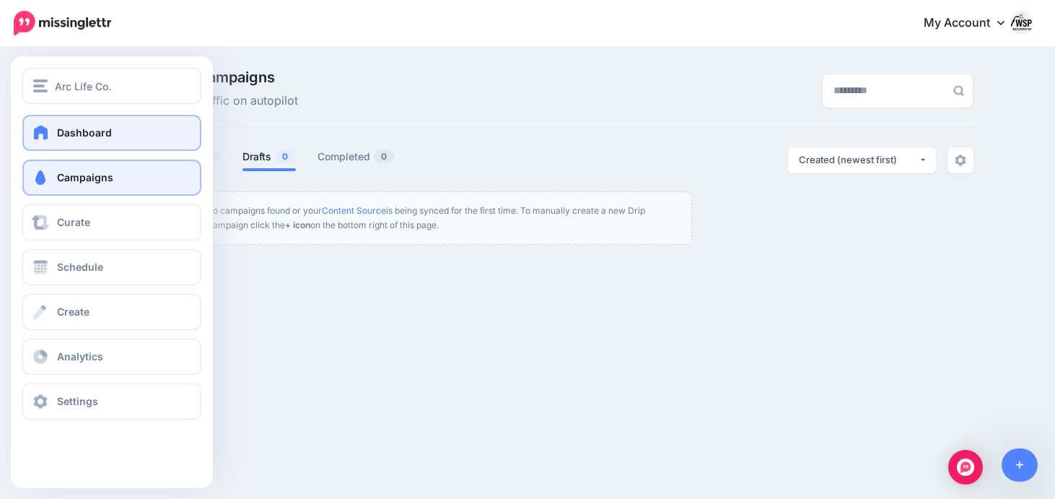
click at [92, 147] on link "Dashboard" at bounding box center [111, 133] width 179 height 36
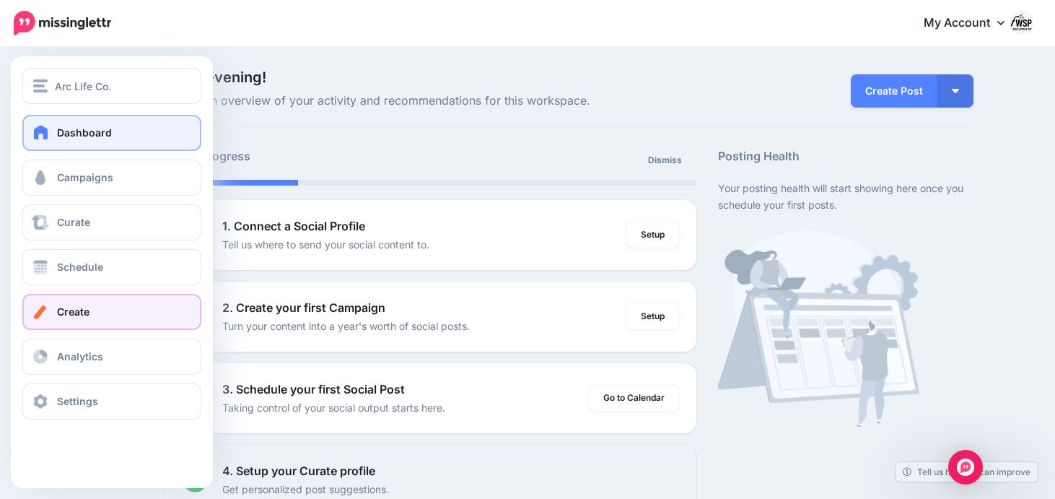
click at [76, 308] on span "Create" at bounding box center [73, 311] width 32 height 12
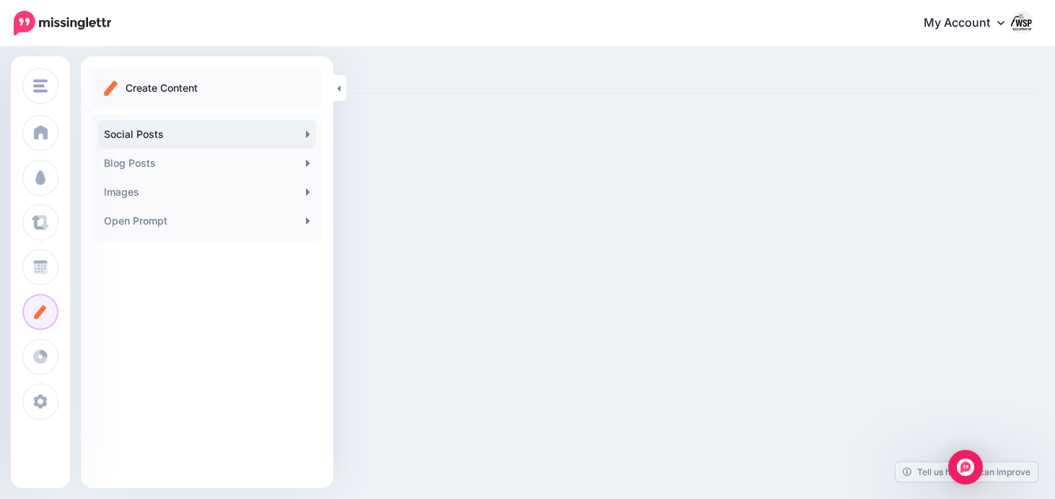
click at [181, 146] on link "Social Posts" at bounding box center [207, 134] width 218 height 29
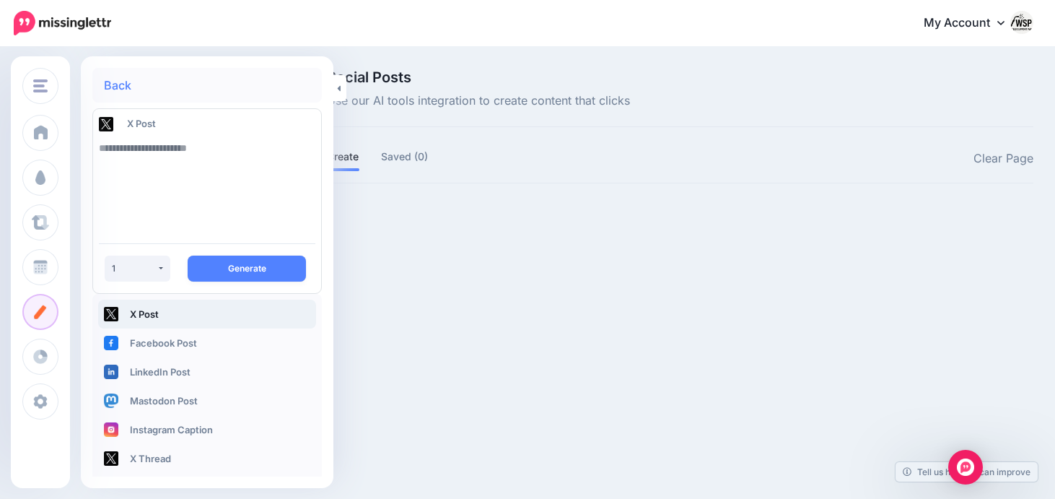
click at [158, 316] on link "X Post" at bounding box center [207, 313] width 218 height 29
click at [165, 343] on link "Facebook Post" at bounding box center [207, 342] width 218 height 29
click at [158, 327] on link "X Post" at bounding box center [207, 313] width 218 height 29
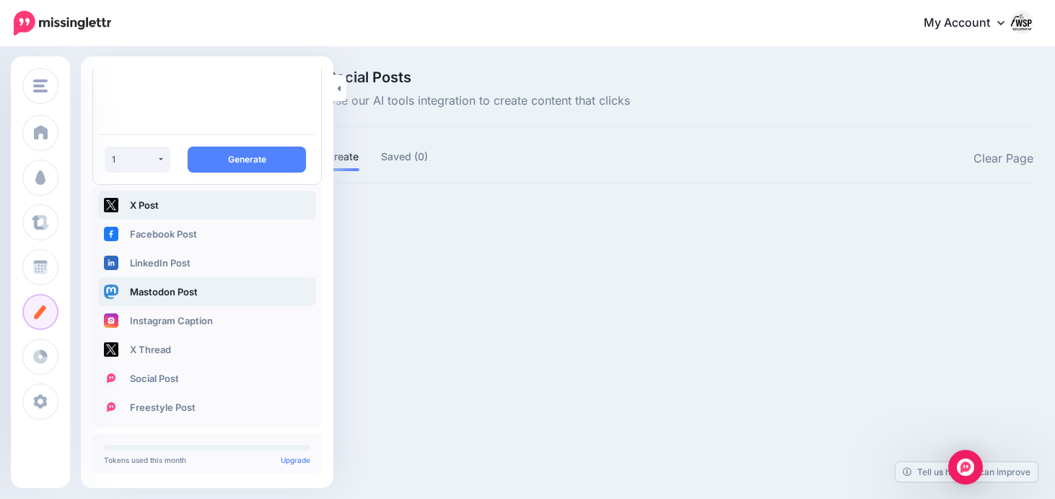
scroll to position [123, 0]
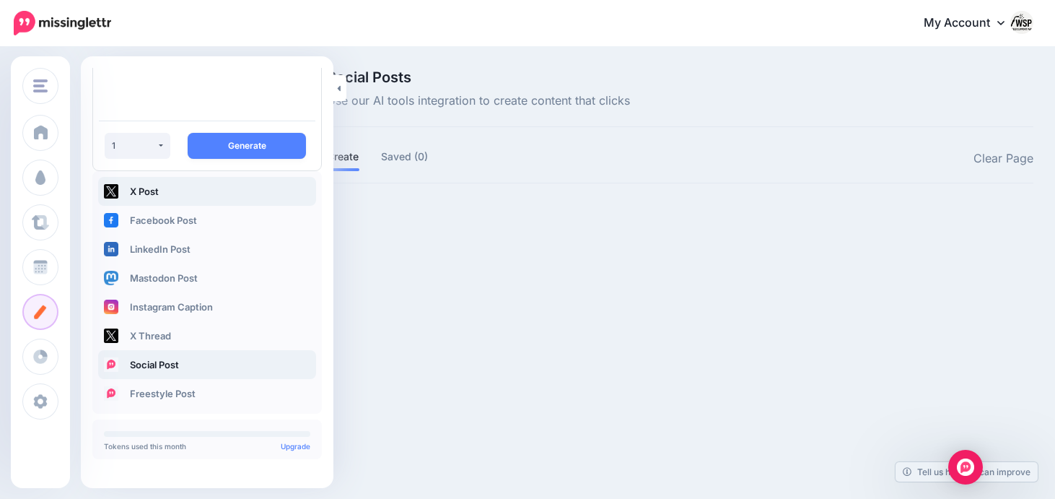
click at [161, 368] on link "Social Post" at bounding box center [207, 364] width 218 height 29
click at [172, 357] on link "Social Post" at bounding box center [207, 364] width 218 height 29
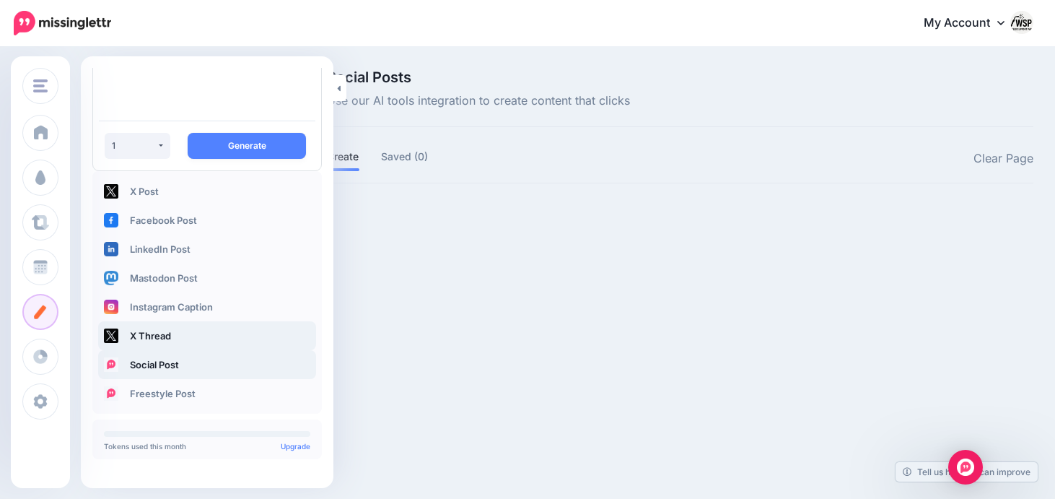
click at [161, 337] on link "X Thread" at bounding box center [207, 335] width 218 height 29
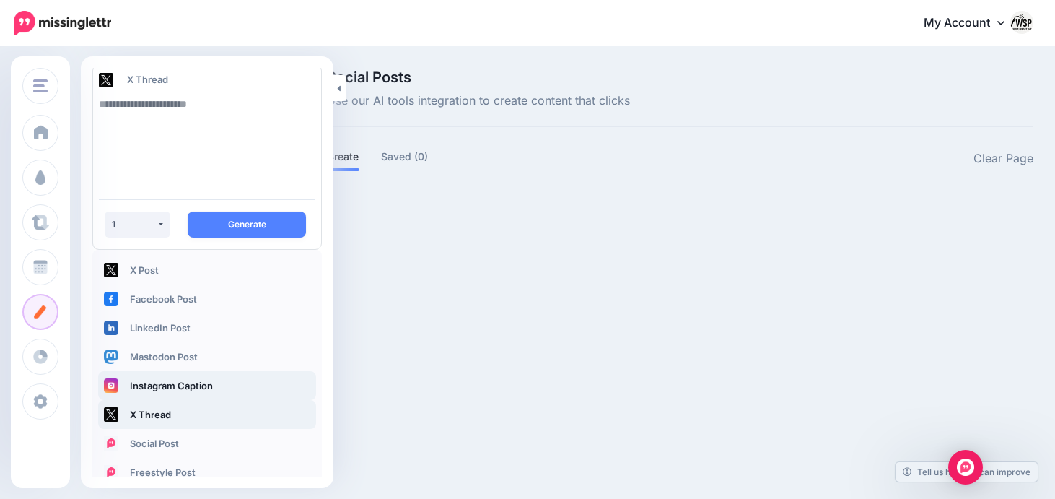
scroll to position [9, 0]
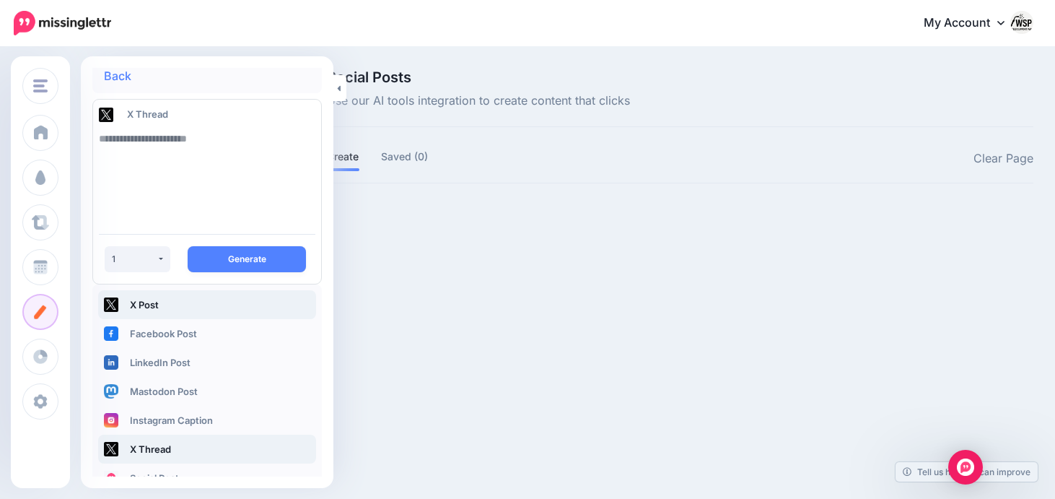
click at [154, 310] on link "X Post" at bounding box center [207, 304] width 218 height 29
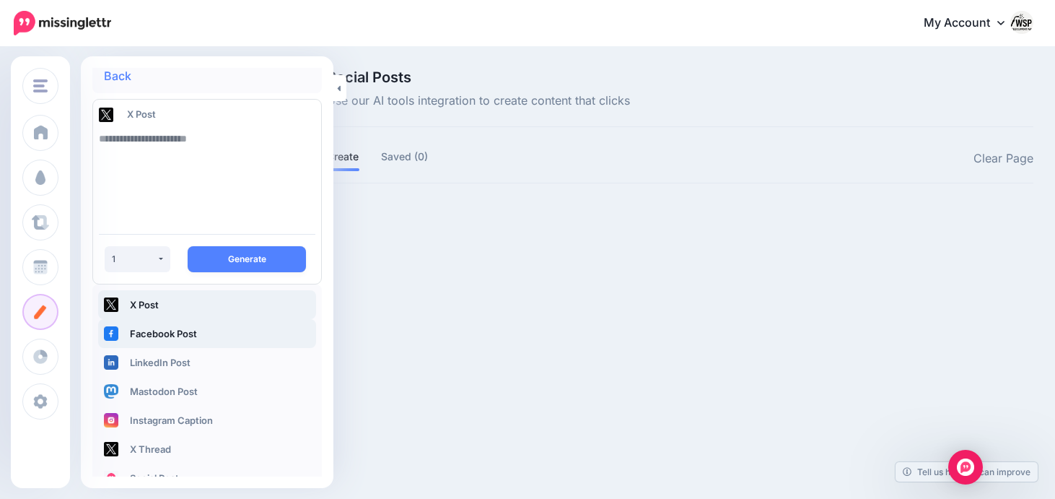
click at [151, 335] on link "Facebook Post" at bounding box center [207, 333] width 218 height 29
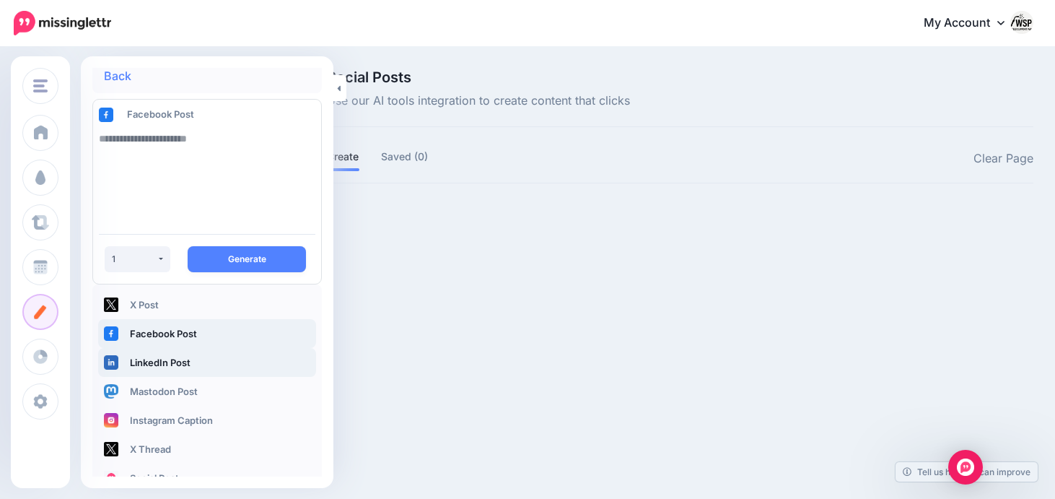
click at [151, 349] on link "LinkedIn Post" at bounding box center [207, 362] width 218 height 29
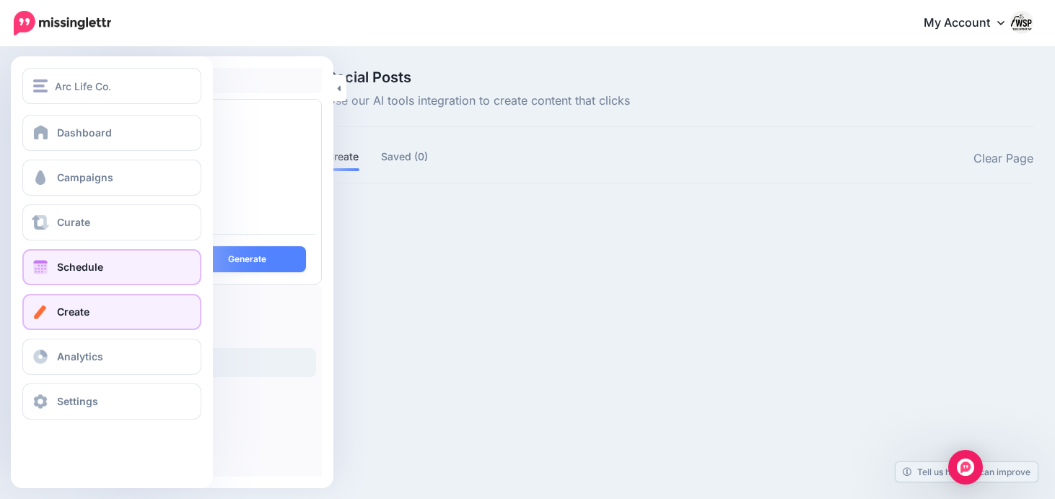
click at [77, 268] on span "Schedule" at bounding box center [80, 267] width 46 height 12
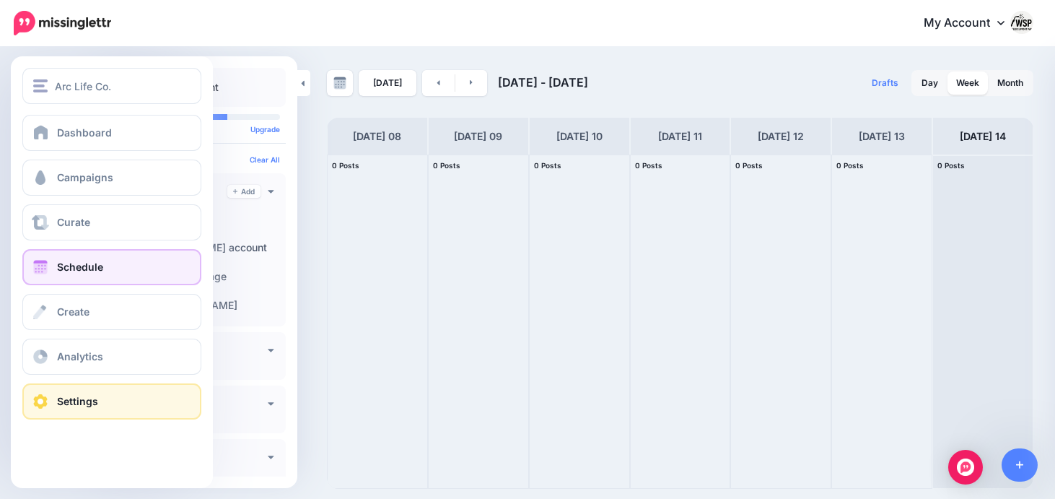
click at [69, 388] on link "Settings" at bounding box center [111, 401] width 179 height 36
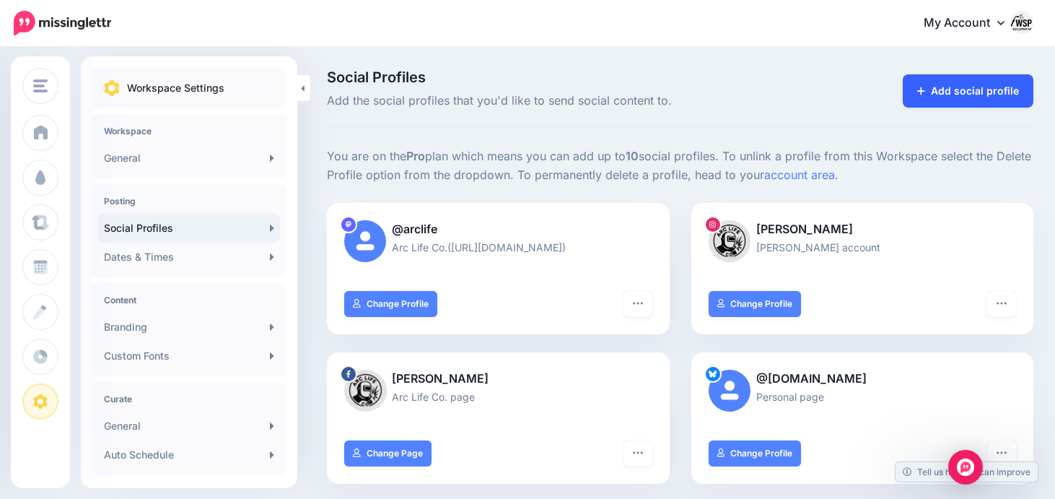
click at [940, 87] on link "Add social profile" at bounding box center [968, 90] width 131 height 33
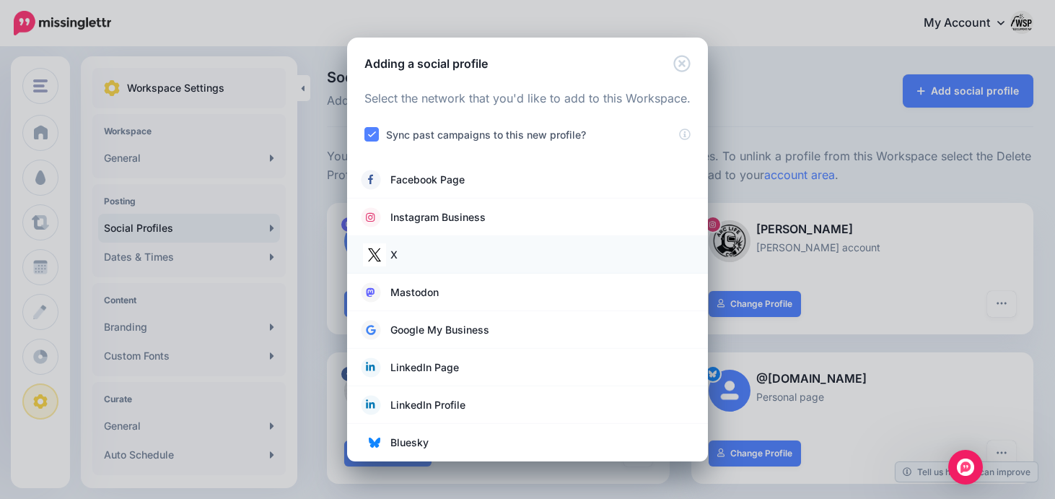
click at [496, 263] on link "X" at bounding box center [528, 255] width 332 height 20
